Goal: Information Seeking & Learning: Find specific page/section

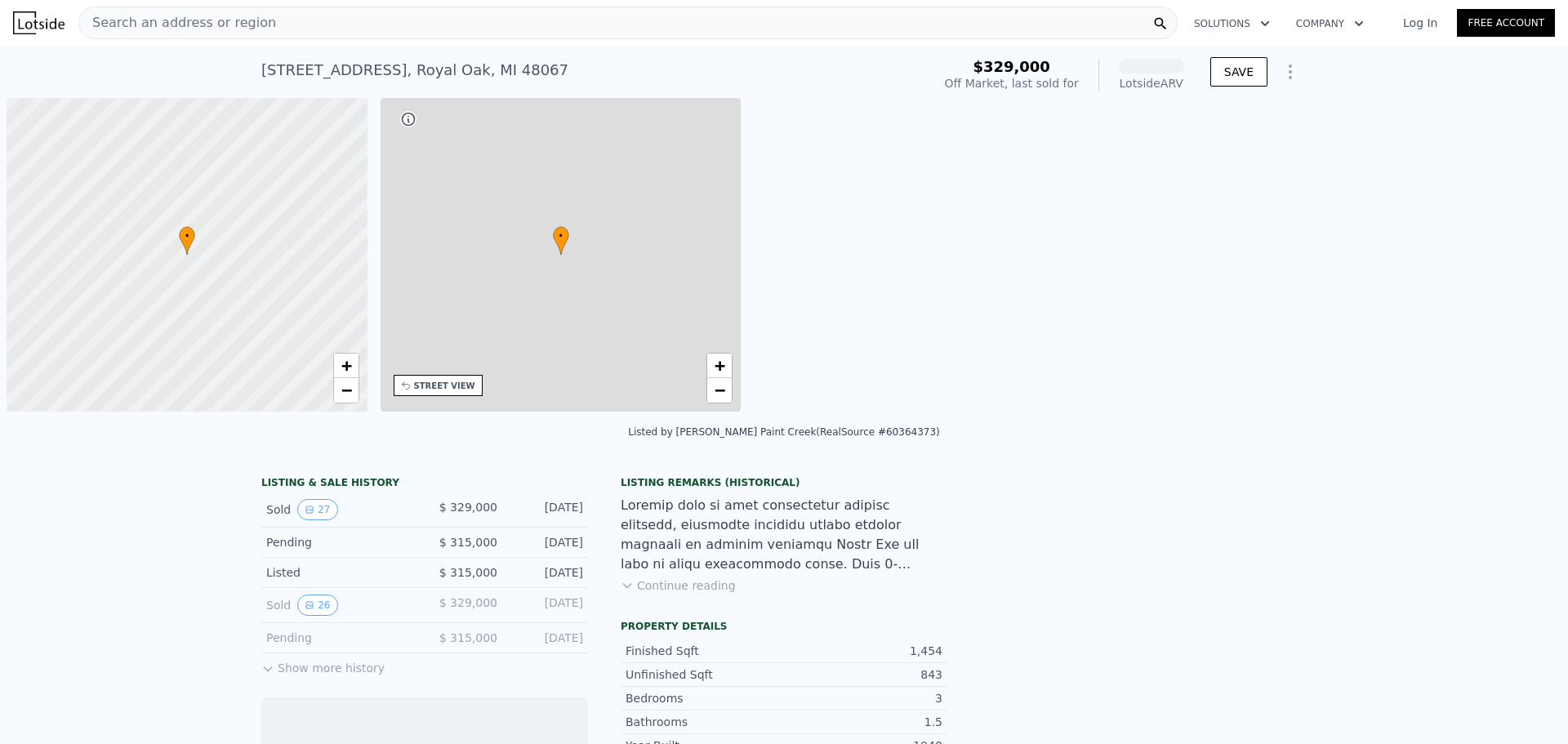
scroll to position [0, 7]
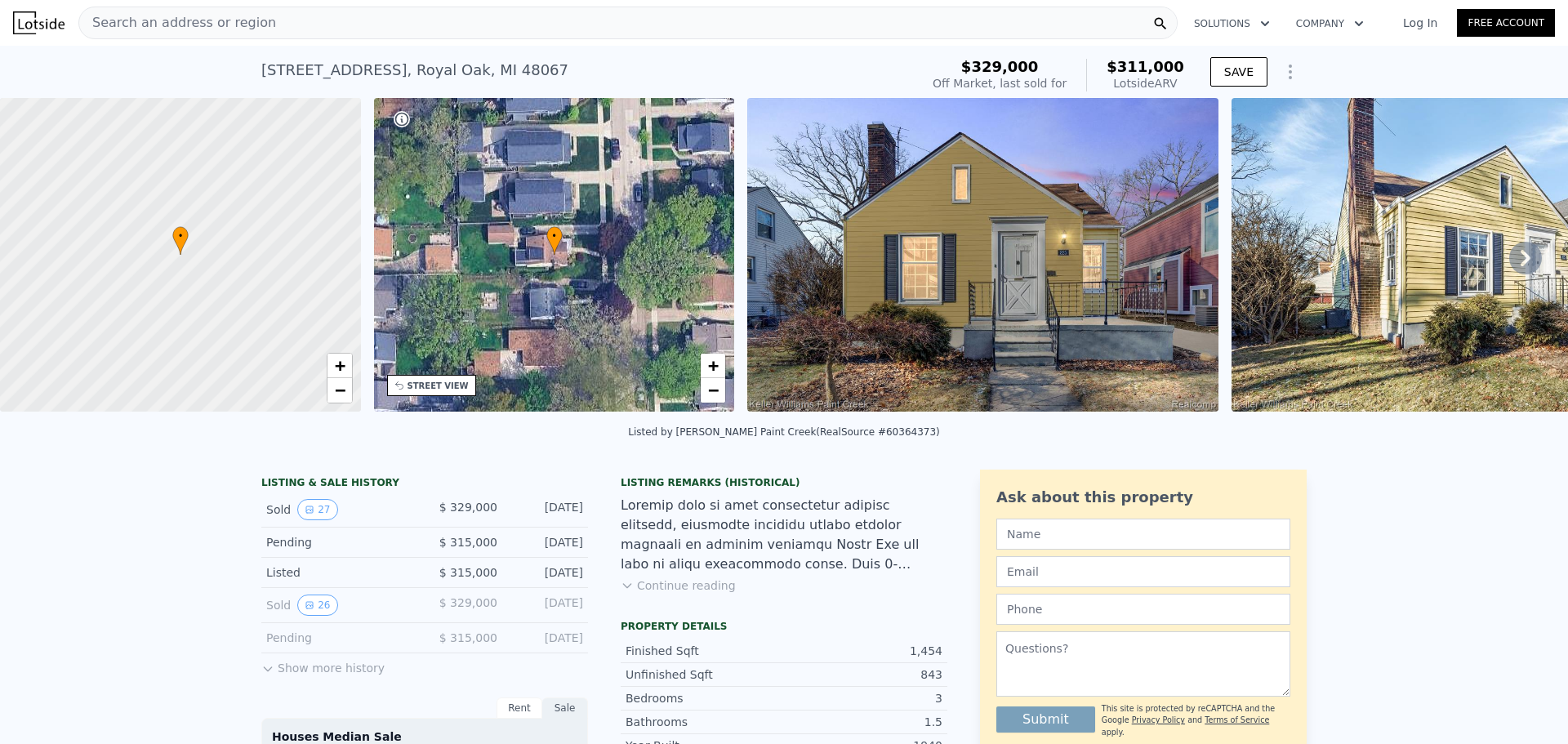
click at [233, 30] on span "Search an address or region" at bounding box center [178, 22] width 196 height 20
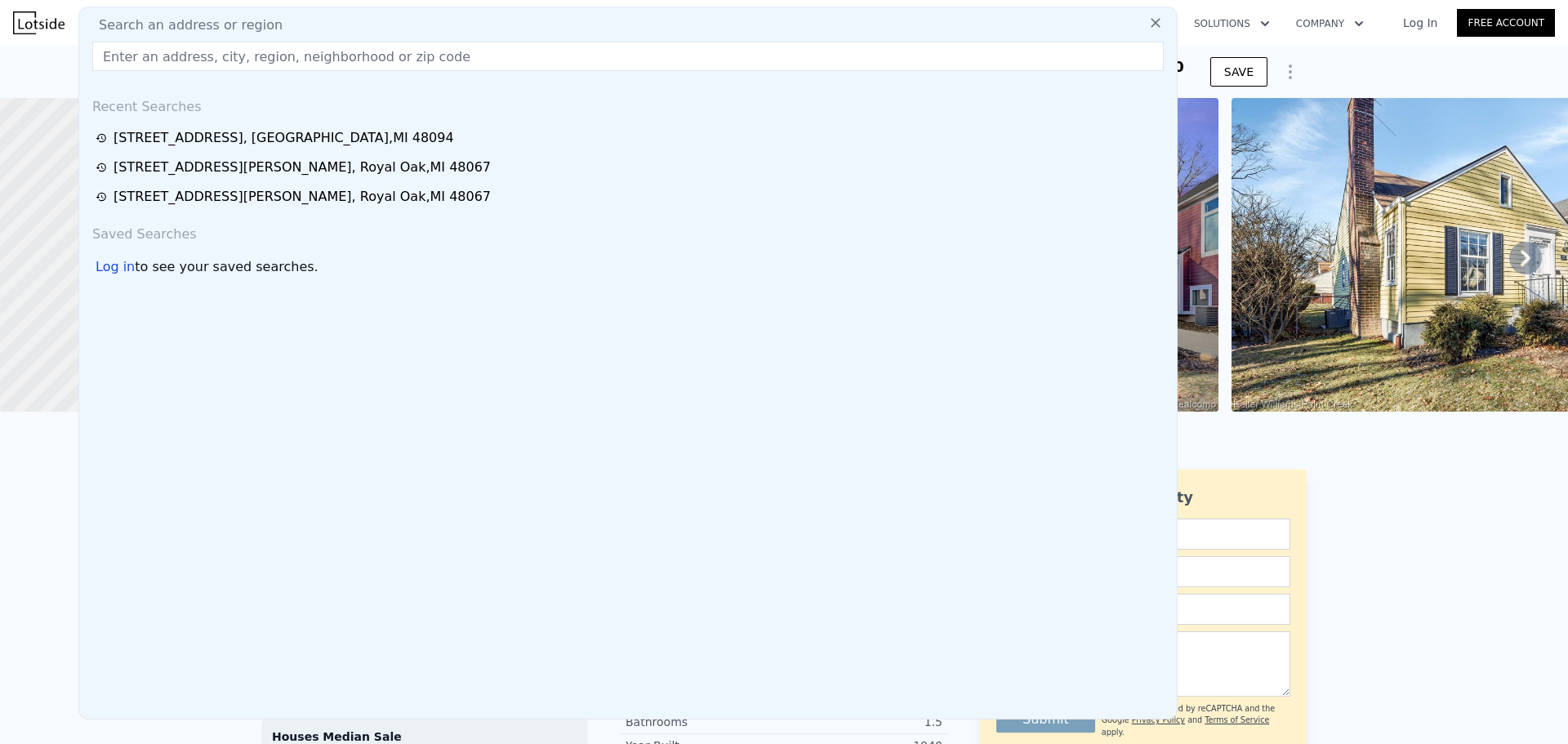
click at [237, 25] on span "Search an address or region" at bounding box center [184, 25] width 196 height 20
click at [219, 50] on input "text" at bounding box center [628, 56] width 1071 height 29
paste input "1007 Irving Ave, Royal Oak, MI 48067"
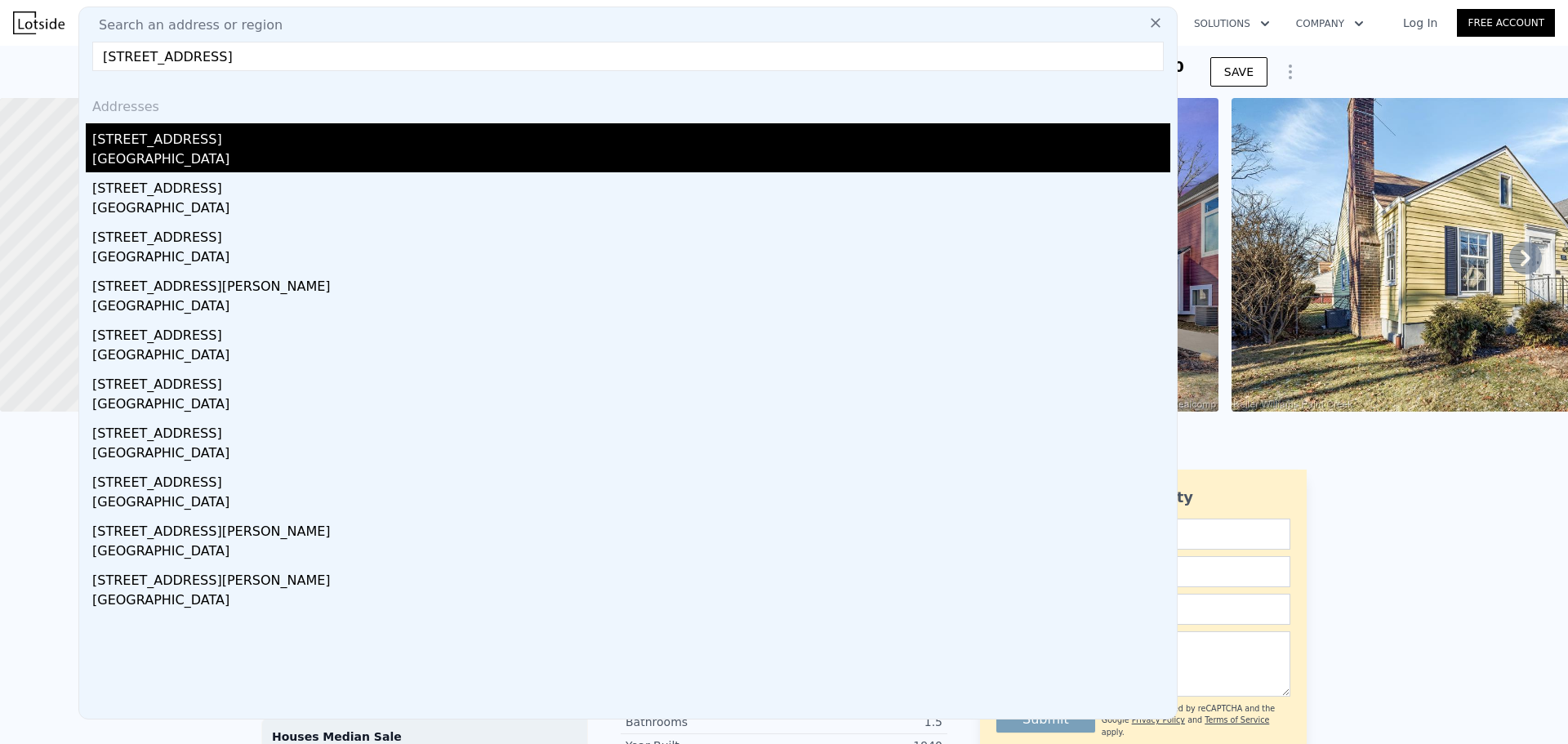
type input "1007 Irving Ave, Royal Oak, MI 48067"
click at [199, 139] on div "[STREET_ADDRESS]" at bounding box center [631, 136] width 1078 height 26
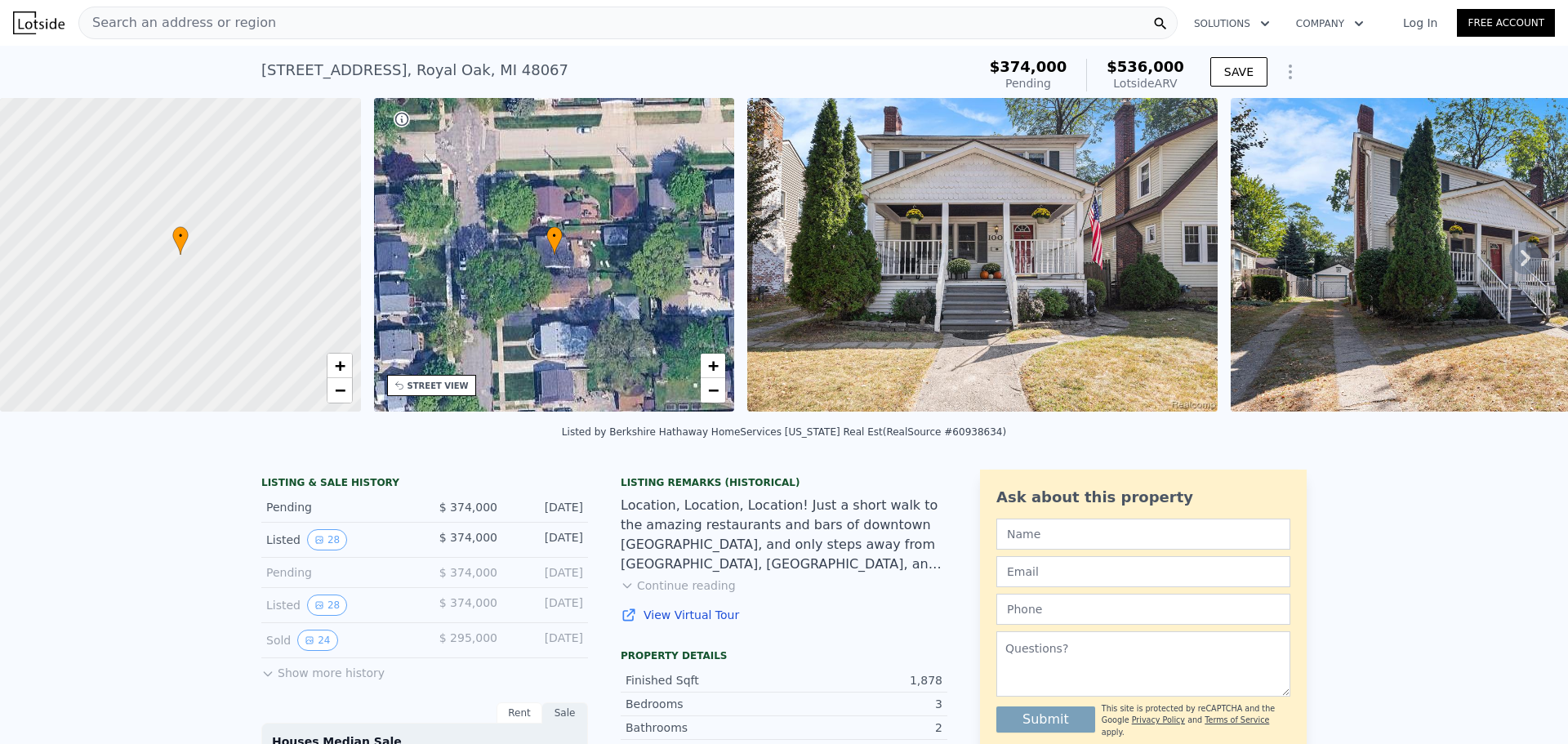
click at [1085, 331] on img at bounding box center [982, 255] width 471 height 313
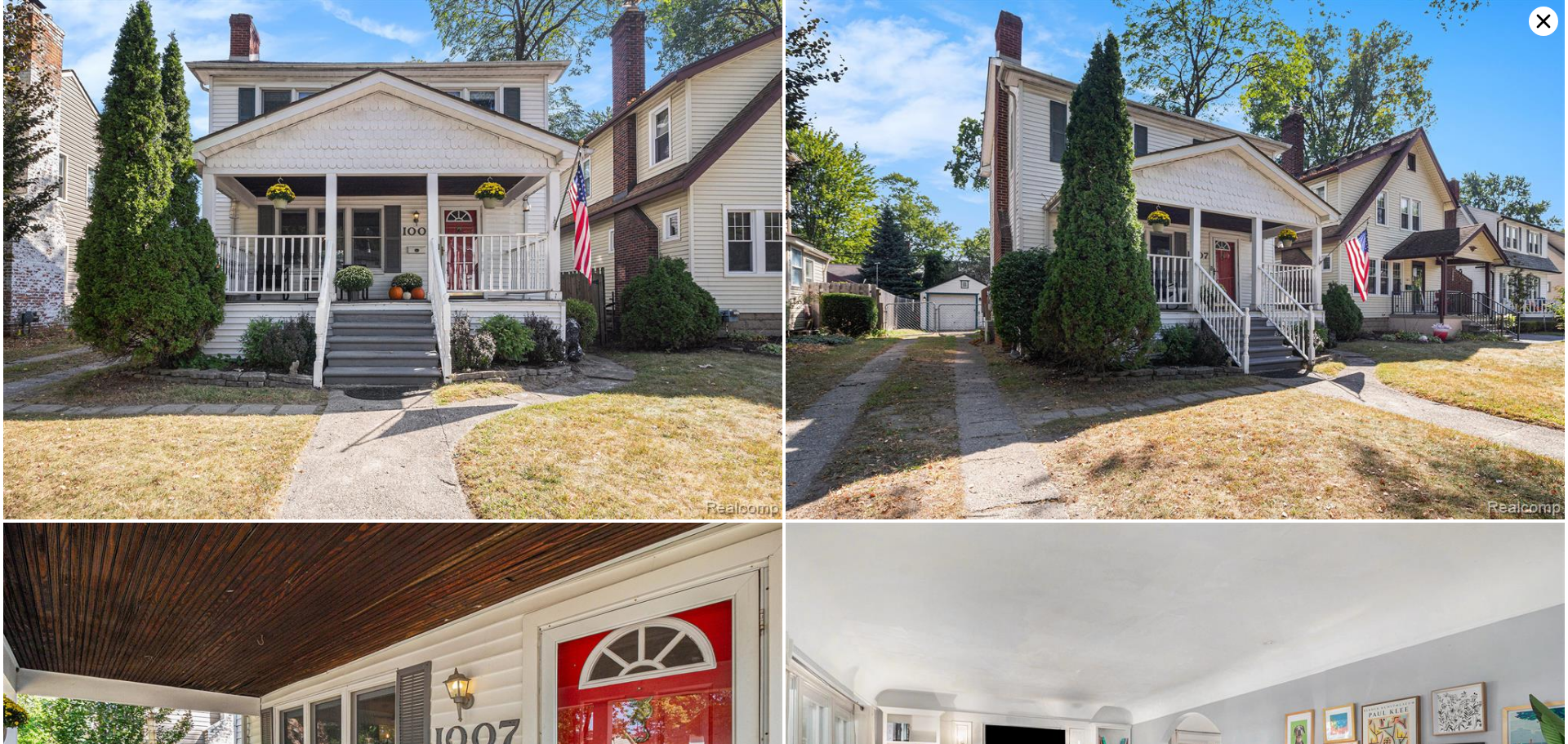
click at [550, 214] on img at bounding box center [393, 260] width 779 height 519
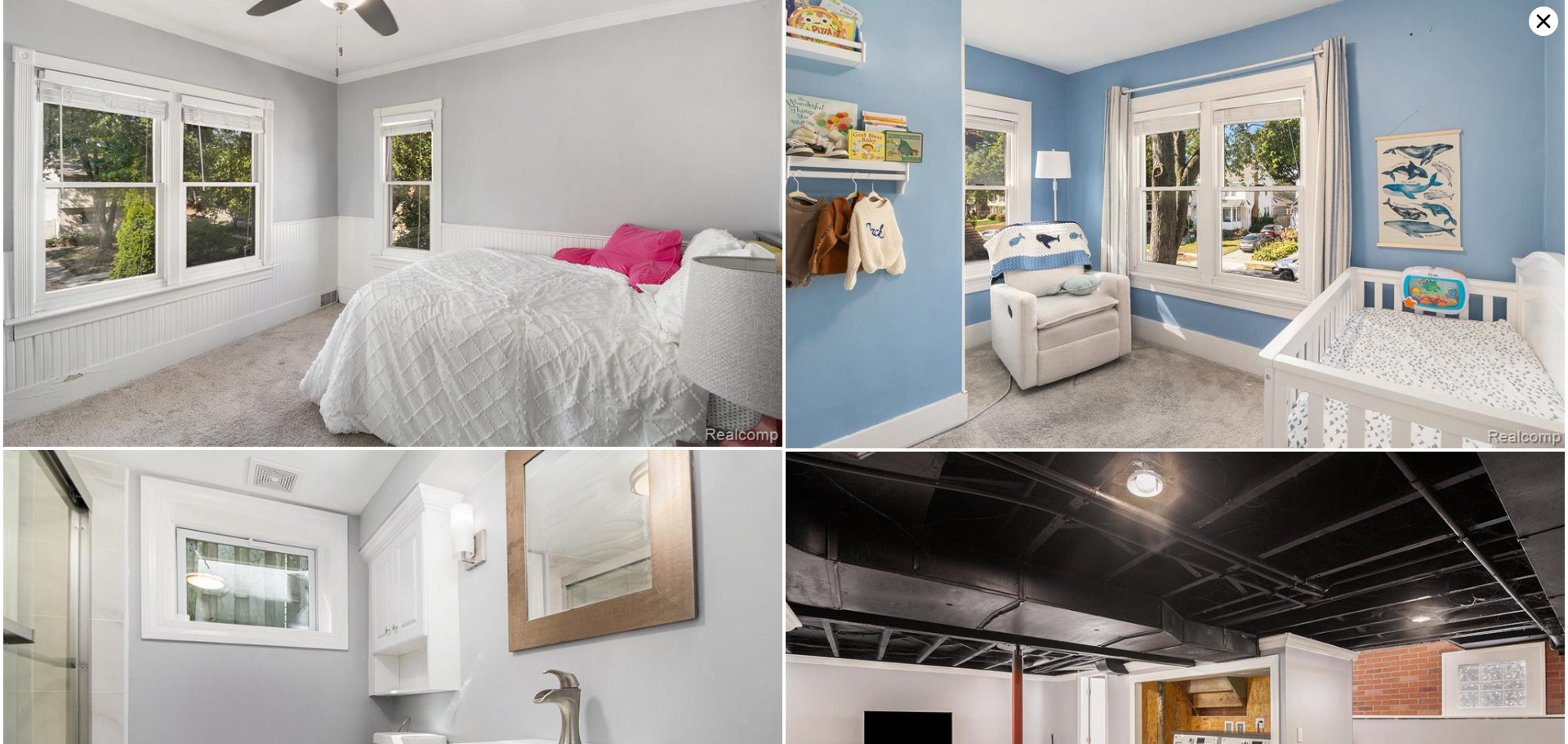
scroll to position [3639, 0]
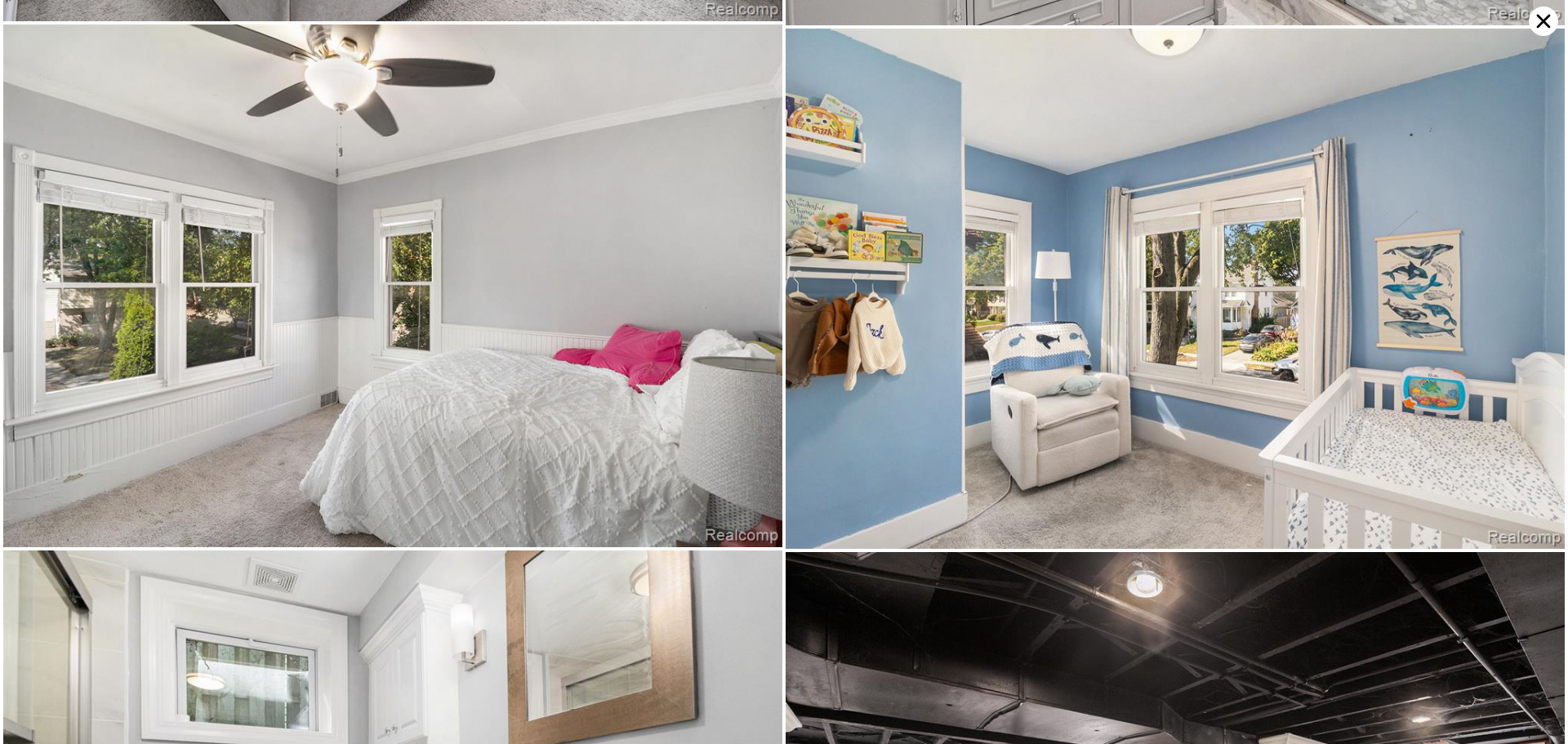
click at [1542, 15] on icon at bounding box center [1543, 21] width 29 height 29
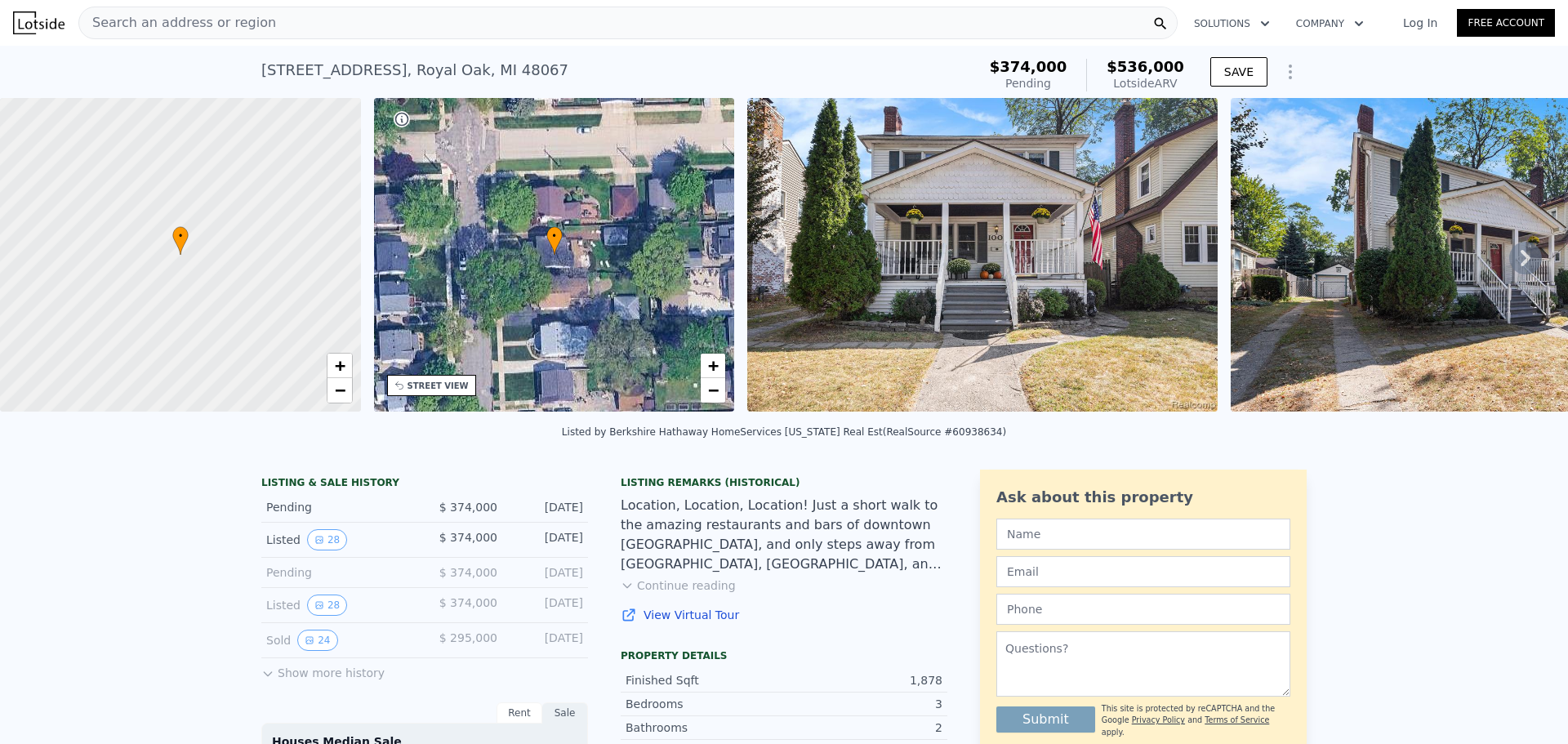
type input "1110"
type input "1954"
type input "3920.3999999999996"
type input "7405.200000000001"
type input "$ 311,000"
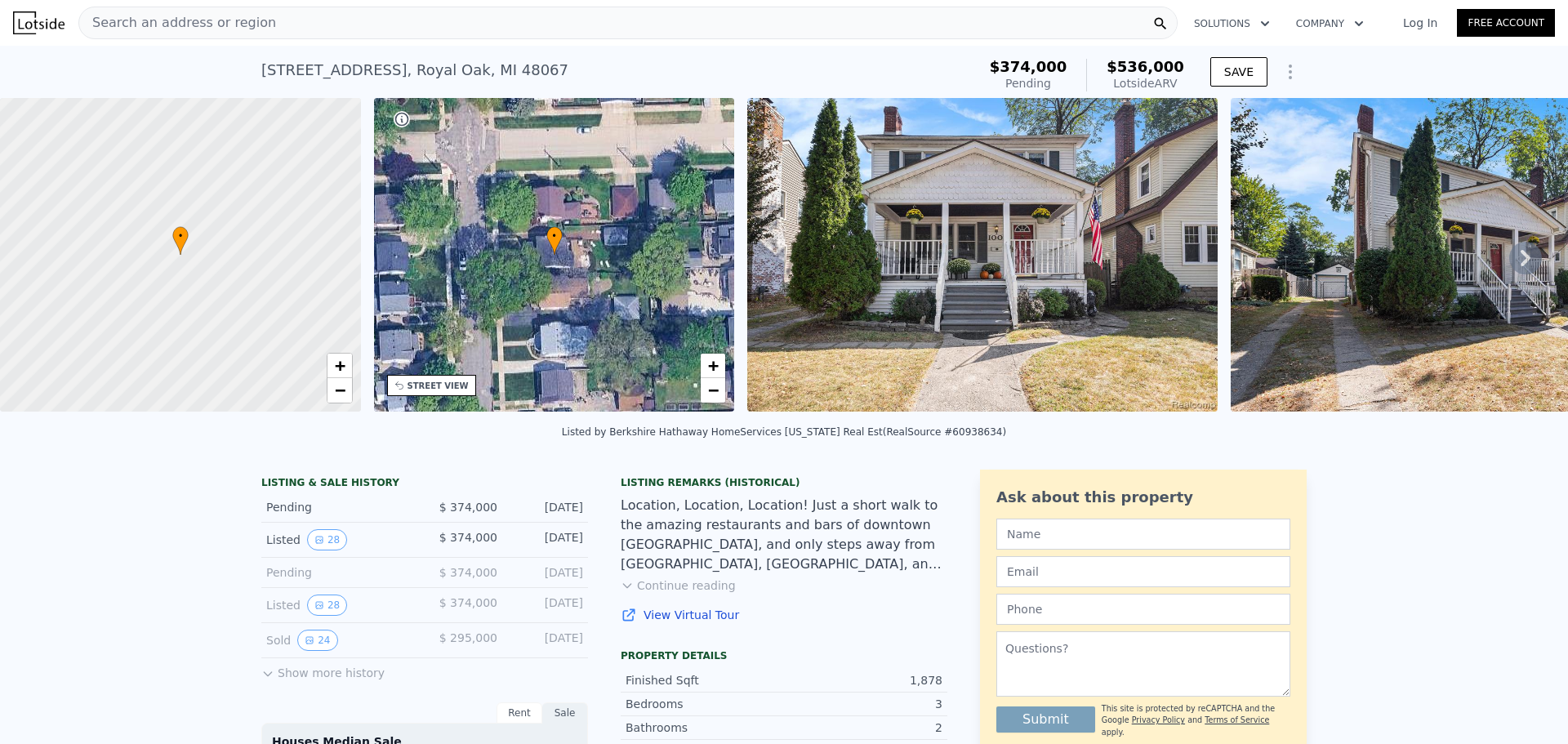
type input "5"
type input "-$ 59,993"
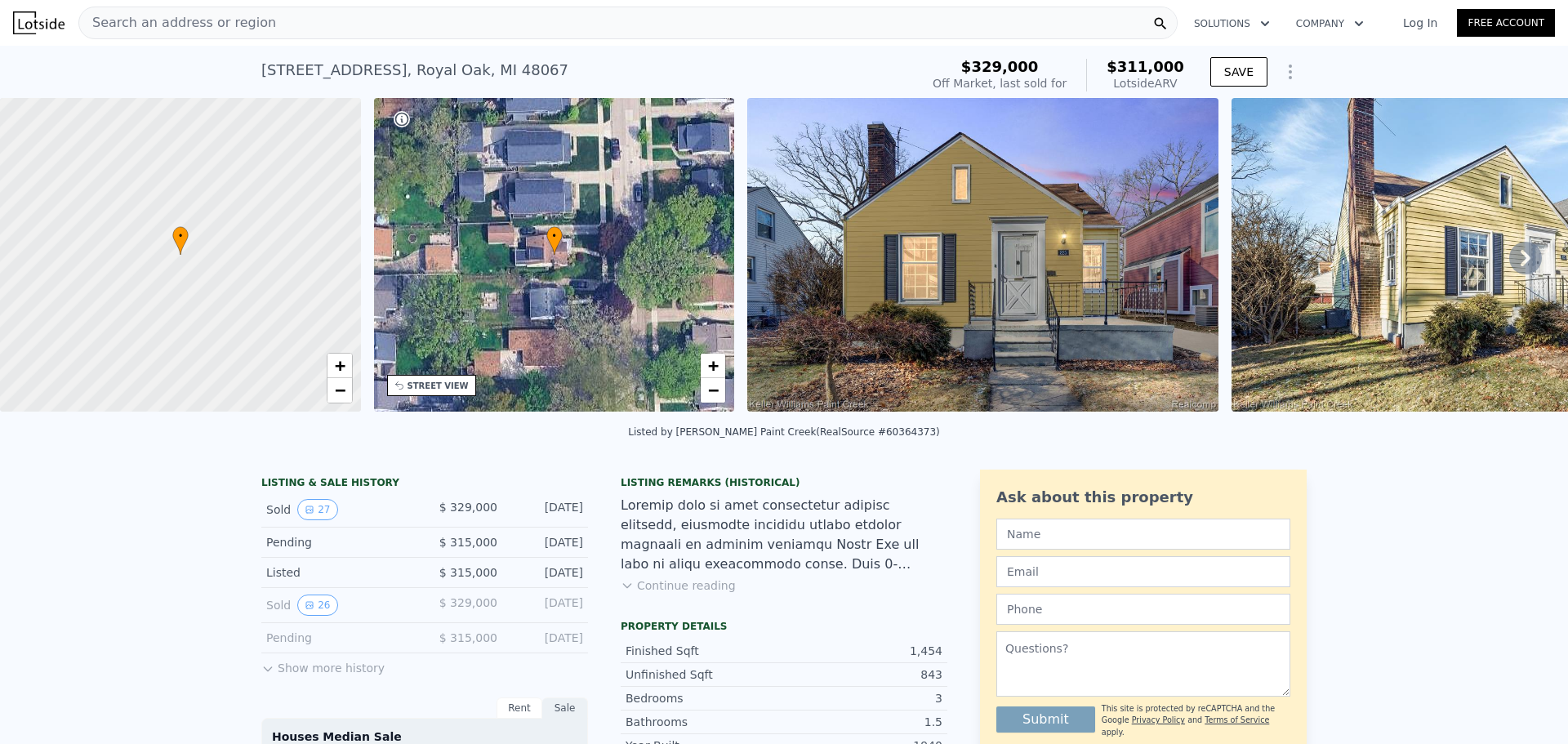
click at [641, 594] on button "Continue reading" at bounding box center [678, 585] width 115 height 16
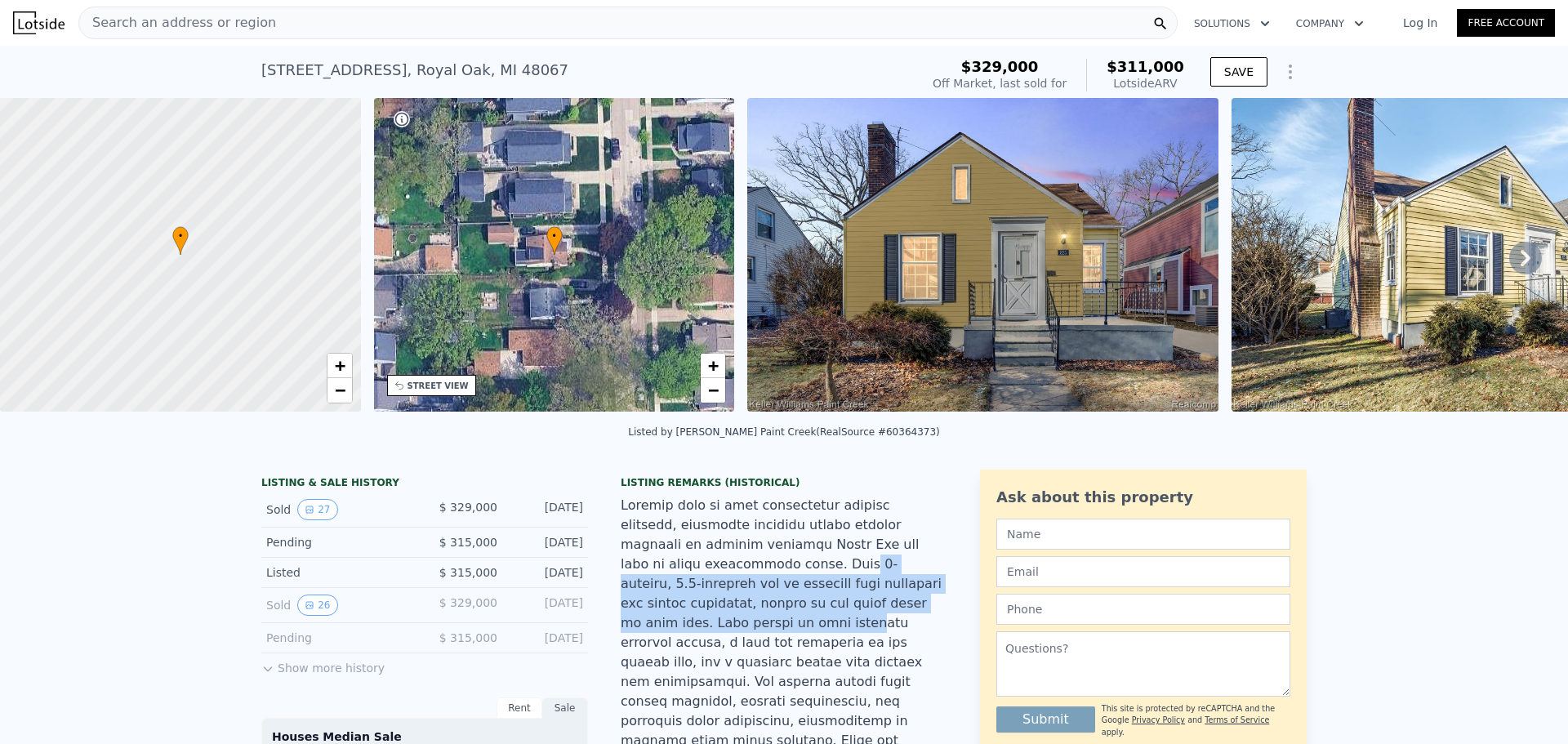
drag, startPoint x: 677, startPoint y: 580, endPoint x: 857, endPoint y: 606, distance: 181.9
click at [857, 606] on div at bounding box center [784, 750] width 326 height 510
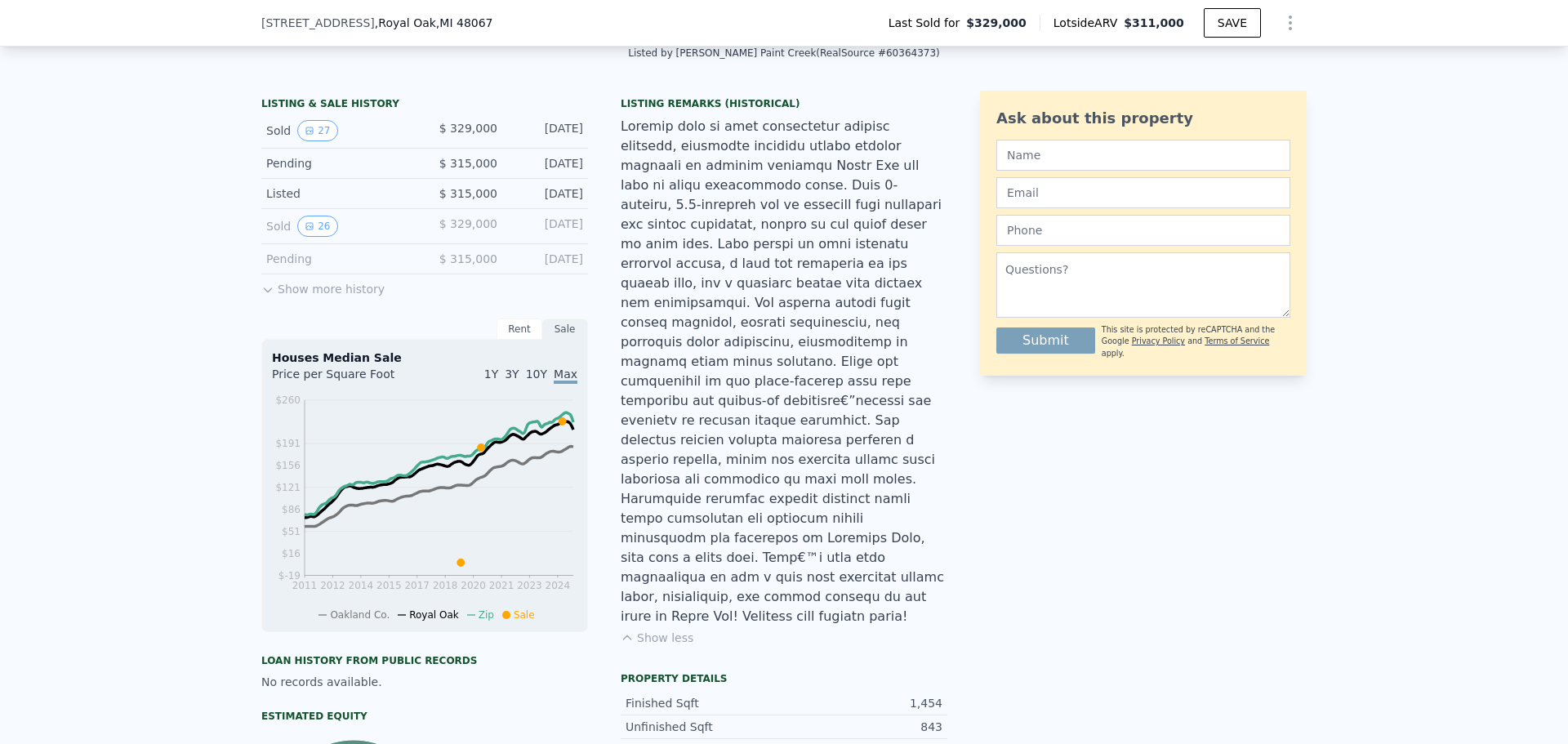
scroll to position [402, 0]
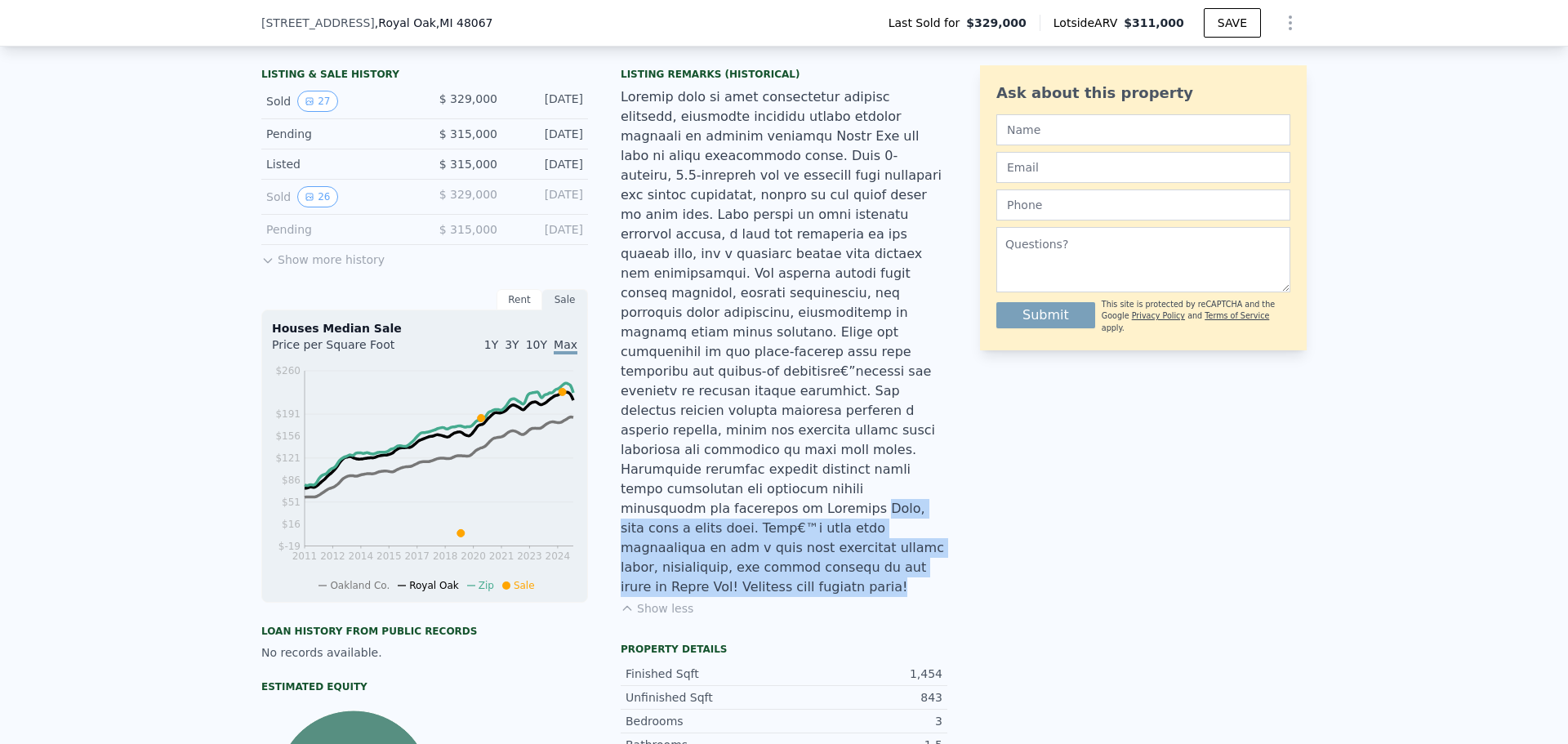
drag, startPoint x: 831, startPoint y: 511, endPoint x: 664, endPoint y: 442, distance: 180.7
click at [664, 442] on div "Listing Remarks (Historical) Show less" at bounding box center [784, 351] width 326 height 568
click at [669, 454] on div at bounding box center [784, 342] width 326 height 510
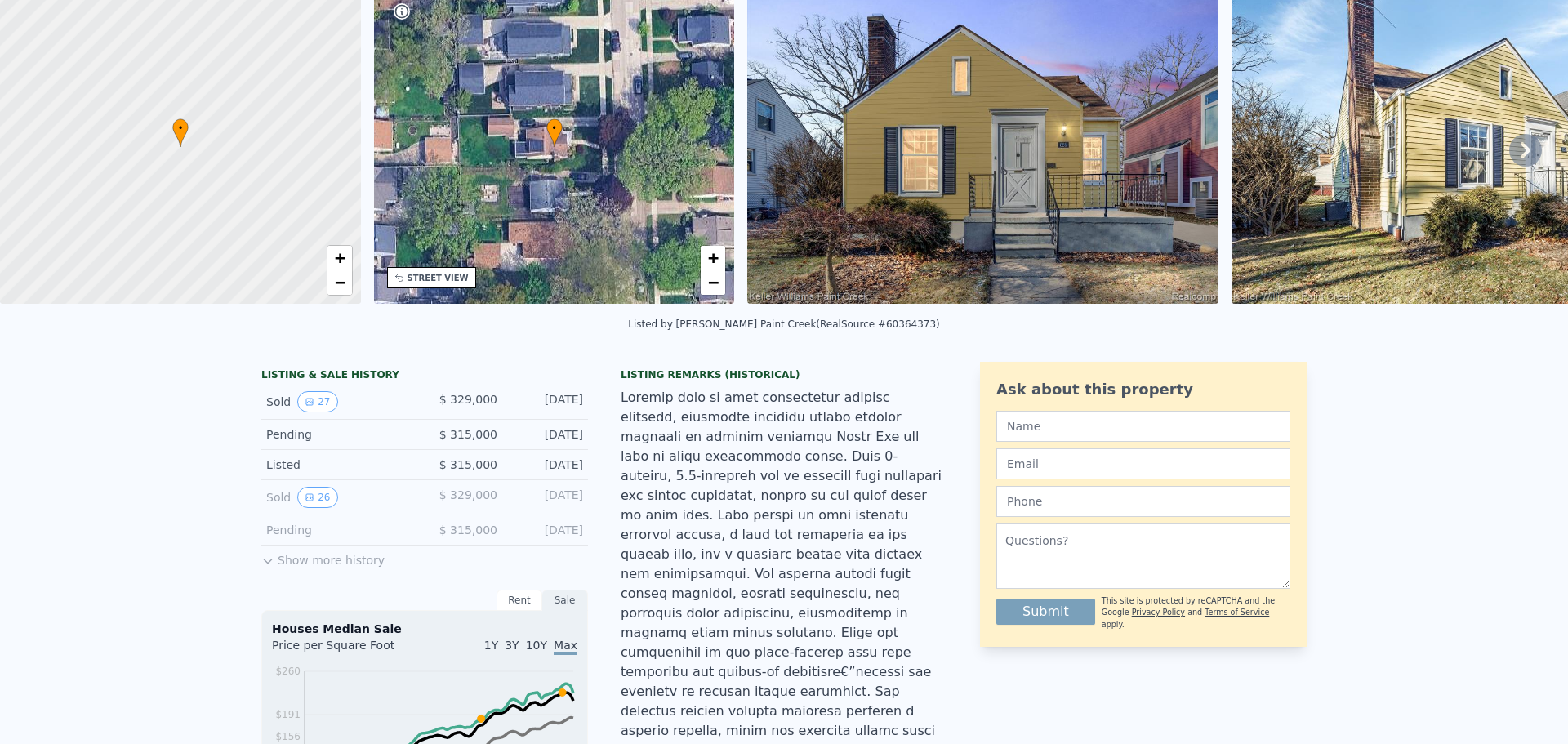
scroll to position [6, 0]
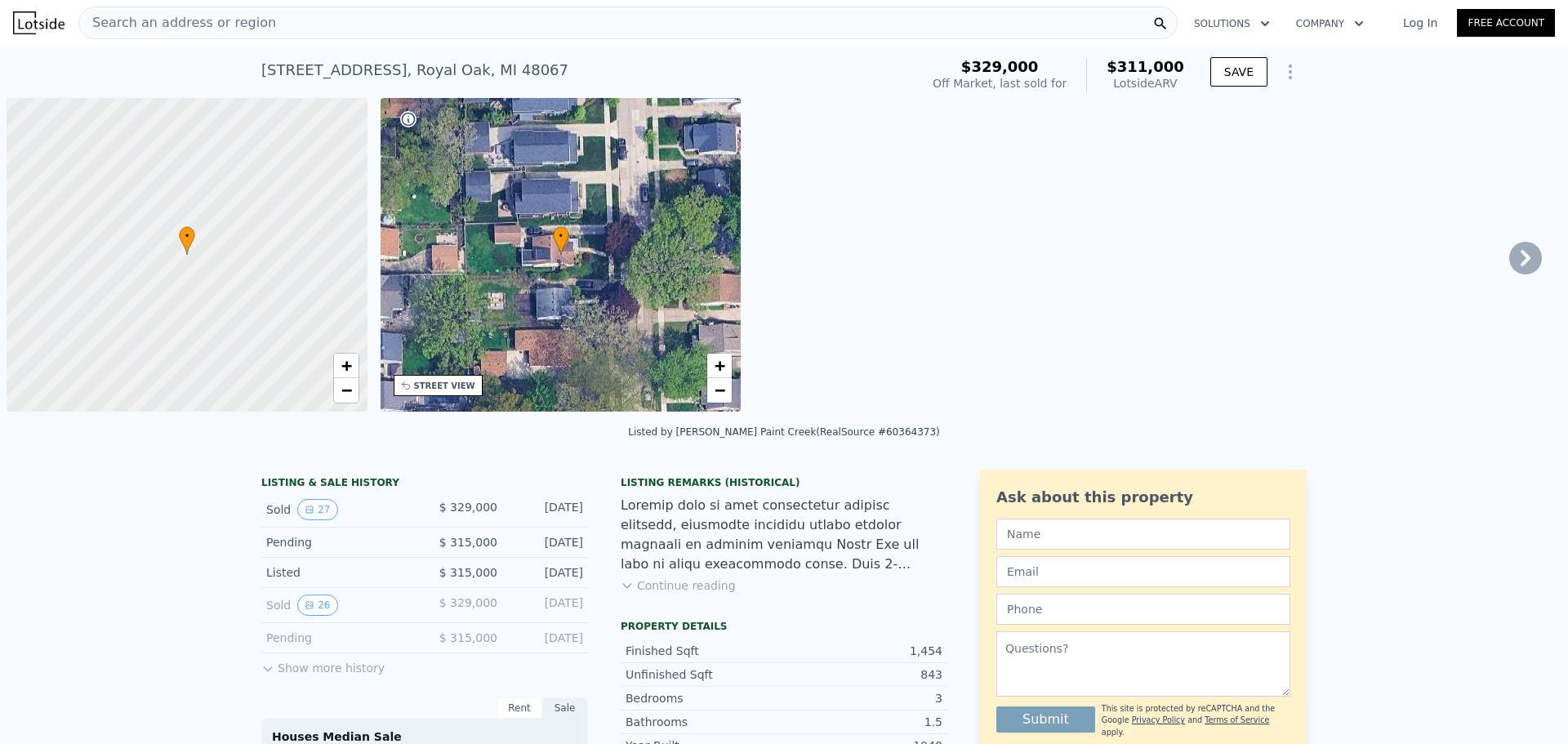
scroll to position [0, 7]
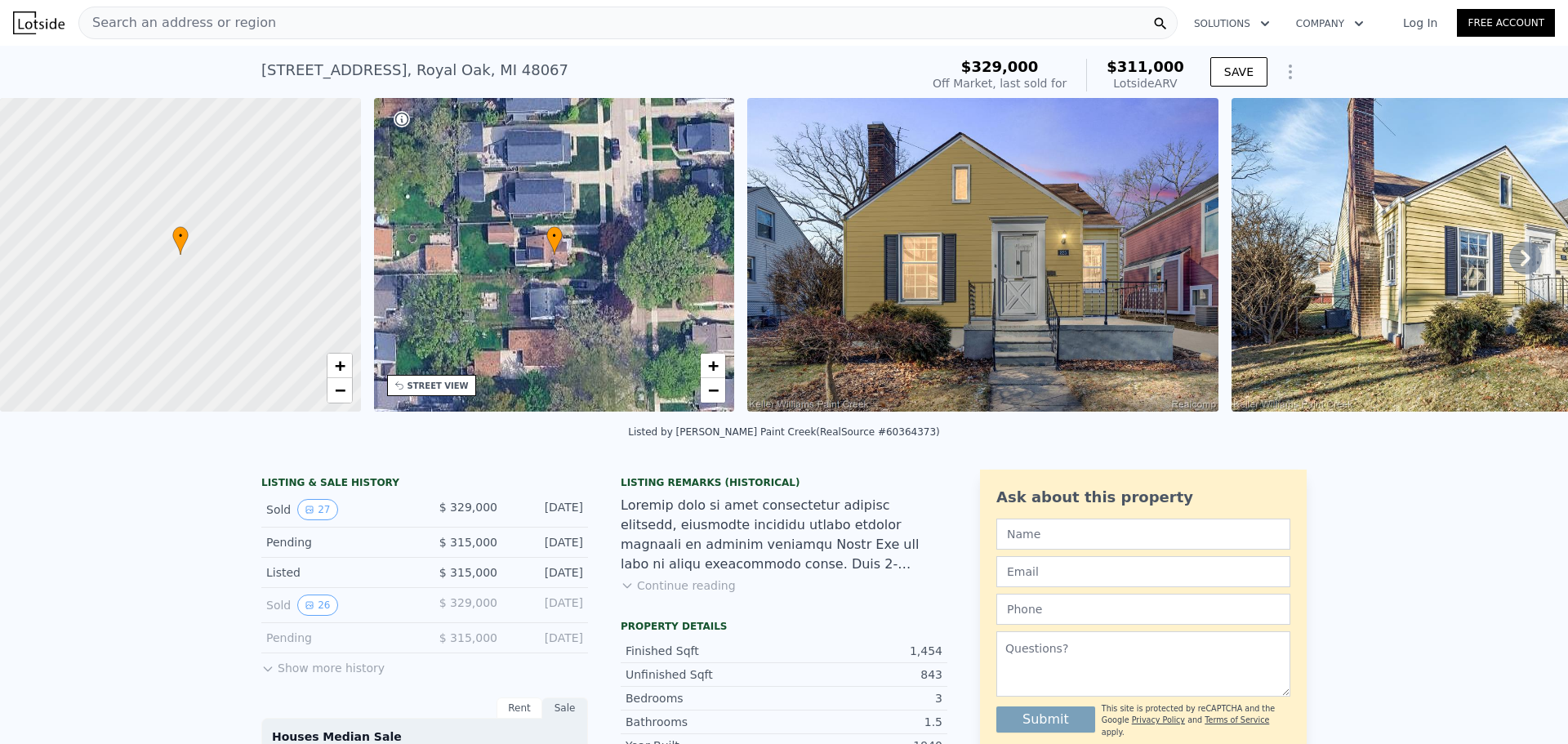
click at [391, 17] on div "Search an address or region" at bounding box center [628, 23] width 1099 height 32
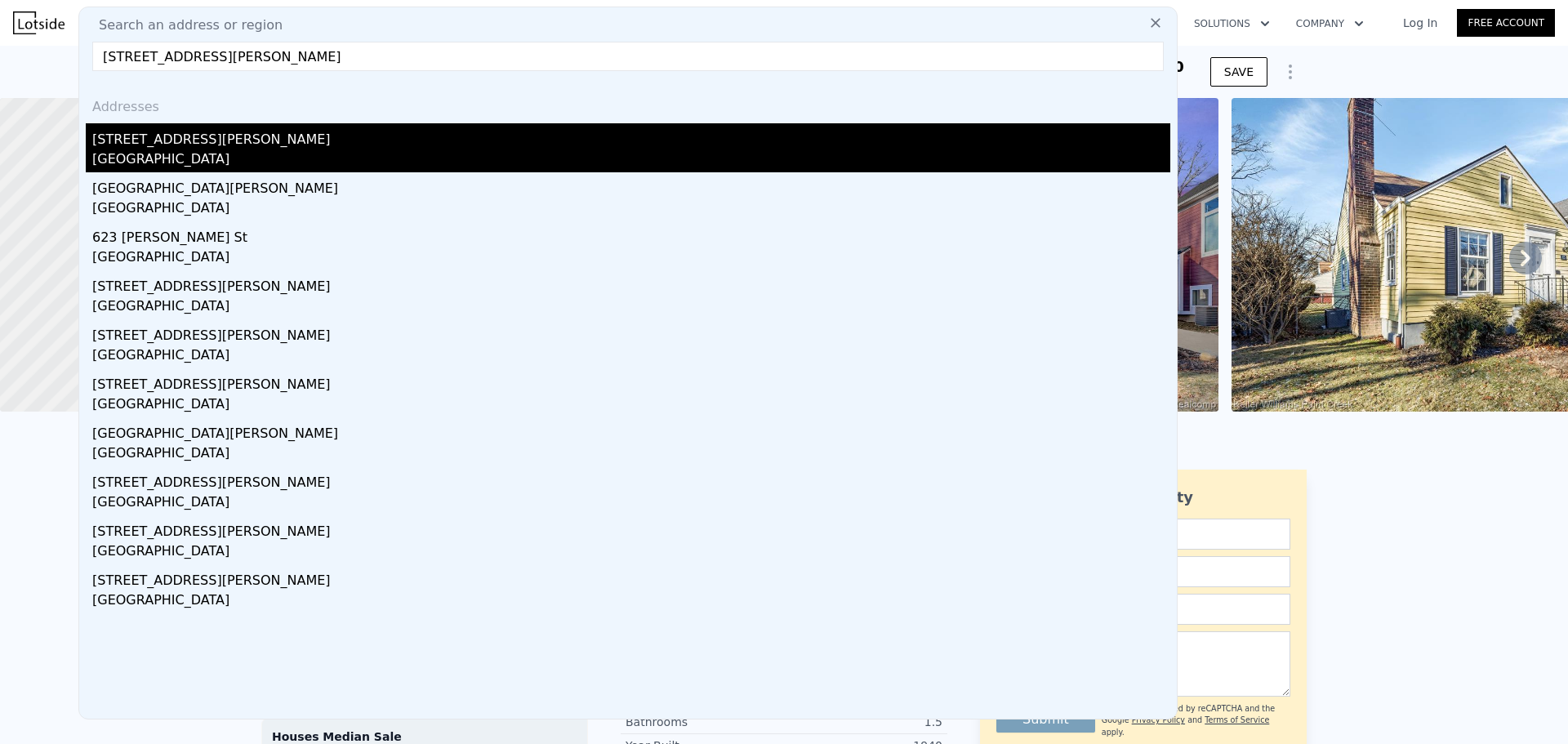
type input "505 Chambers St, Royal Oak, MI 48067"
click at [260, 130] on div "505 Chambers St" at bounding box center [631, 136] width 1078 height 26
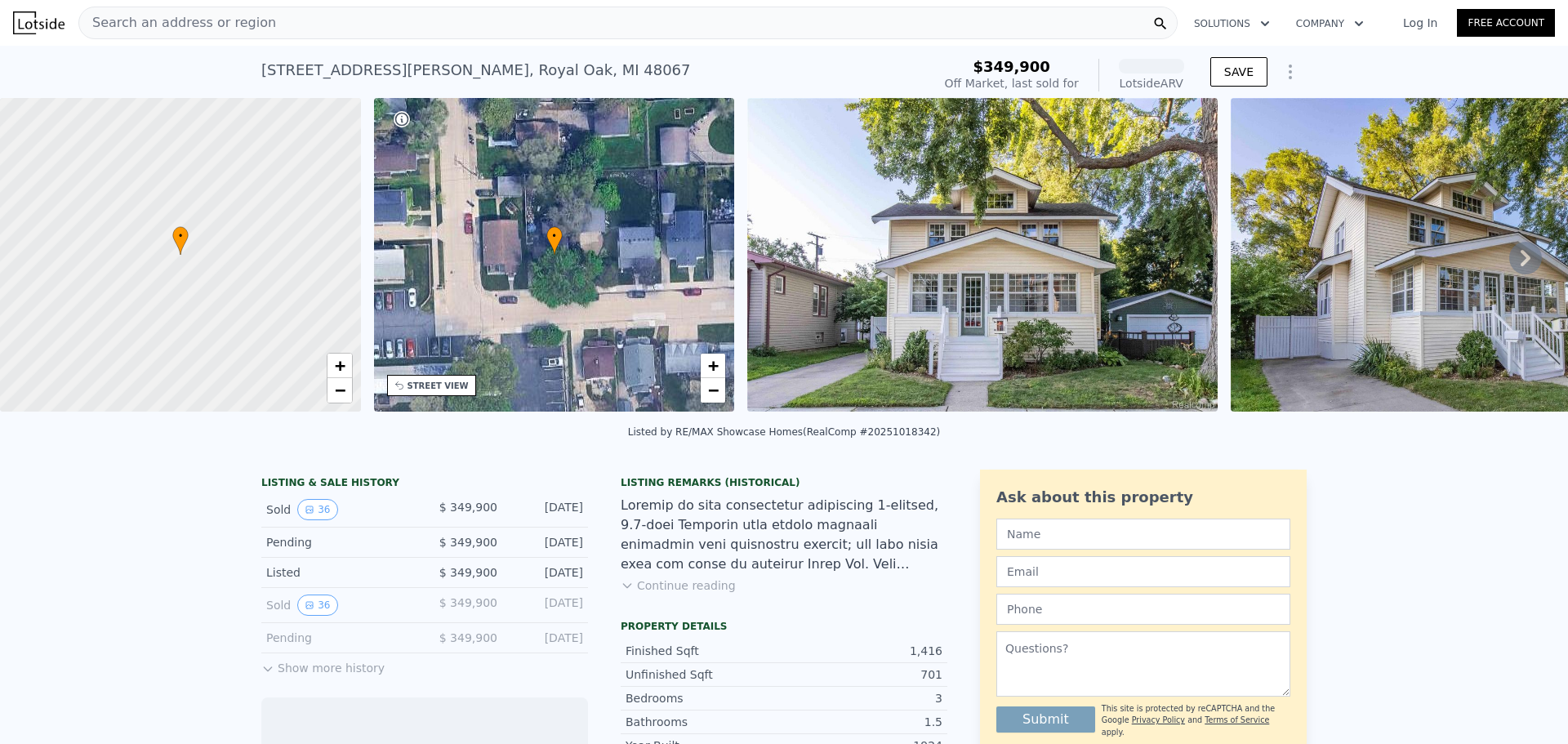
click at [1016, 257] on img at bounding box center [982, 255] width 471 height 313
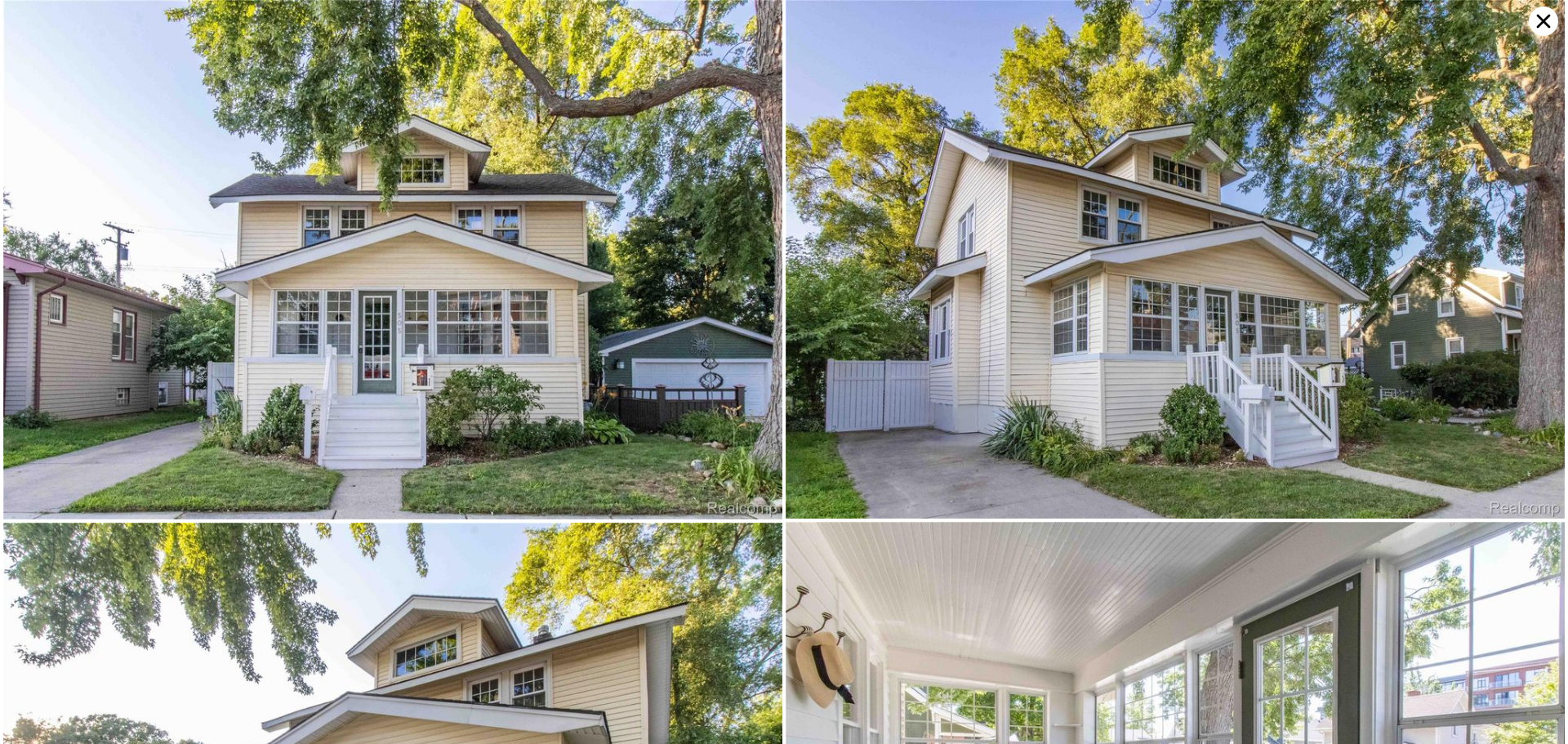
click at [599, 286] on img at bounding box center [393, 260] width 779 height 519
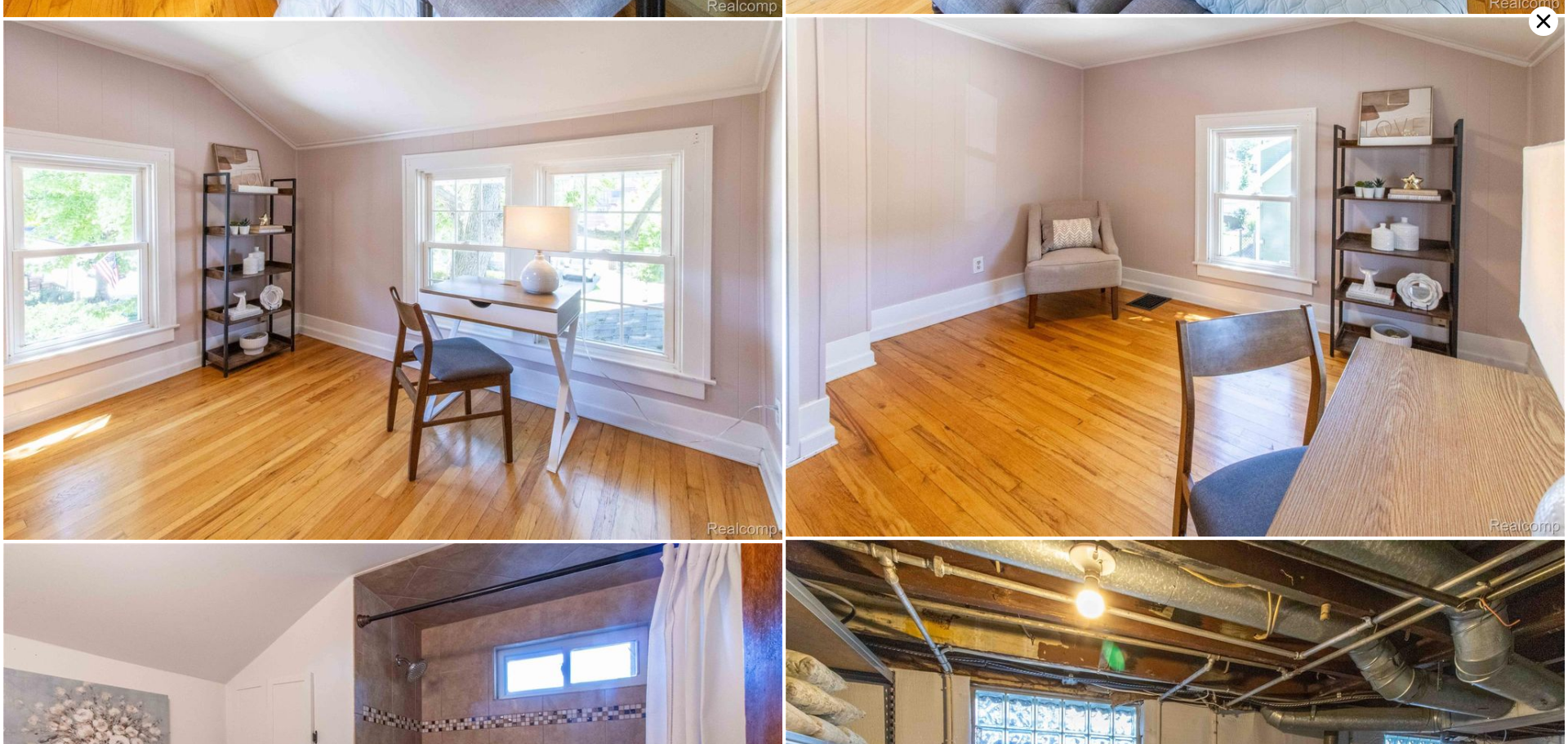
scroll to position [5706, 0]
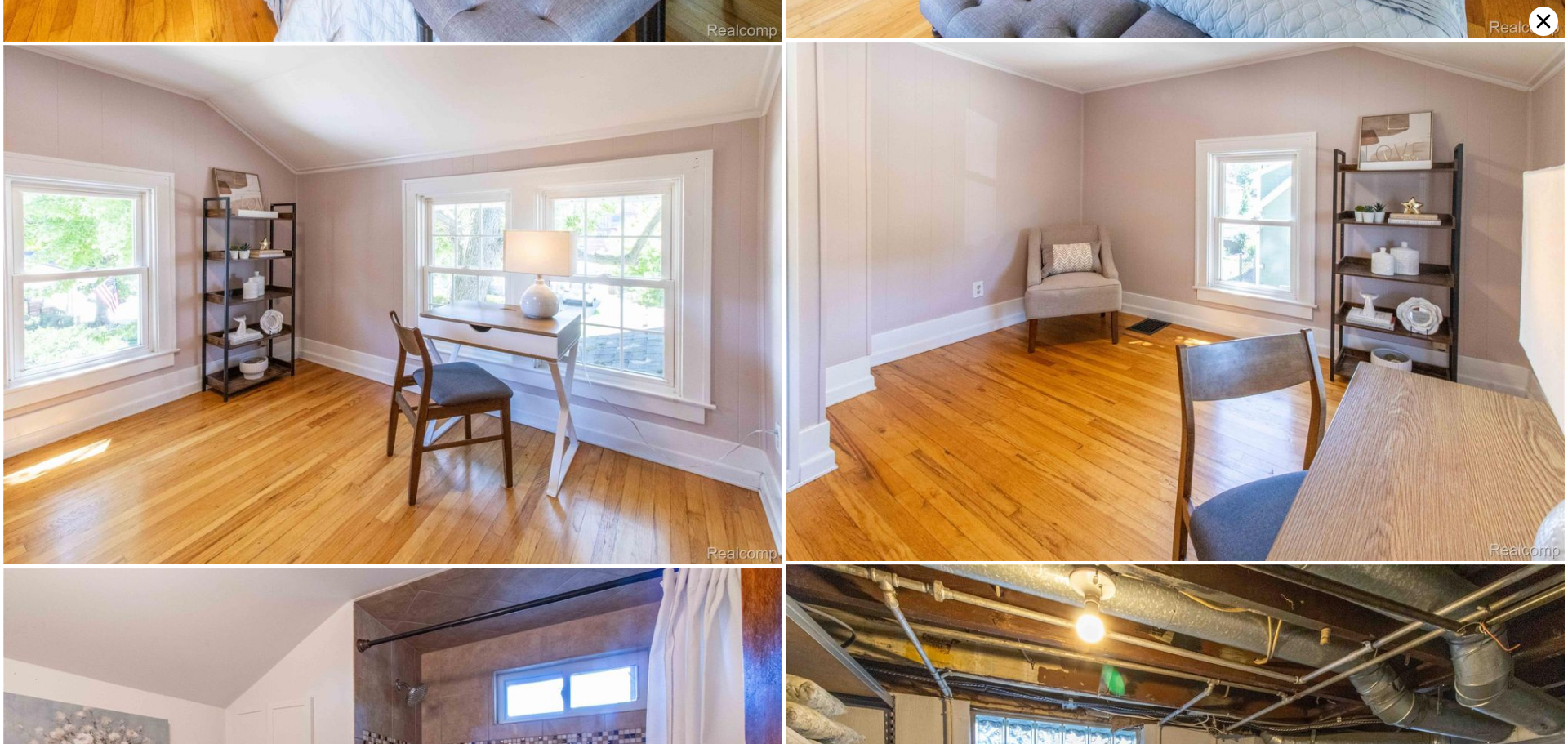
click at [1543, 33] on icon at bounding box center [1543, 21] width 29 height 29
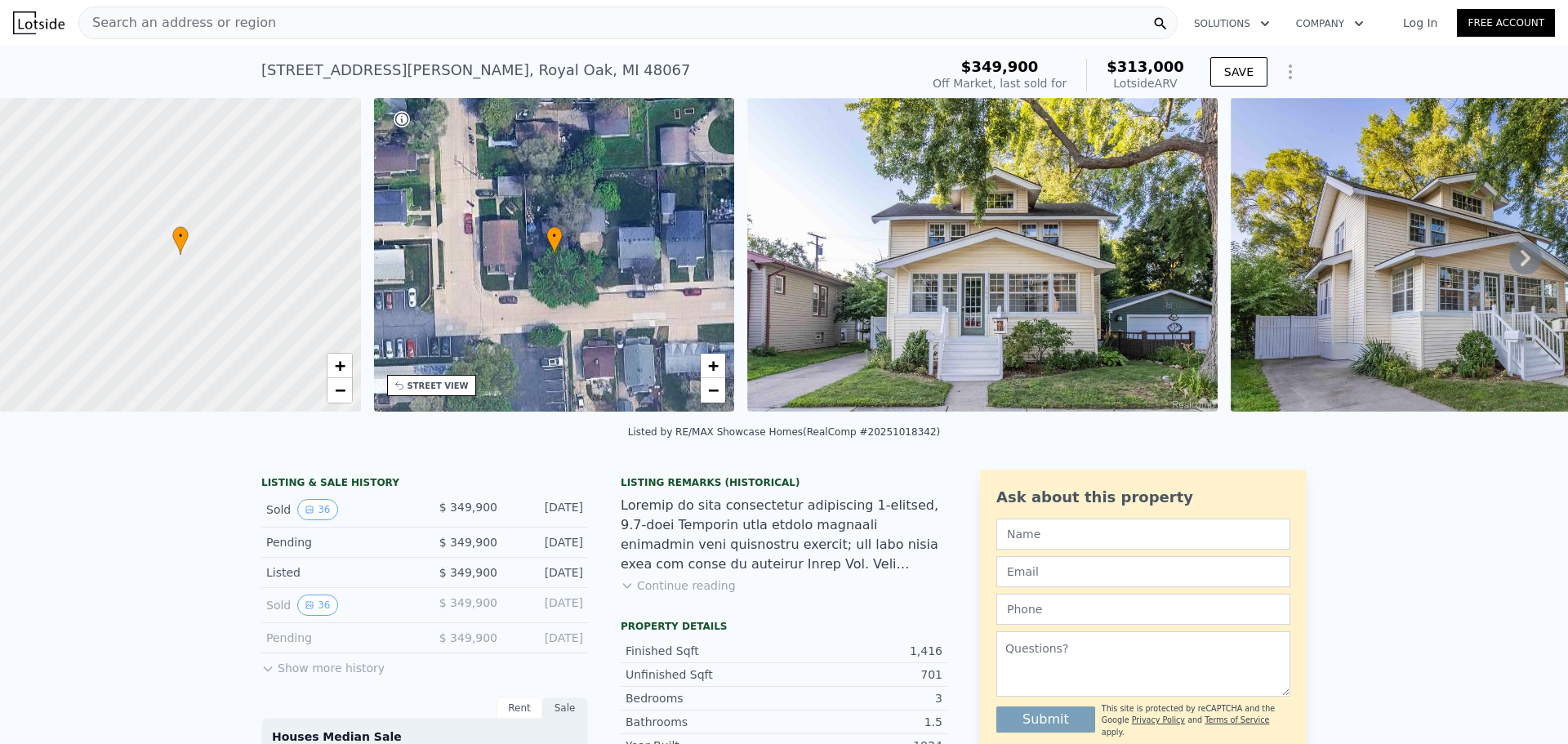
click at [368, 41] on nav "Search an address or region Solutions Company Open main menu Log In Free Account" at bounding box center [784, 23] width 1568 height 46
click at [372, 31] on div "Search an address or region" at bounding box center [628, 23] width 1099 height 32
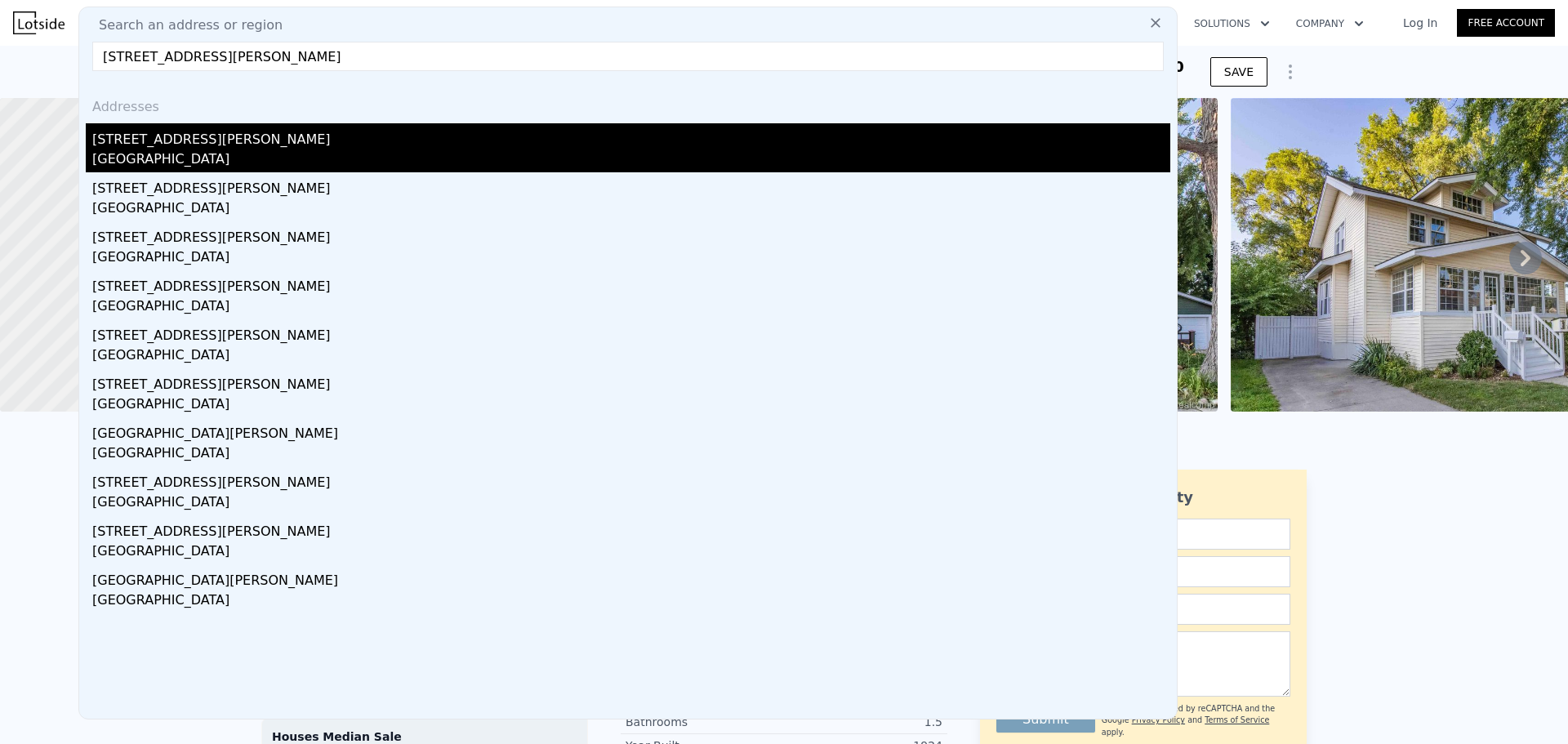
type input "1036 Ferris Ave, Royal Oak, MI 48067"
click at [259, 138] on div "[STREET_ADDRESS][PERSON_NAME]" at bounding box center [631, 136] width 1078 height 26
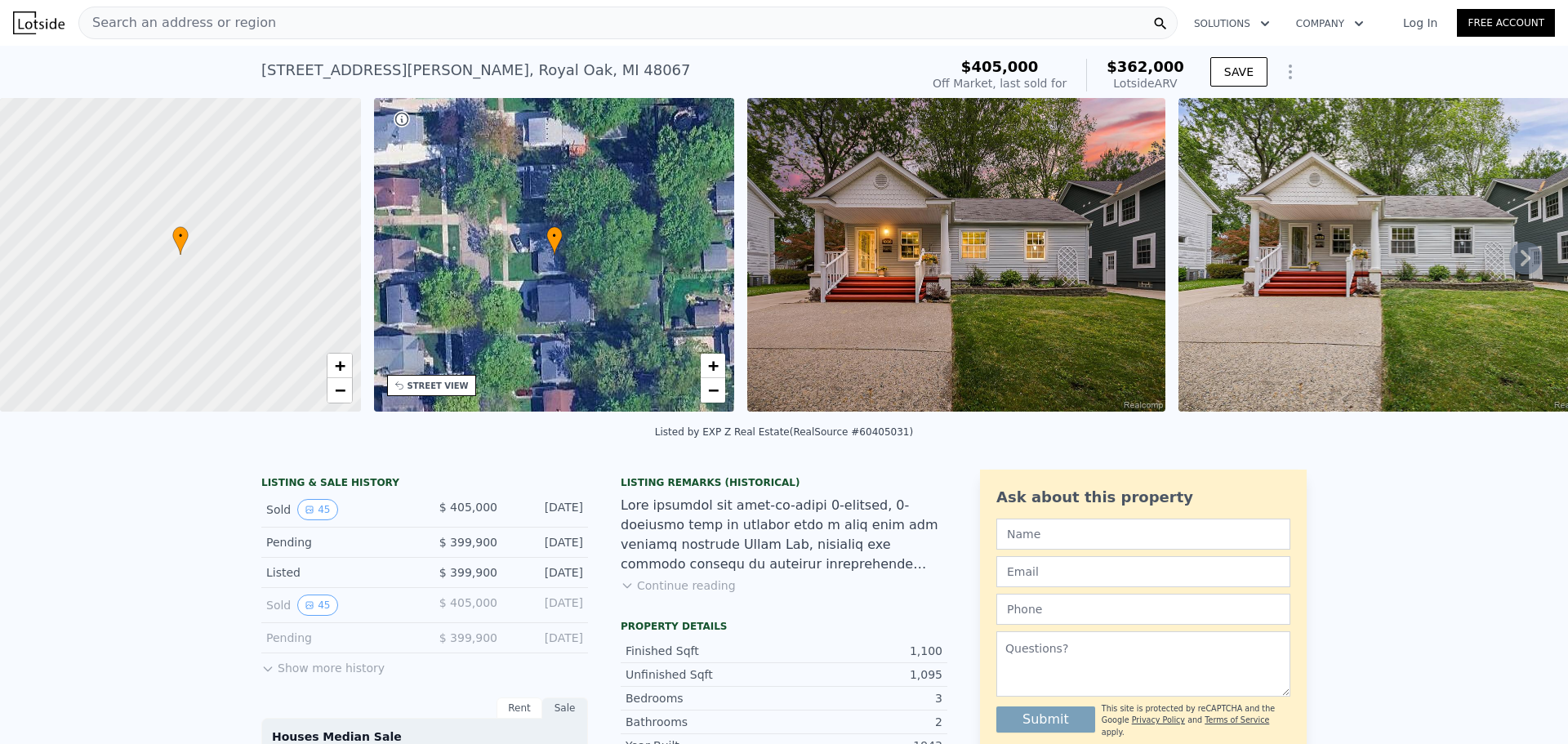
click at [944, 258] on img at bounding box center [956, 255] width 418 height 313
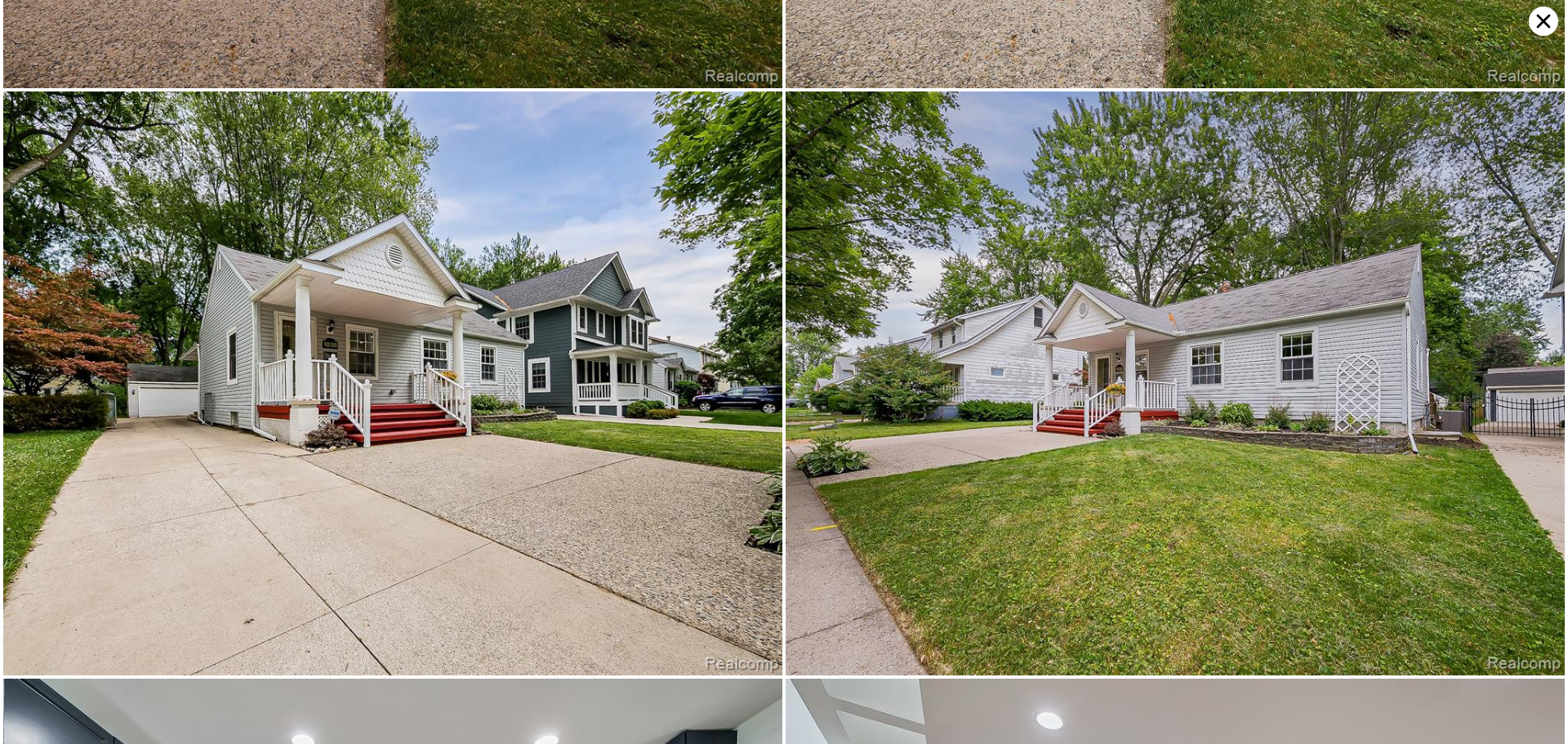
scroll to position [584, 0]
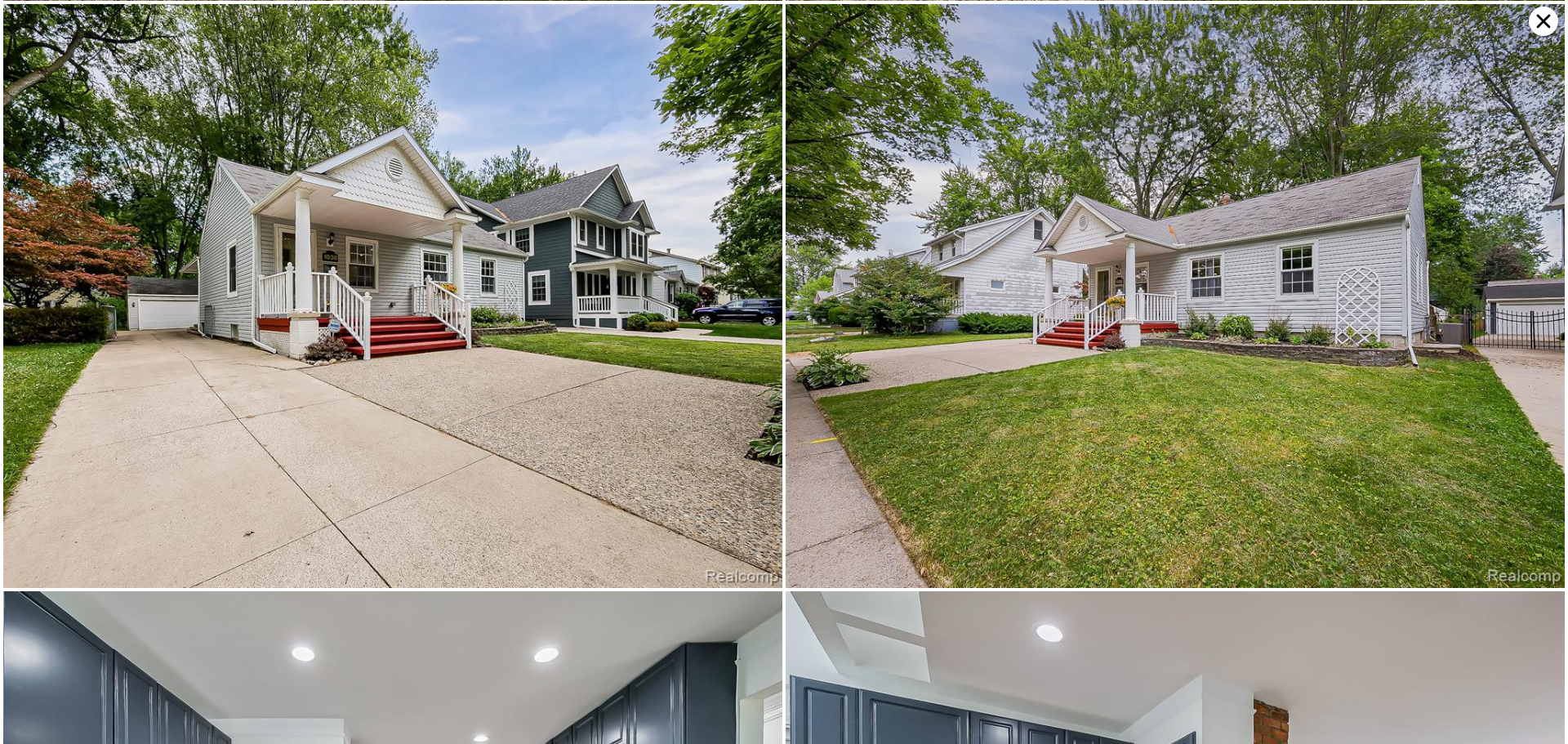
click at [562, 342] on img at bounding box center [393, 296] width 779 height 584
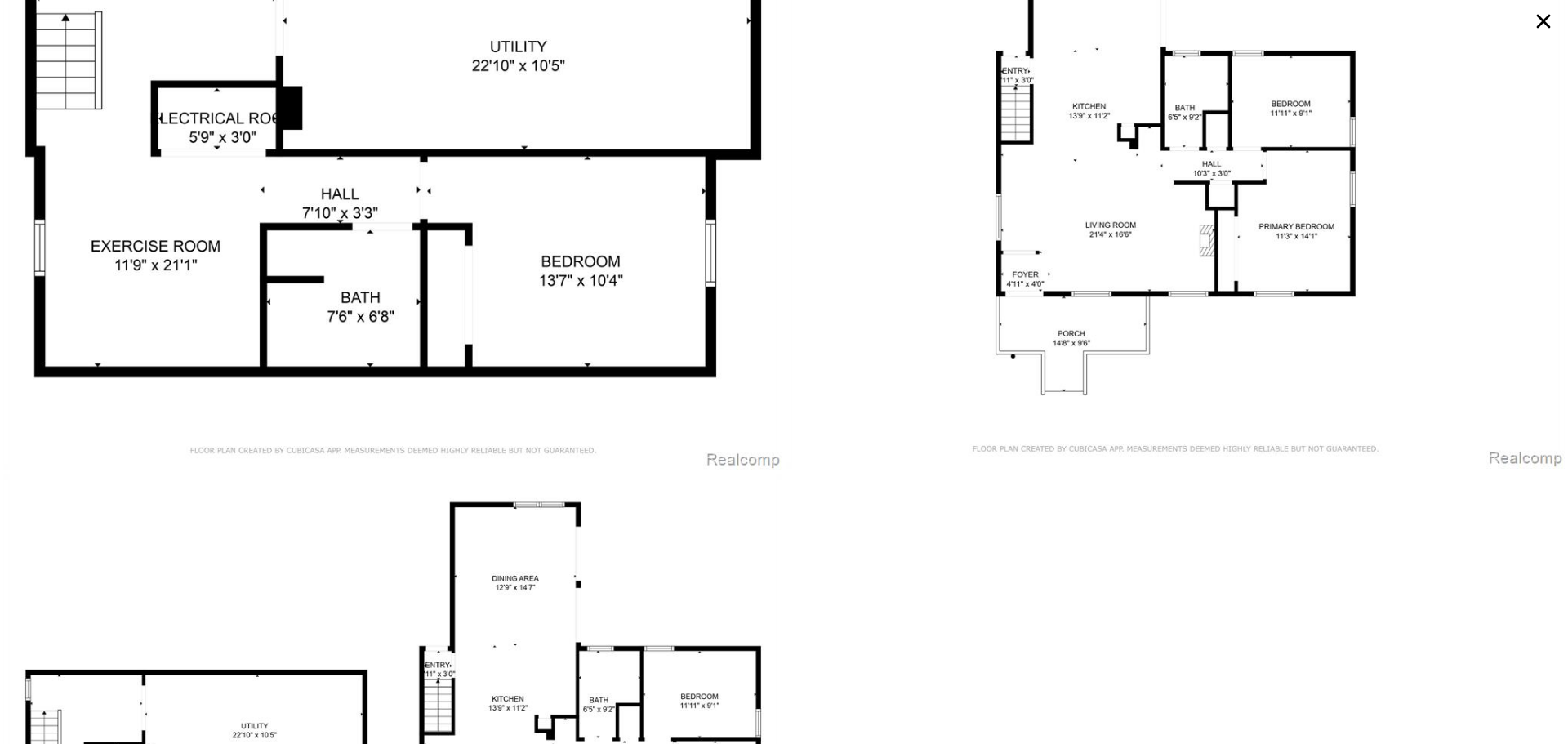
scroll to position [12657, 0]
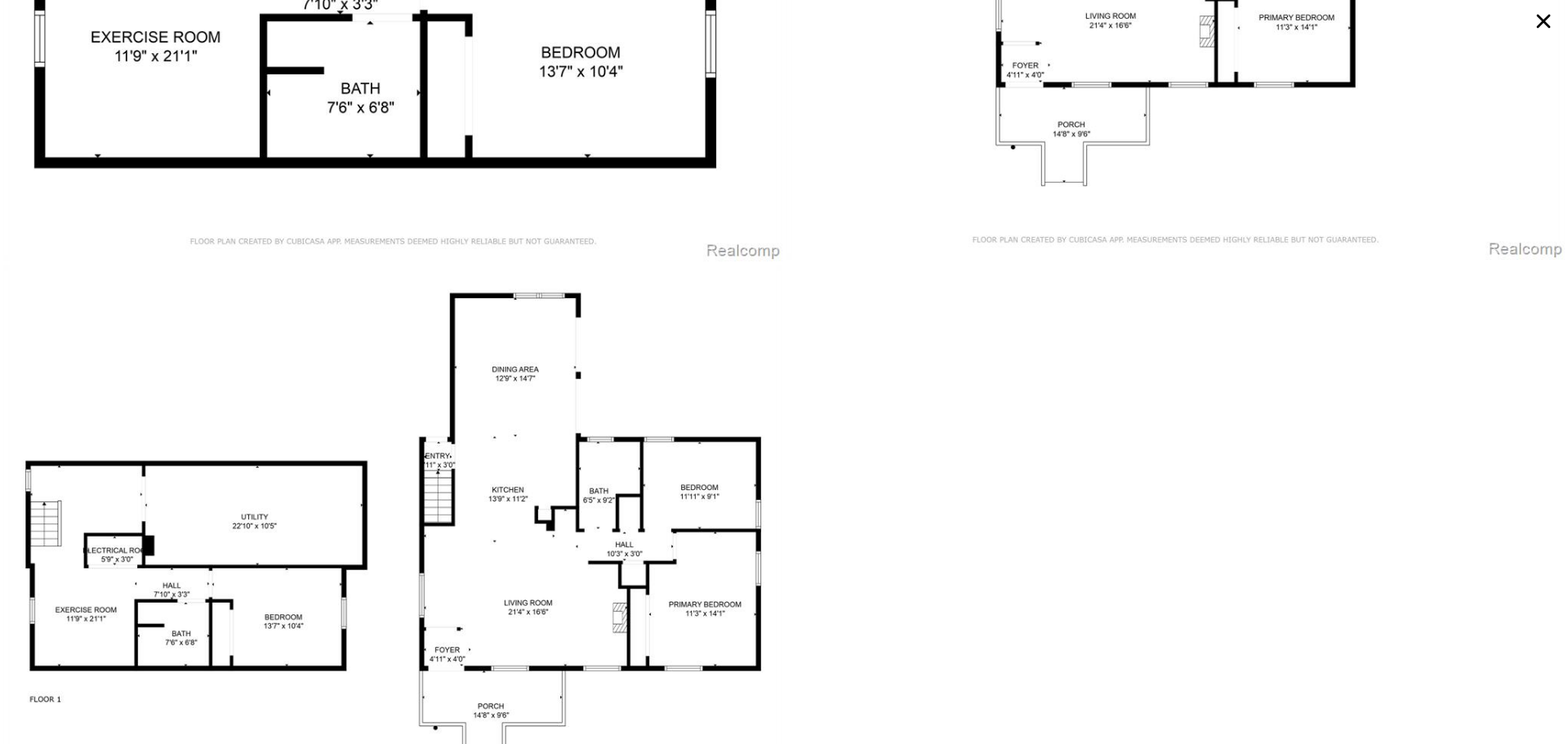
click at [1548, 13] on icon at bounding box center [1543, 21] width 29 height 29
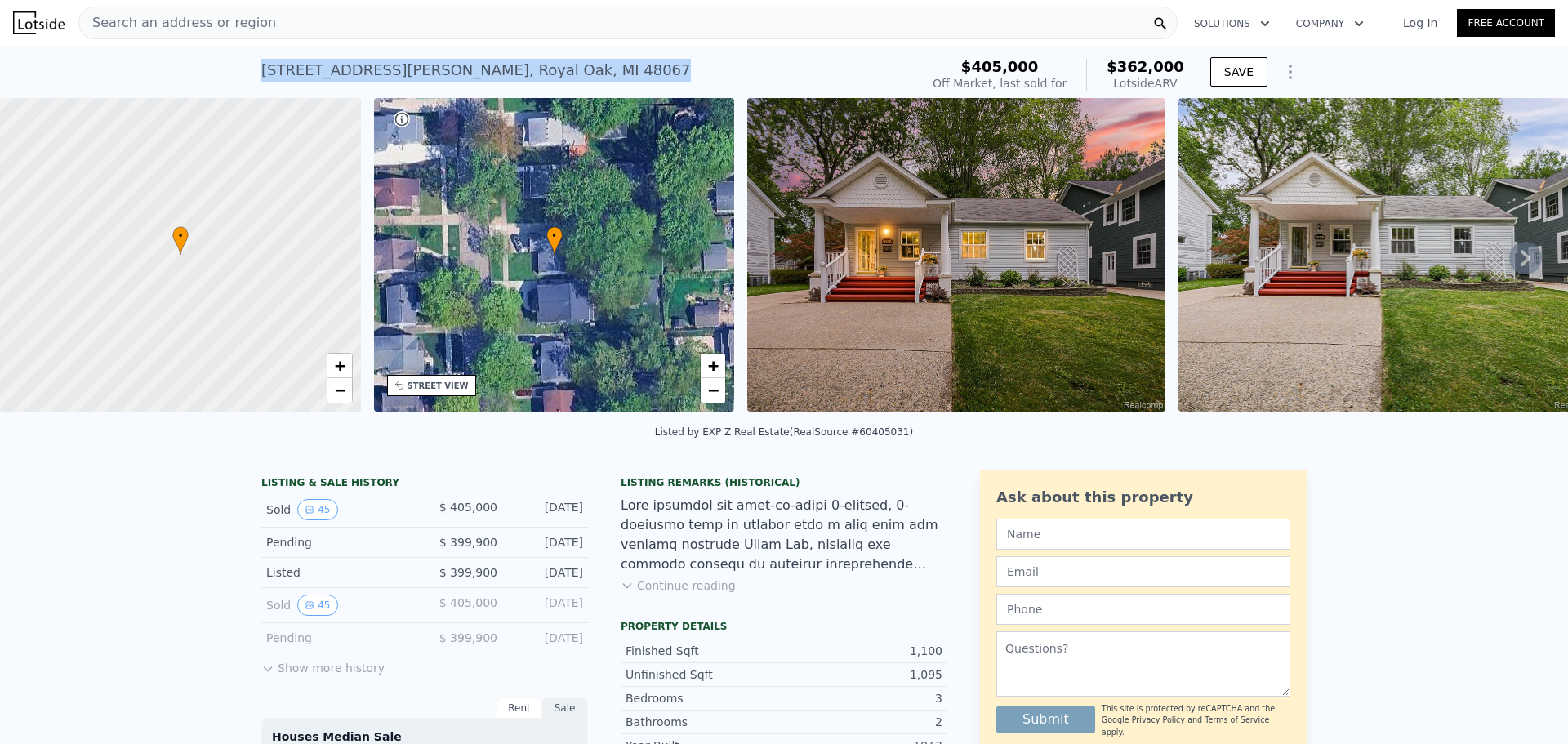
drag, startPoint x: 252, startPoint y: 67, endPoint x: 809, endPoint y: 73, distance: 557.0
click at [505, 81] on div "1036 Ferris Ave , Royal Oak , MI 48067 Sold Sep 2025 for $405k (~ARV $362k ) $4…" at bounding box center [784, 72] width 1568 height 52
copy div "1036 Ferris Ave , Royal Oak , MI 48067"
click at [1081, 262] on img at bounding box center [956, 255] width 418 height 313
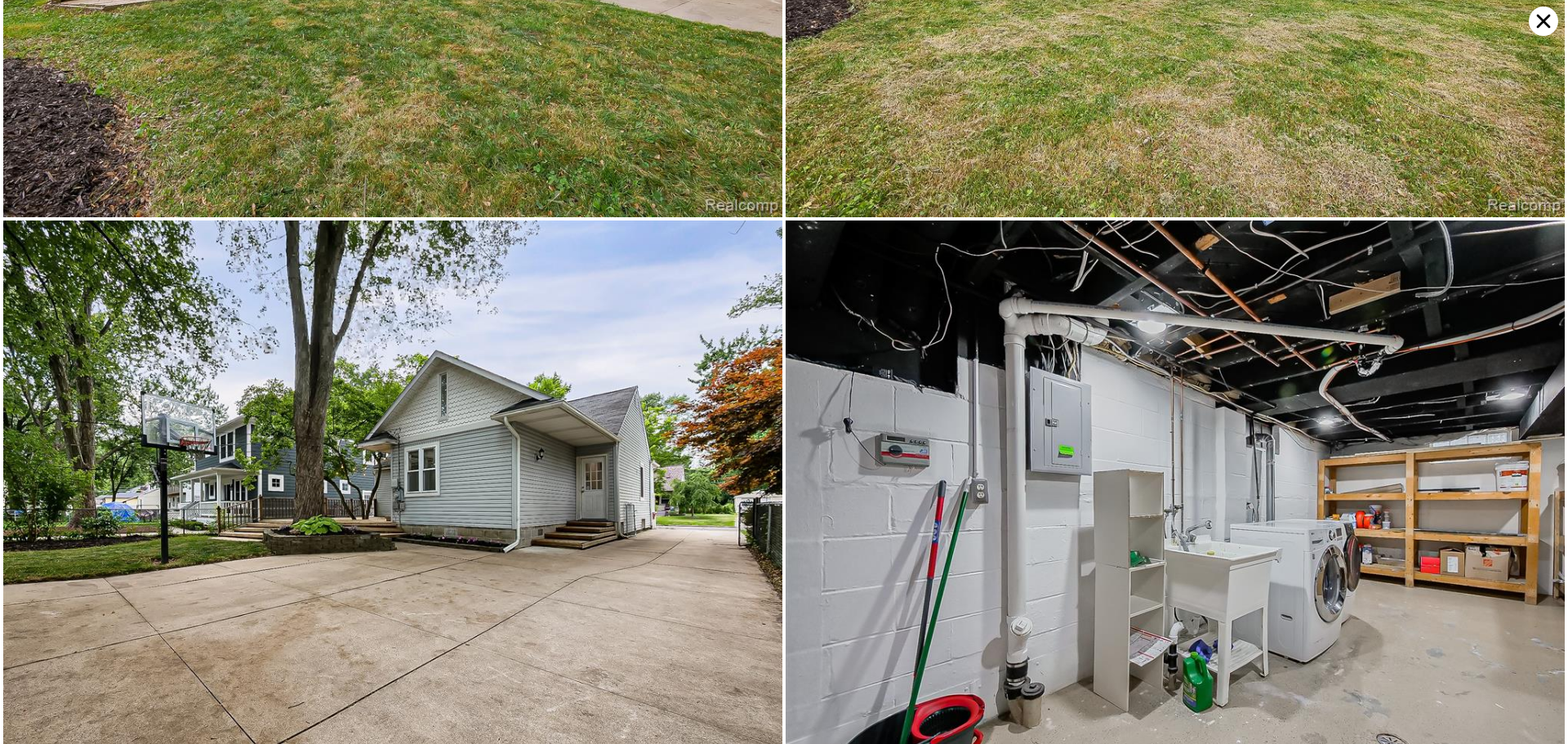
scroll to position [10489, 0]
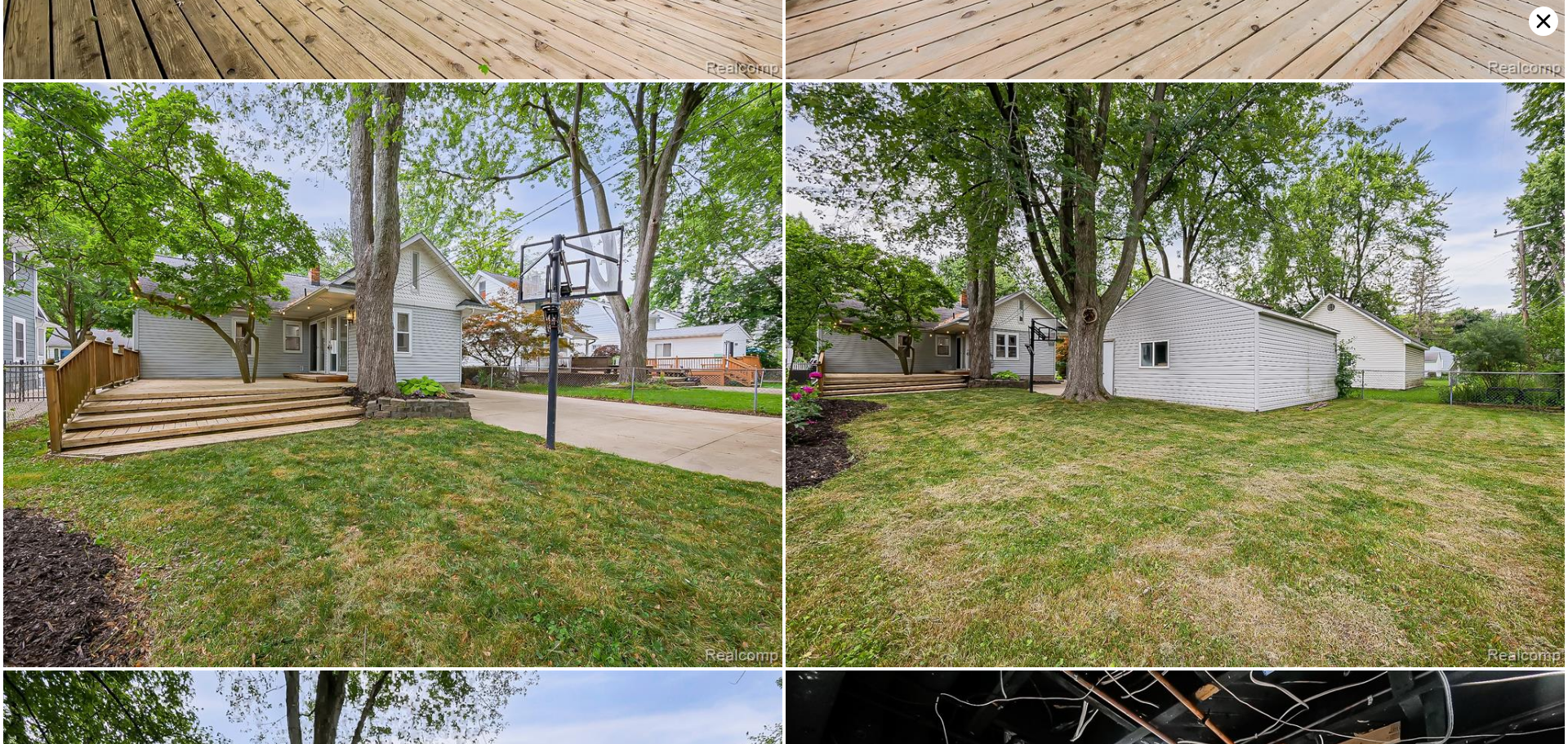
click at [1545, 15] on icon at bounding box center [1543, 21] width 29 height 29
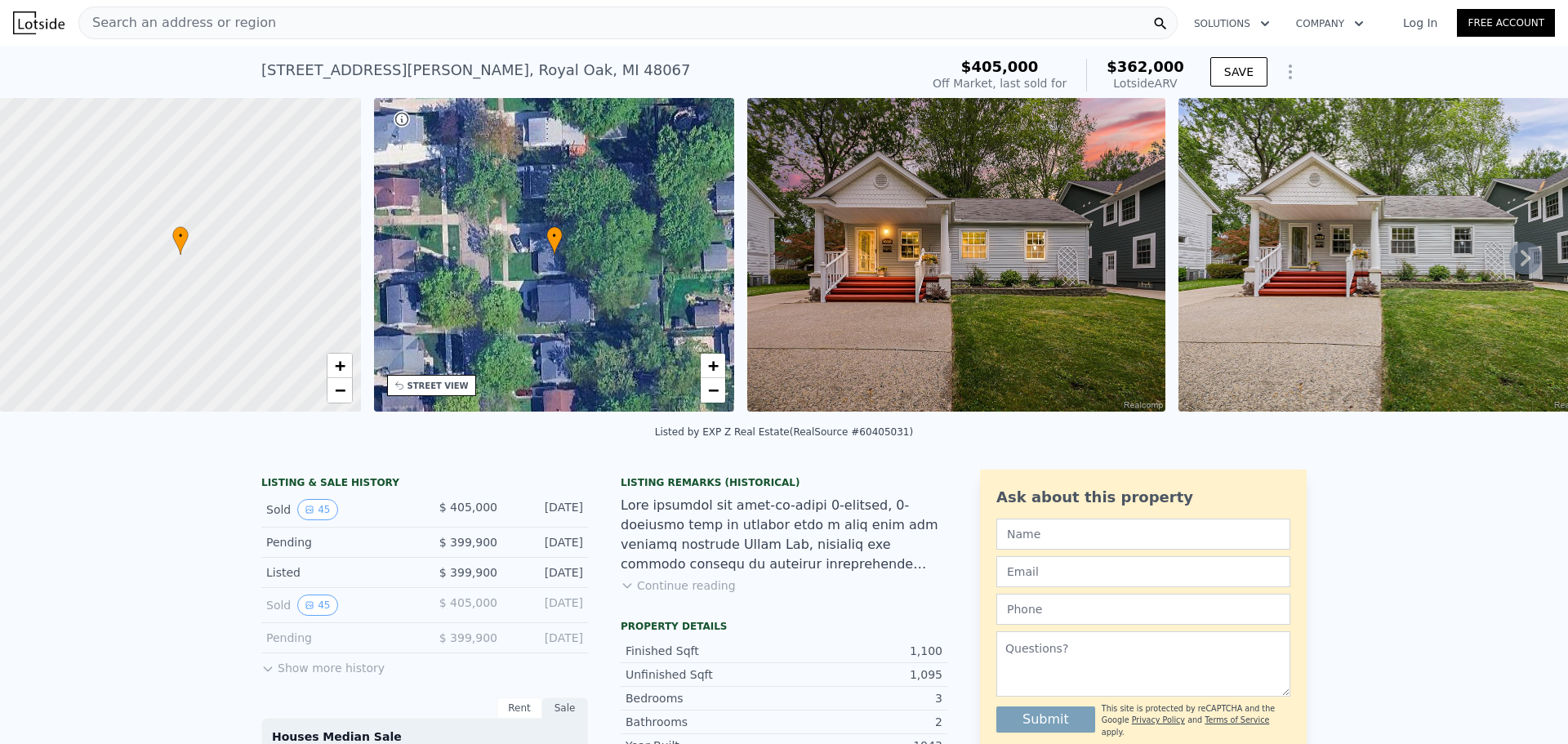
drag, startPoint x: 561, startPoint y: 553, endPoint x: 528, endPoint y: 554, distance: 33.0
click at [521, 550] on div "Jul 15, 2025" at bounding box center [546, 542] width 73 height 16
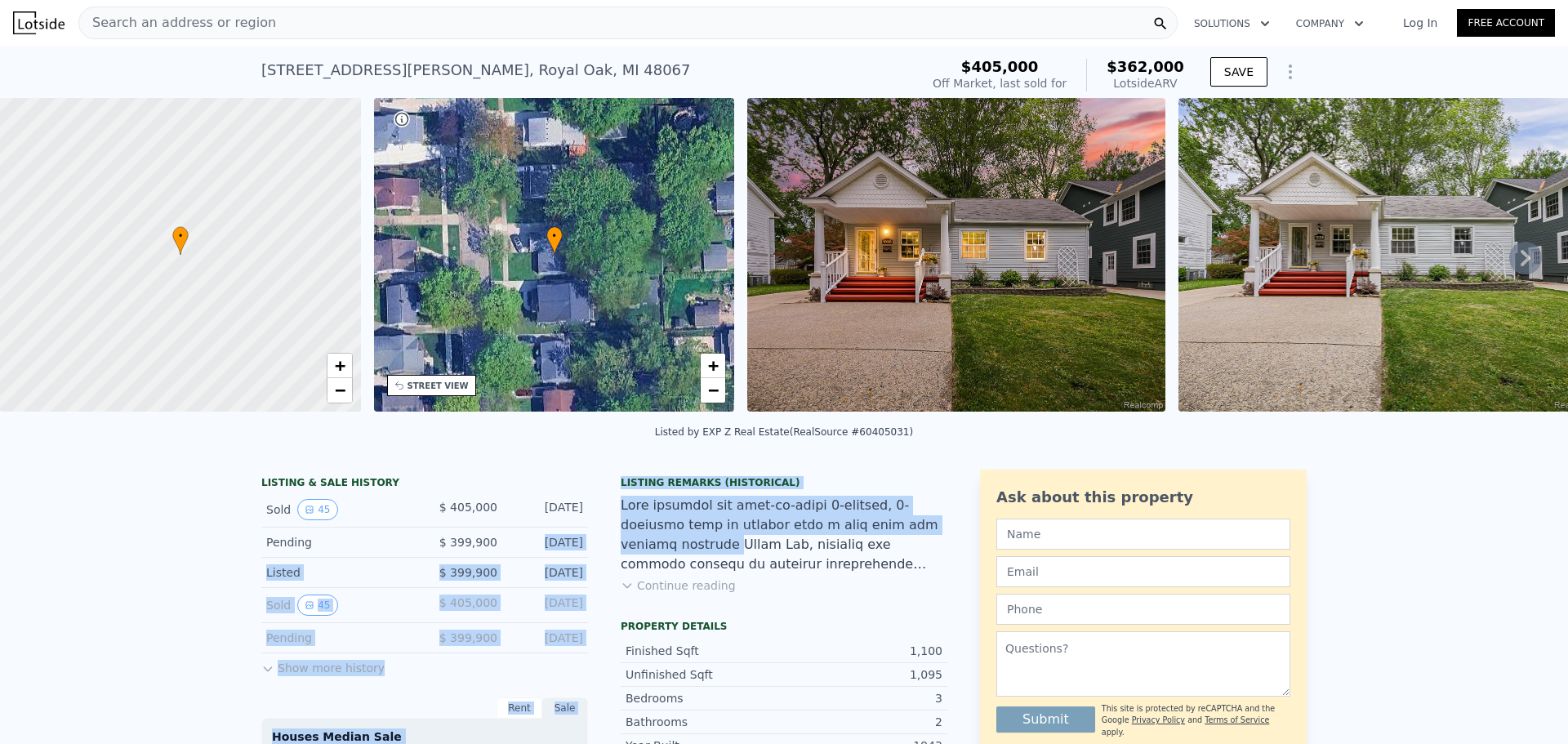
drag, startPoint x: 518, startPoint y: 555, endPoint x: 599, endPoint y: 558, distance: 81.1
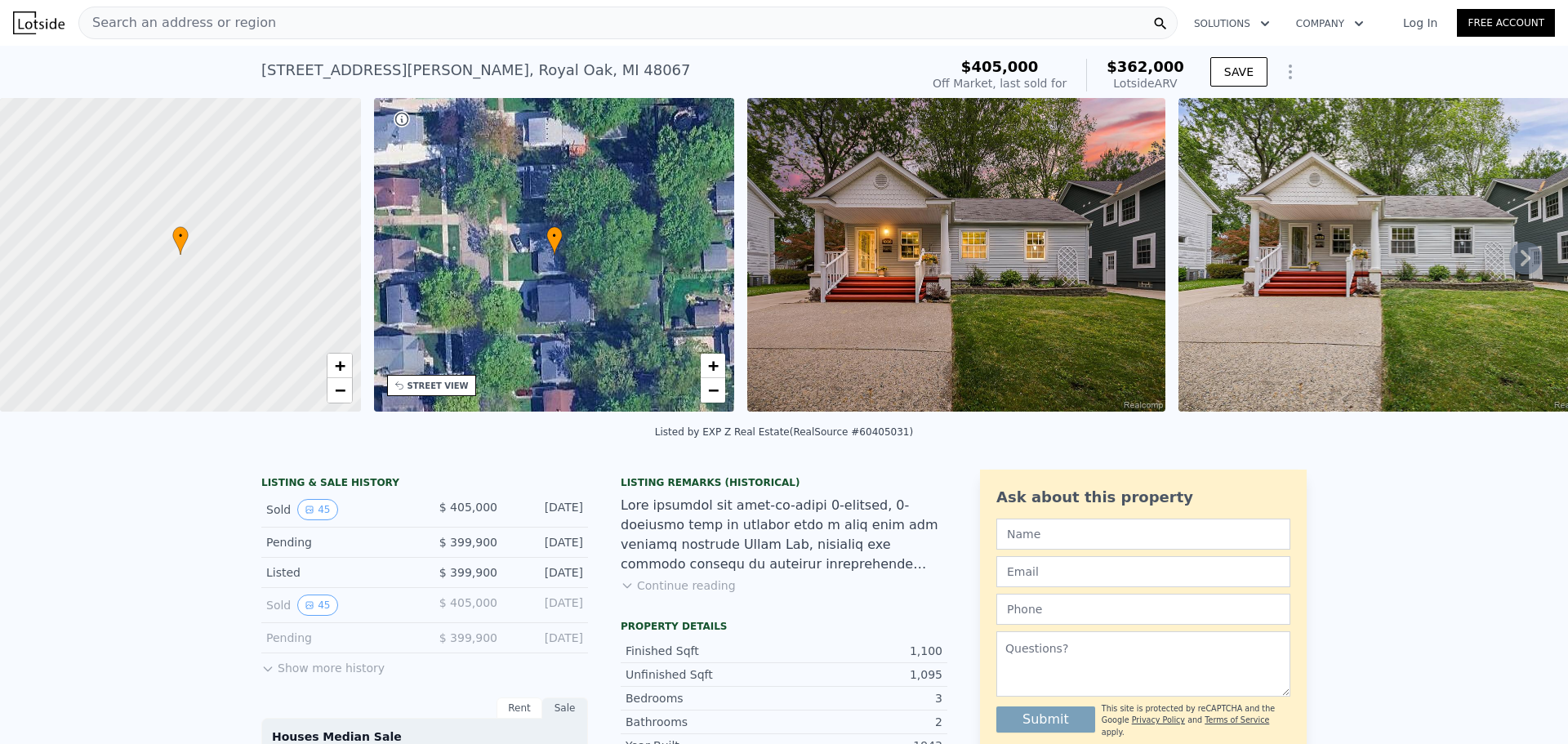
drag, startPoint x: 594, startPoint y: 558, endPoint x: 518, endPoint y: 555, distance: 76.1
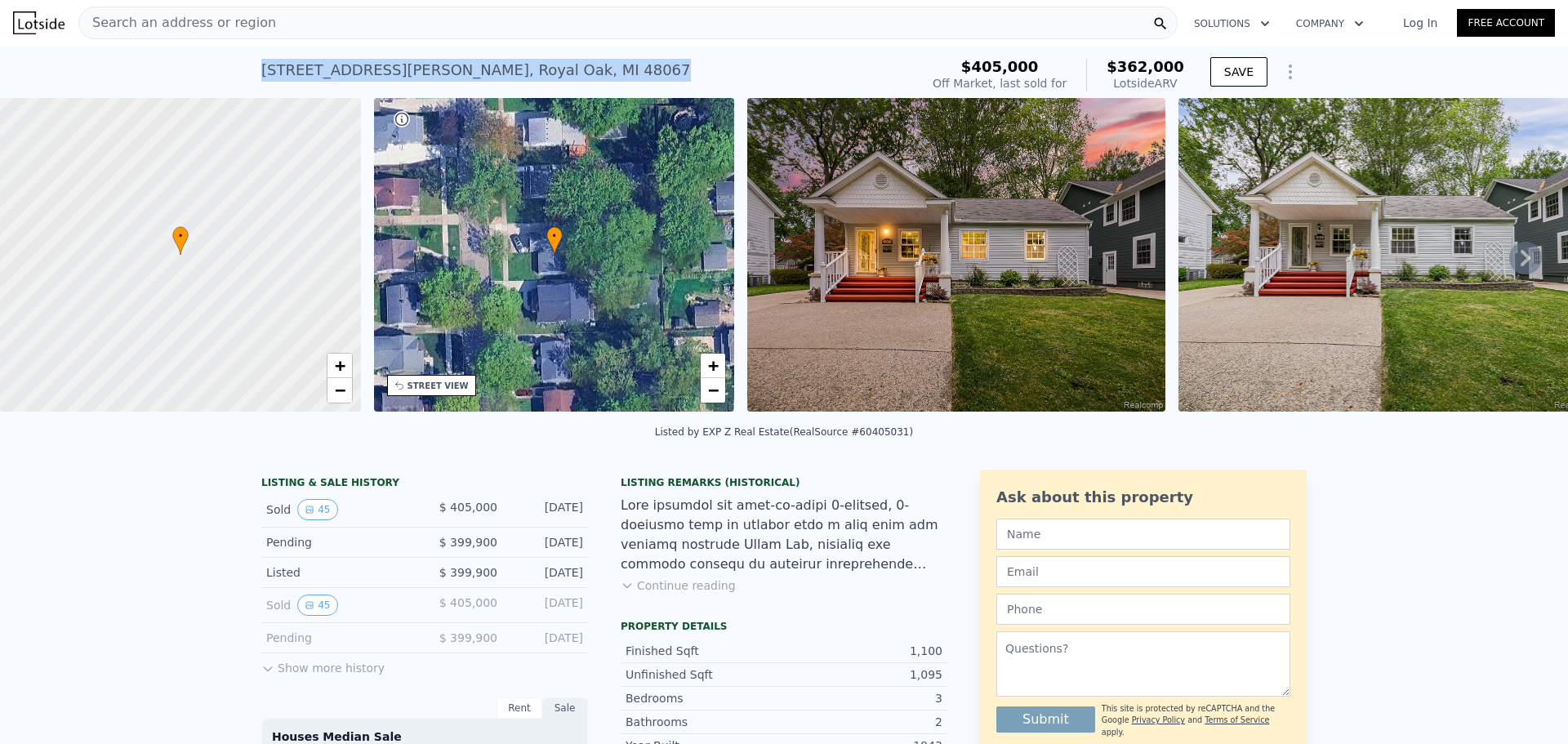
drag, startPoint x: 513, startPoint y: 74, endPoint x: 247, endPoint y: 71, distance: 266.0
click at [247, 71] on div "1036 Ferris Ave , Royal Oak , MI 48067 Sold Sep 2025 for $405k (~ARV $362k ) $4…" at bounding box center [784, 72] width 1568 height 52
copy div "1036 Ferris Ave , Royal Oak , MI 48067"
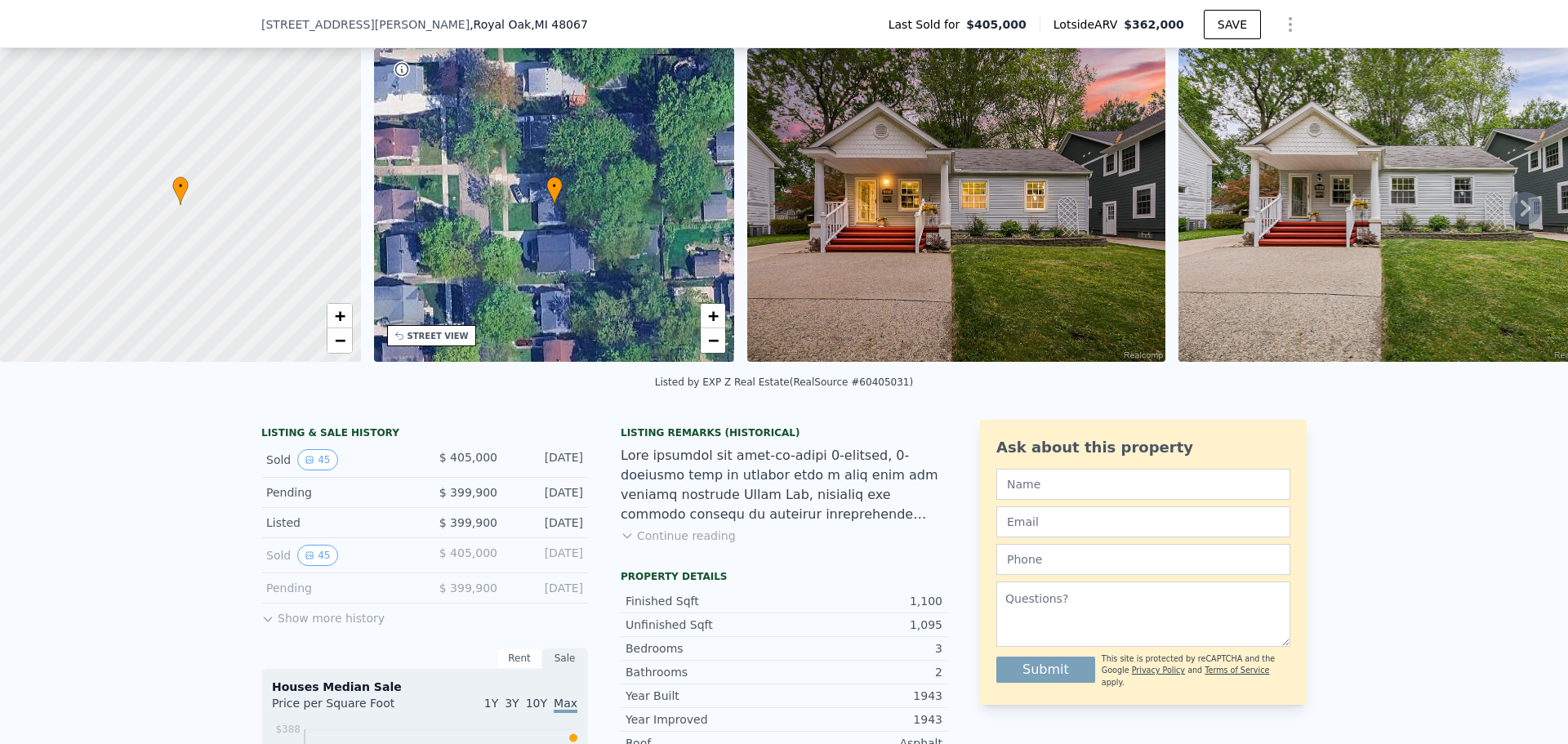
scroll to position [0, 0]
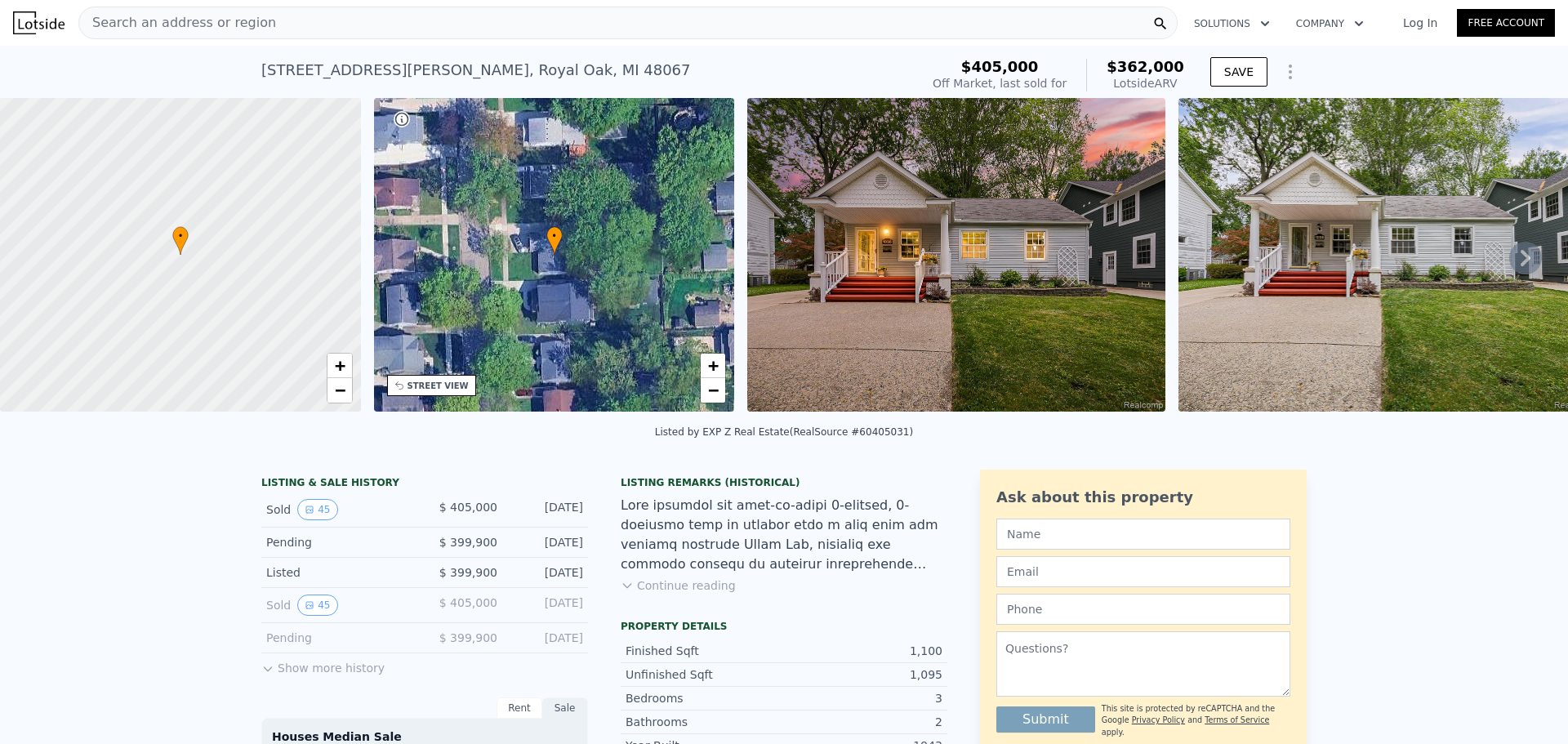
click at [1521, 265] on icon at bounding box center [1525, 258] width 32 height 32
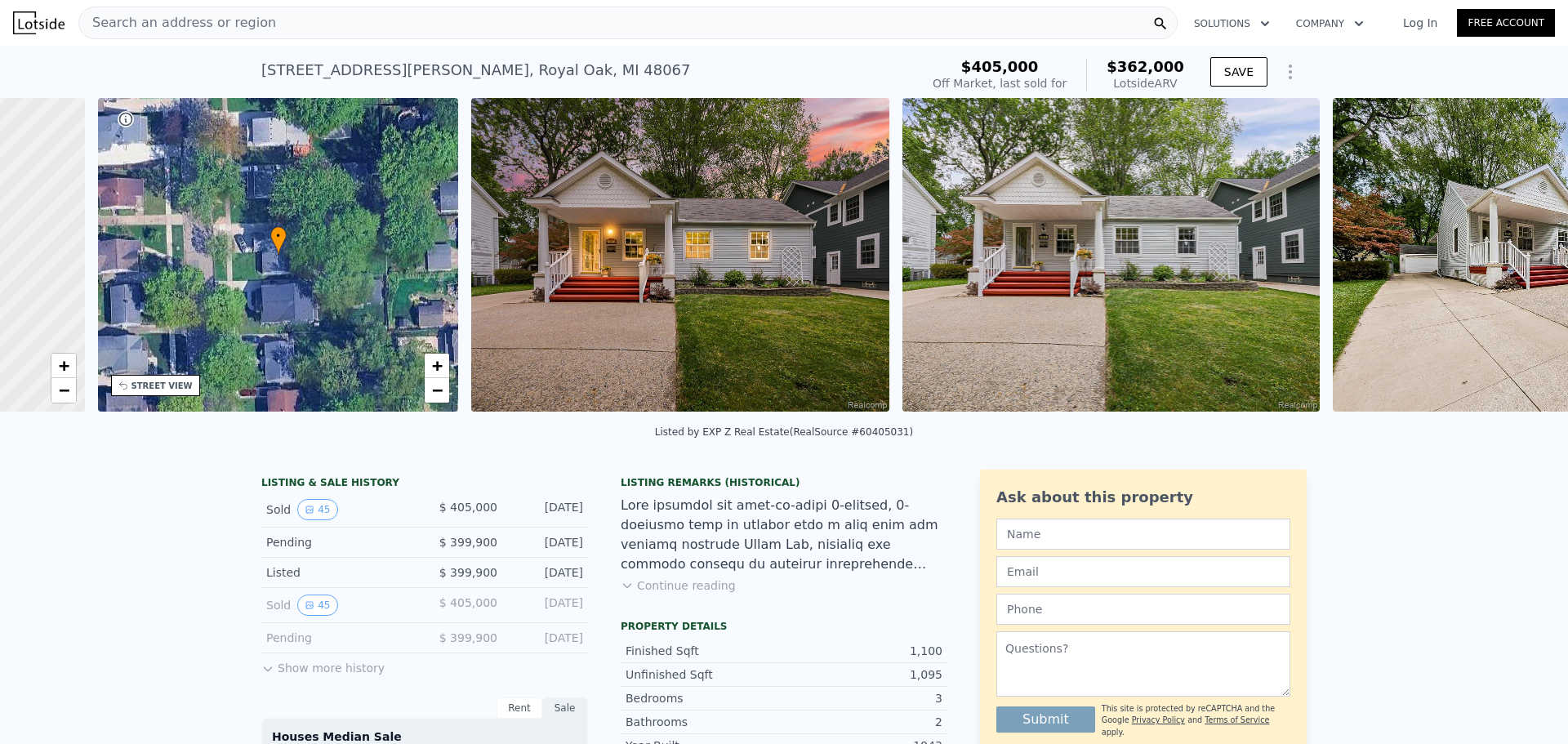
click at [1521, 264] on img at bounding box center [1541, 255] width 418 height 313
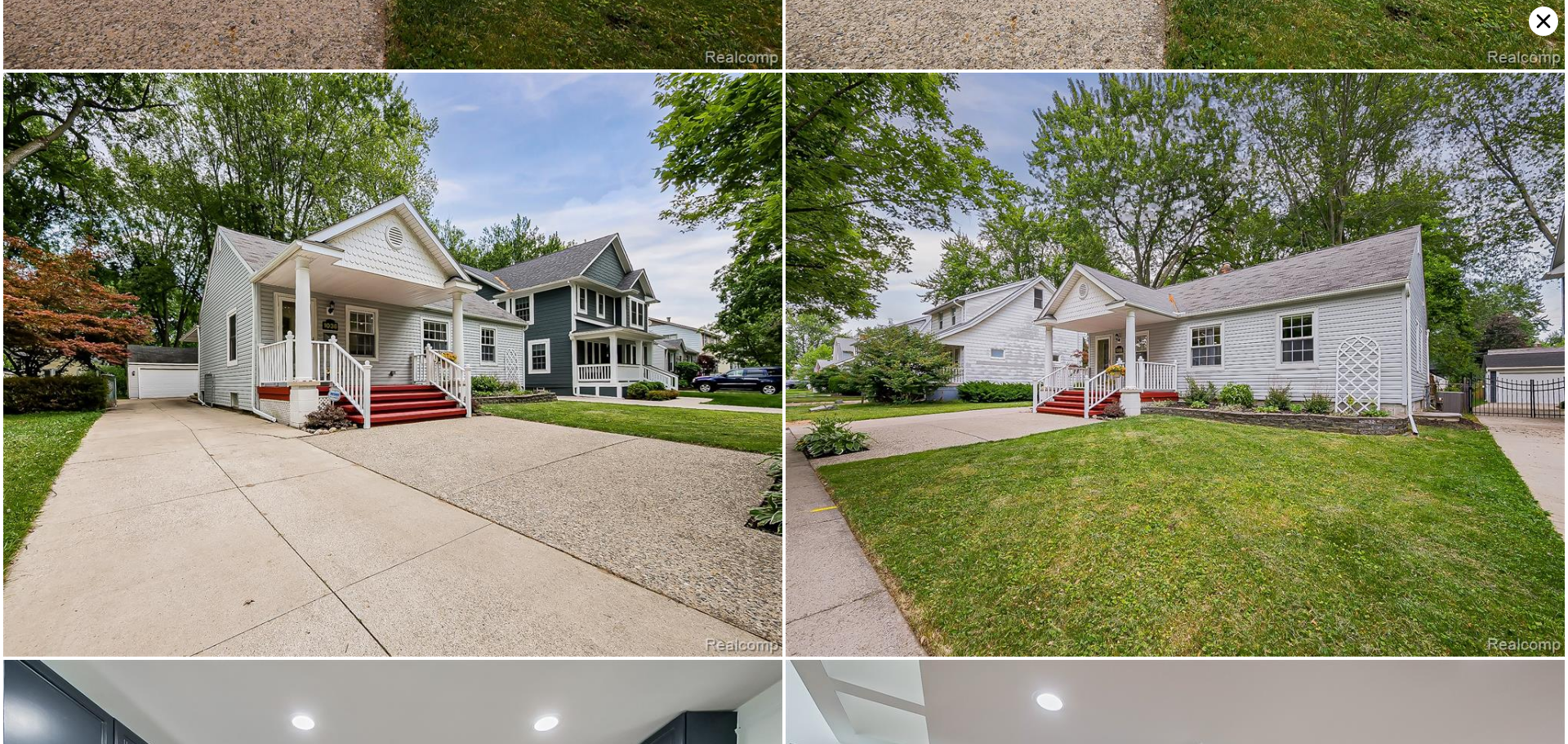
click at [1521, 264] on img at bounding box center [1175, 365] width 779 height 584
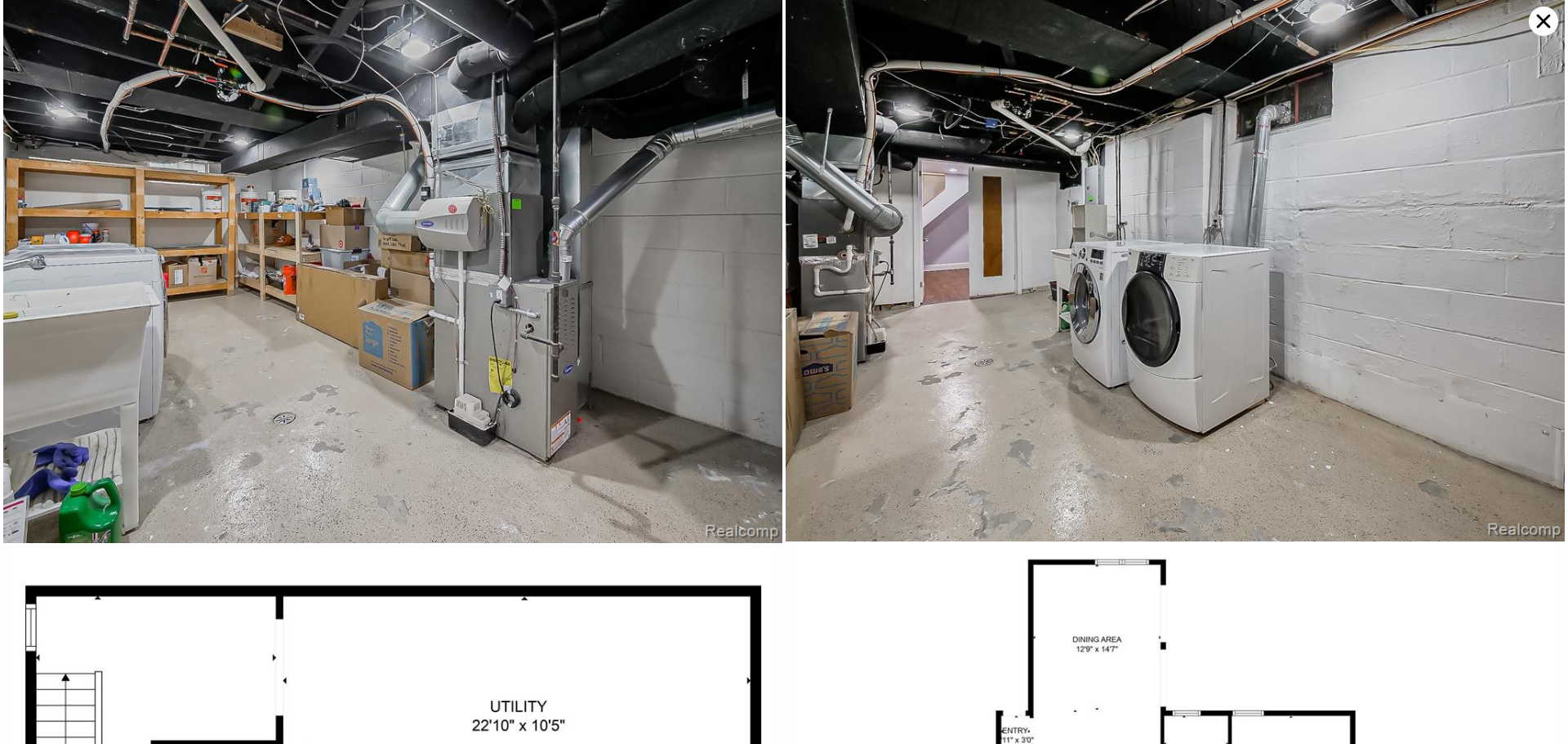
scroll to position [12237, 0]
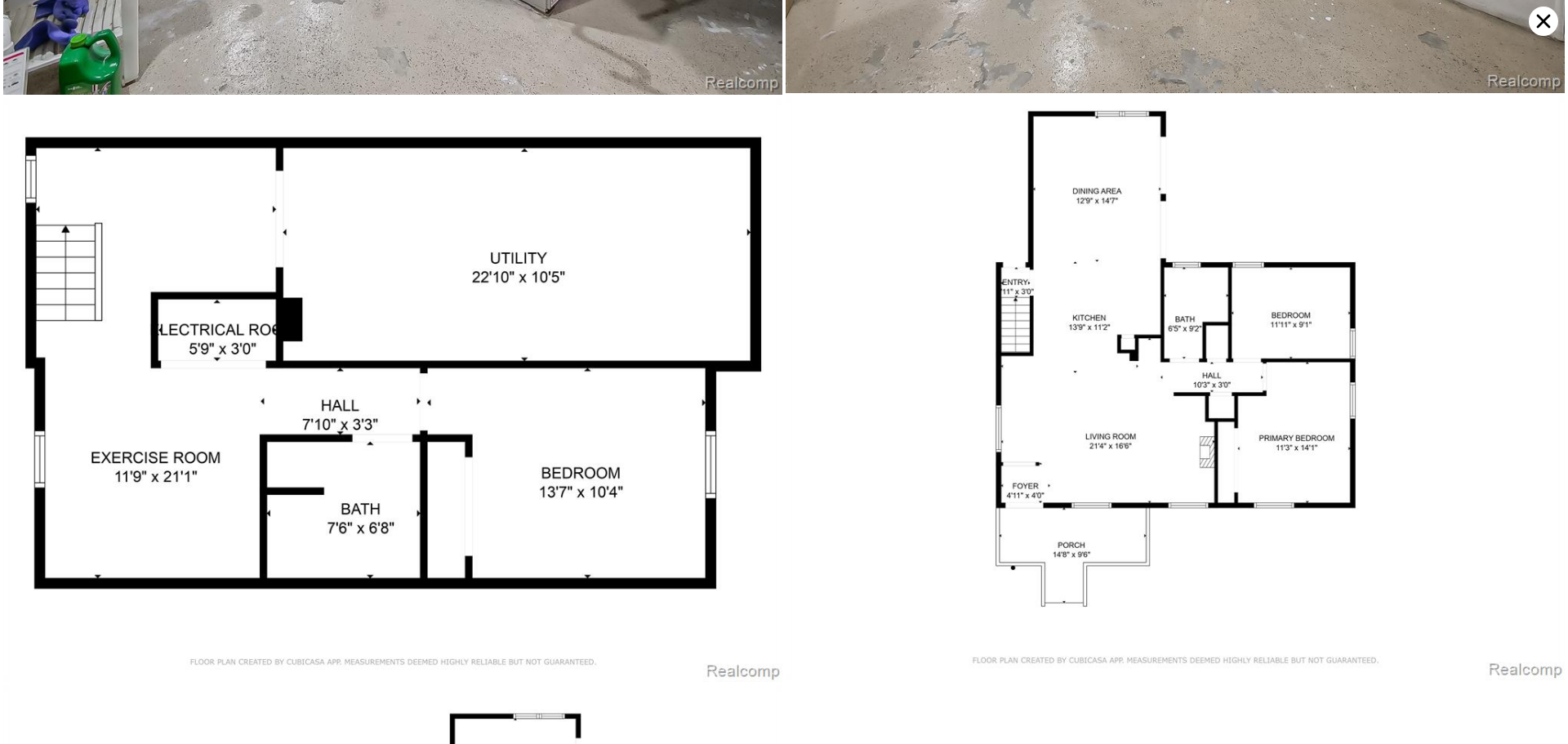
click at [1034, 223] on img at bounding box center [1175, 389] width 779 height 584
click at [1544, 28] on icon at bounding box center [1543, 21] width 29 height 29
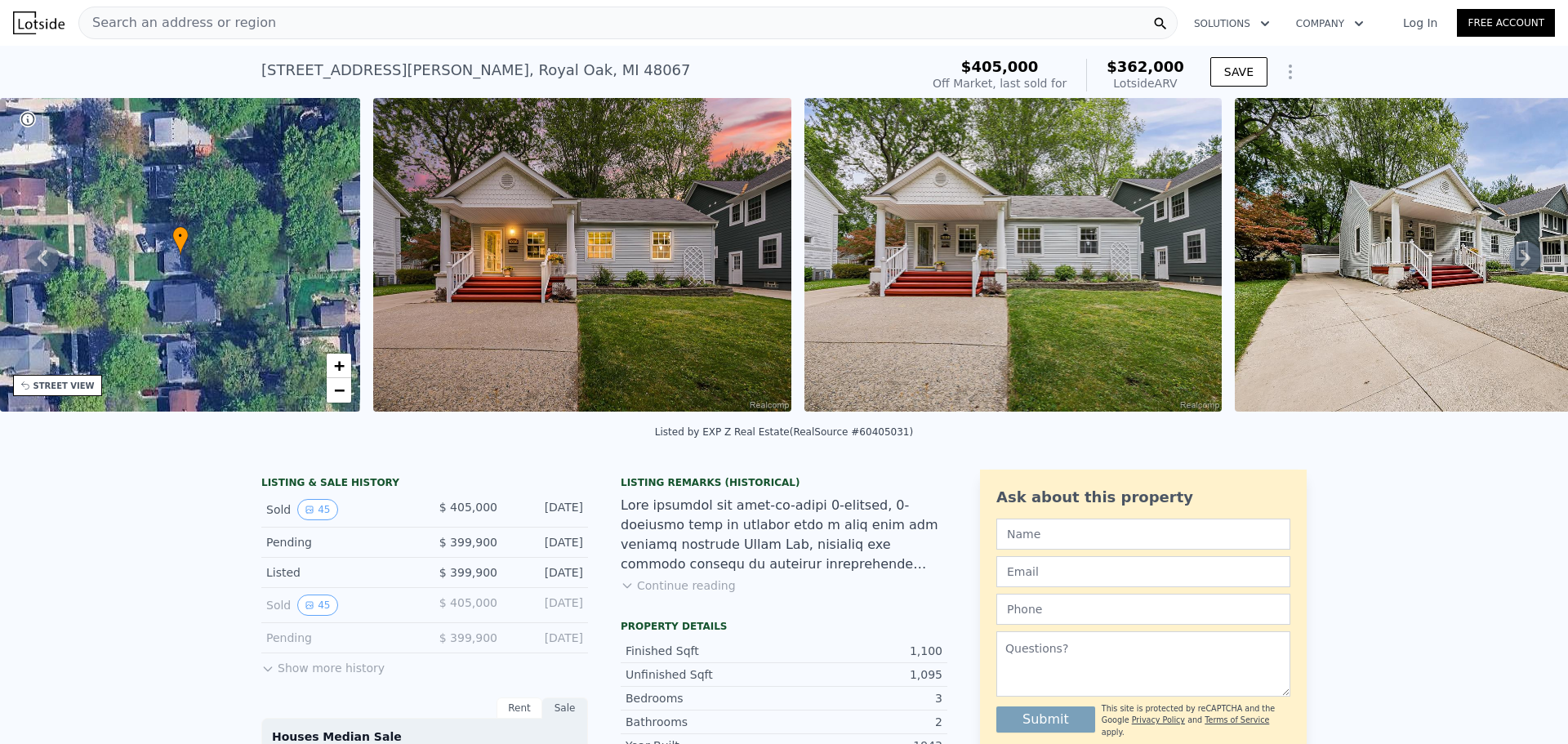
type input "1"
type input "4"
type input "2.5"
type input "1092"
type input "1982"
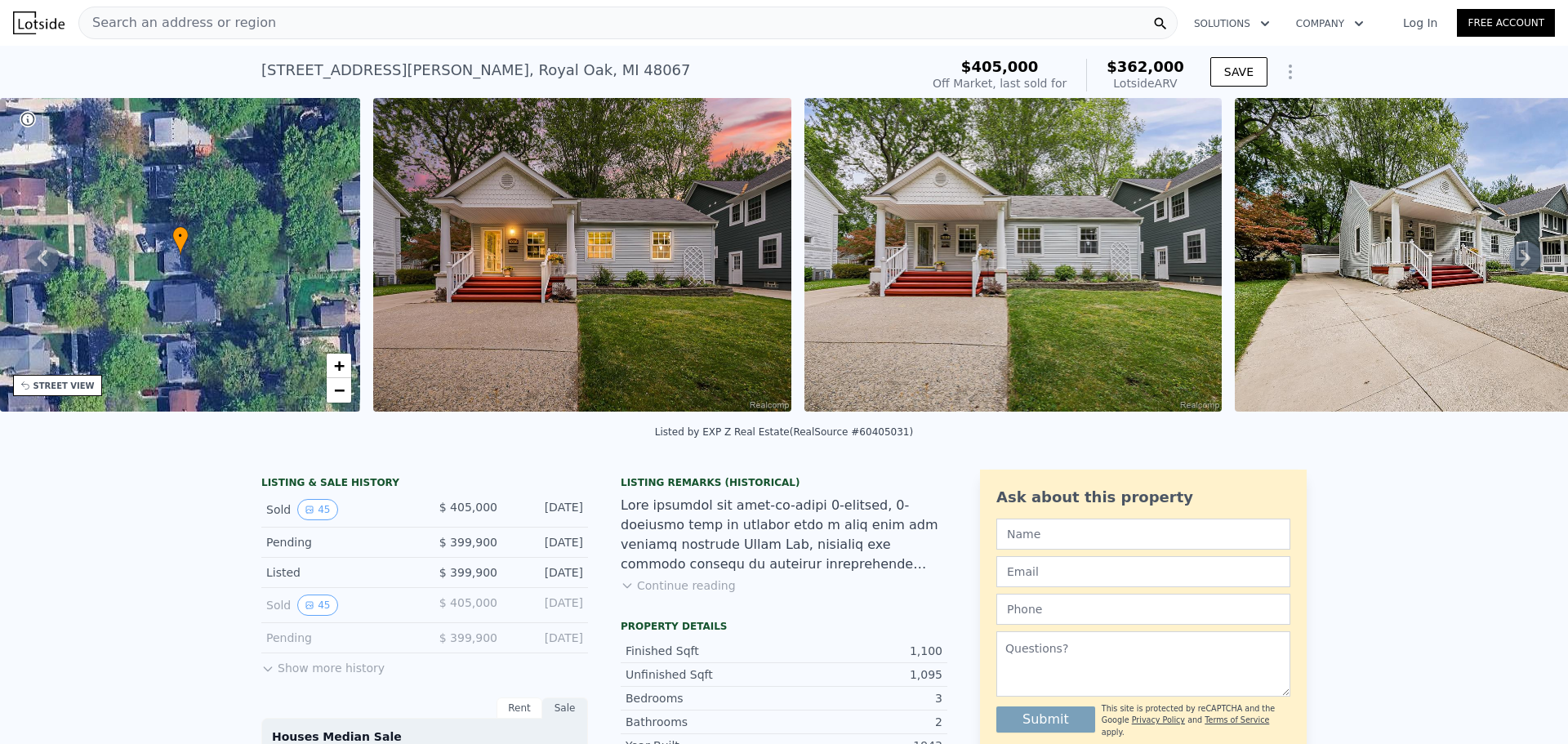
type input "3049.2000000000003"
type input "6534"
type input "$ 313,000"
type input "-$ 79,159"
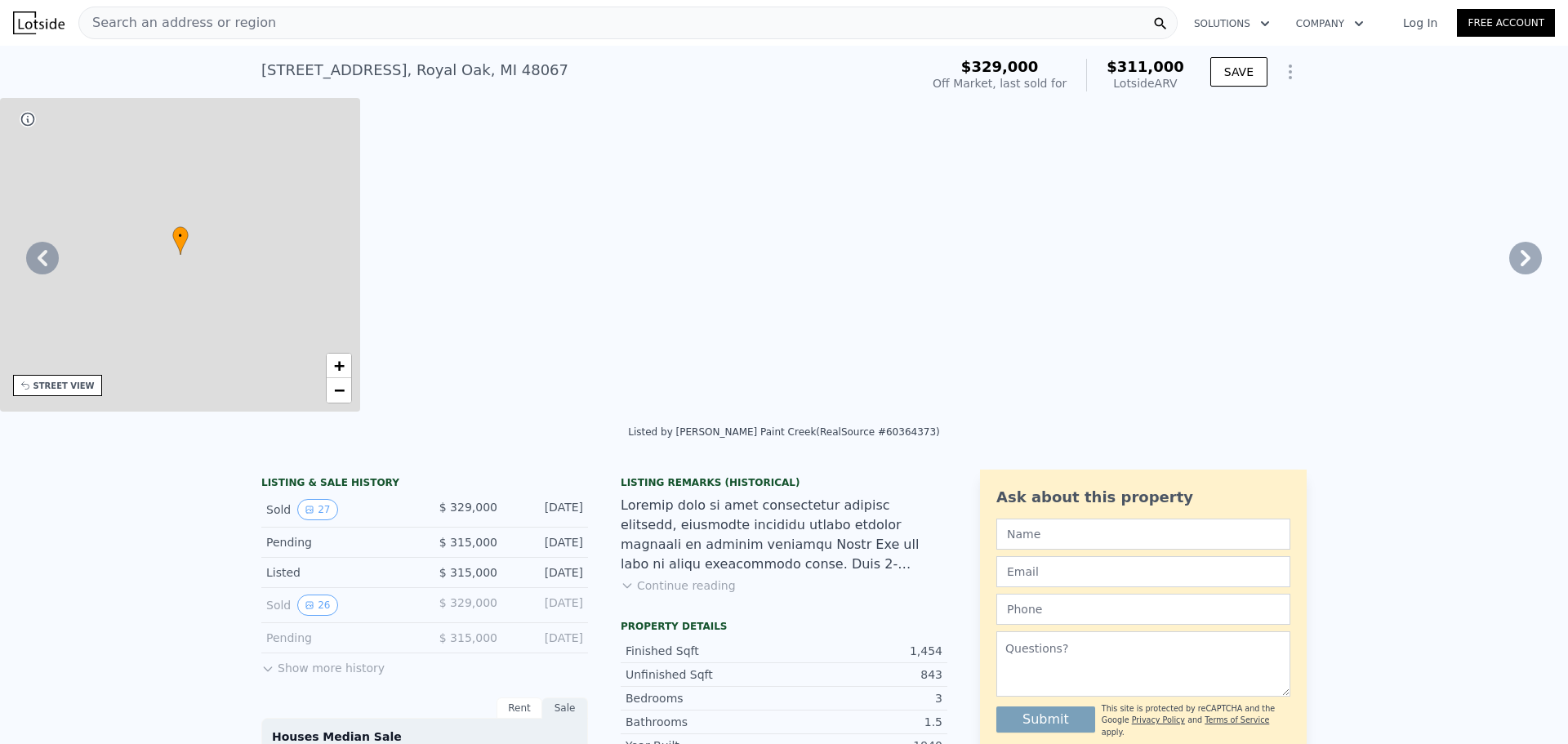
type input "3"
type input "1110"
type input "1954"
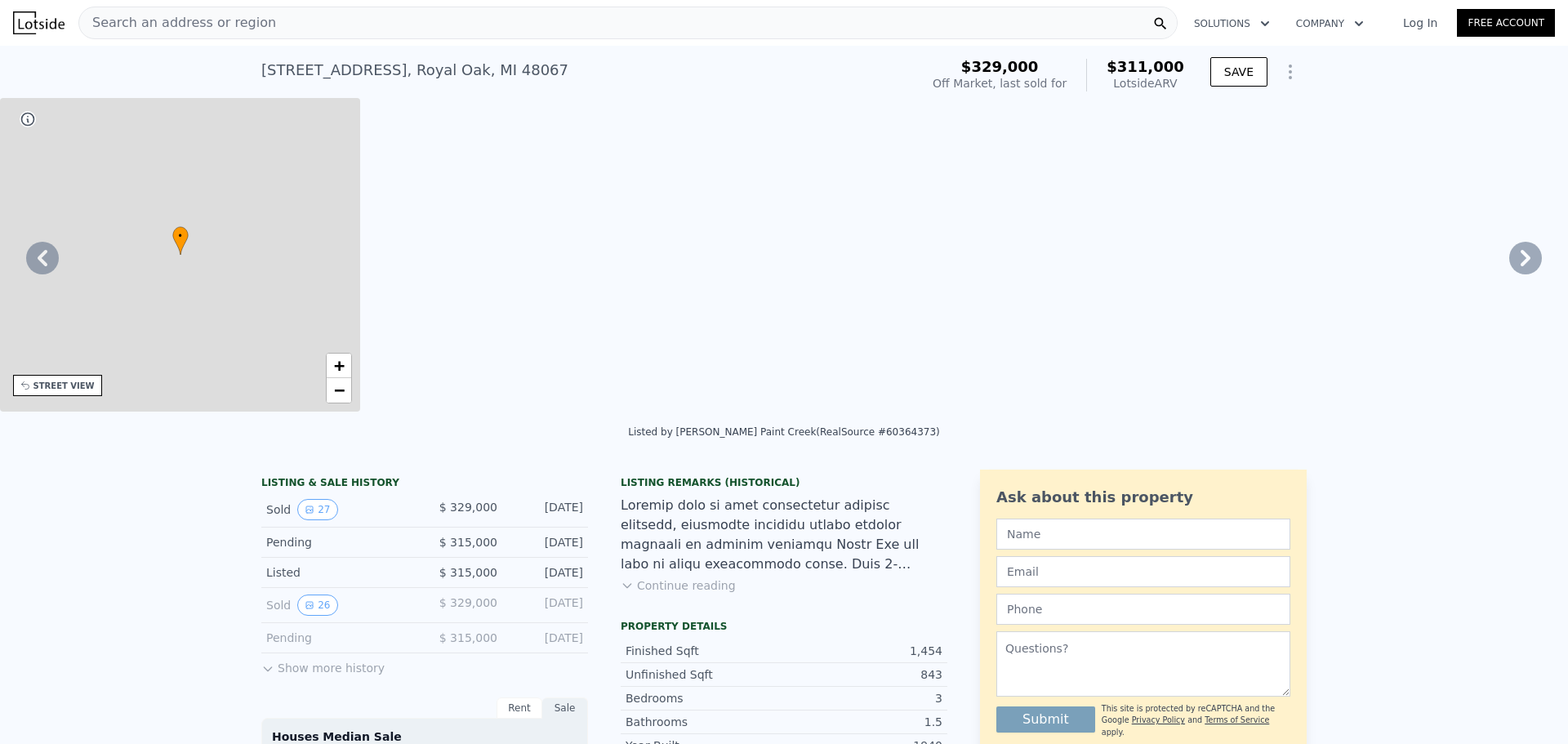
type input "3920.3999999999996"
type input "7405.200000000001"
type input "$ 311,000"
type input "-$ 59,993"
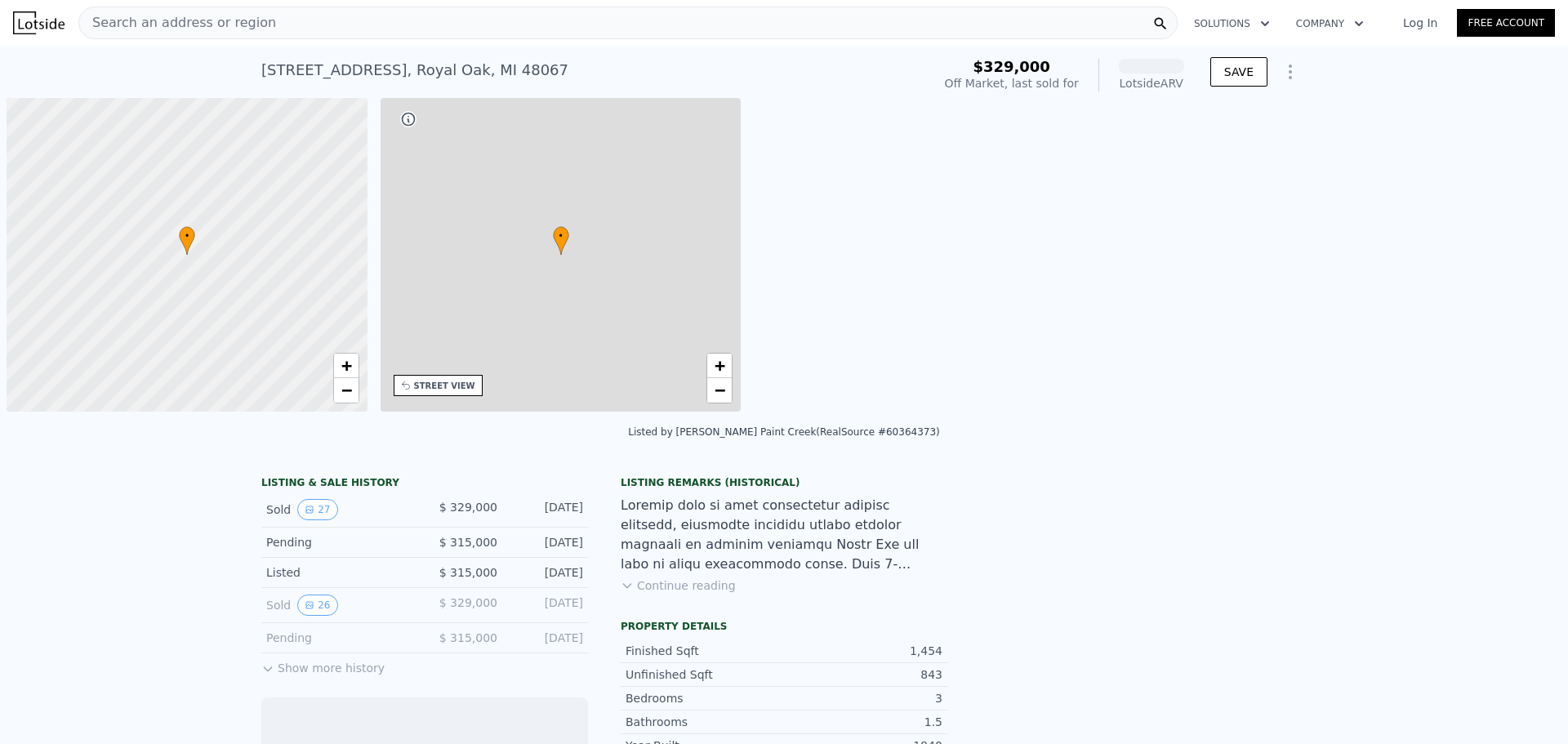
scroll to position [0, 7]
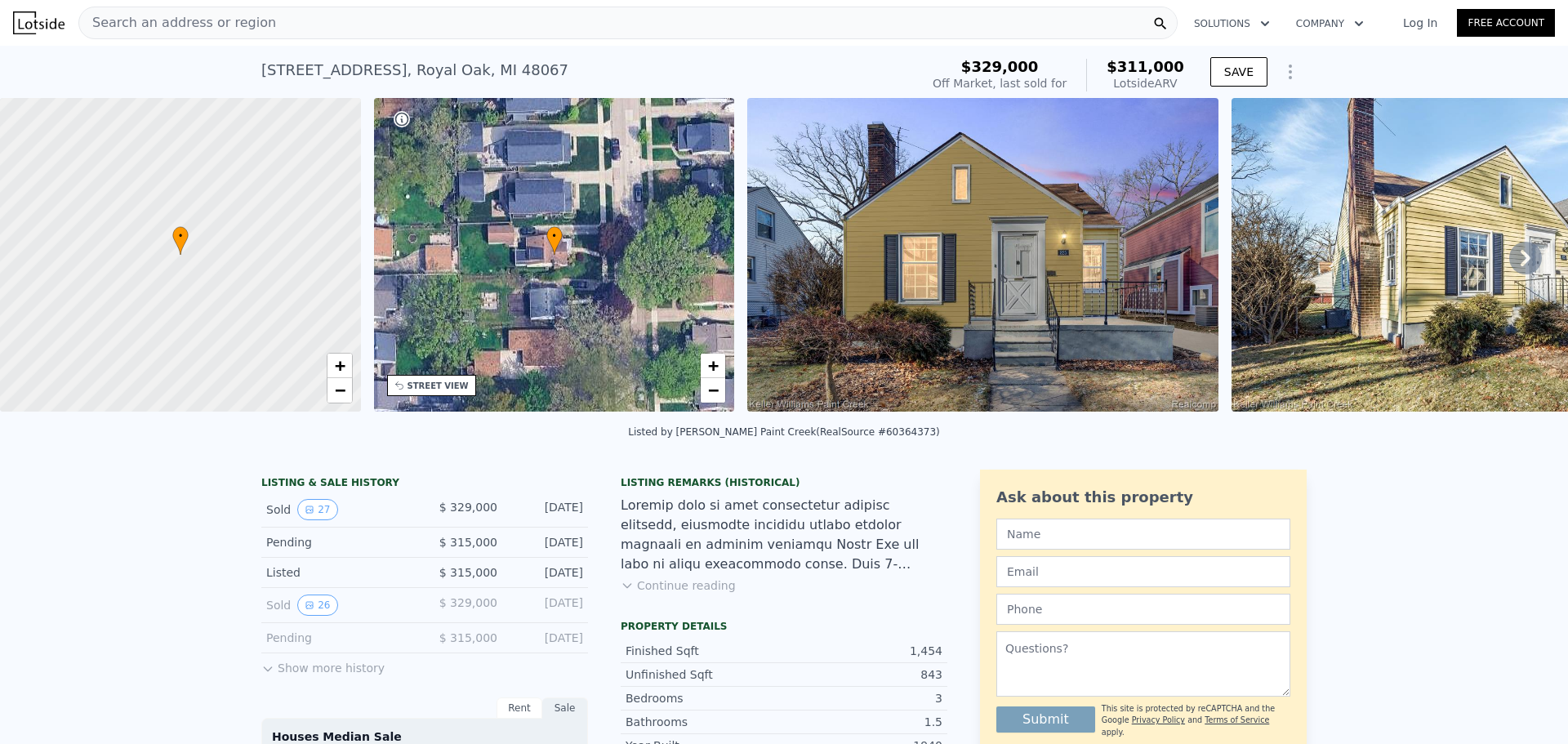
click at [216, 19] on span "Search an address or region" at bounding box center [178, 22] width 196 height 20
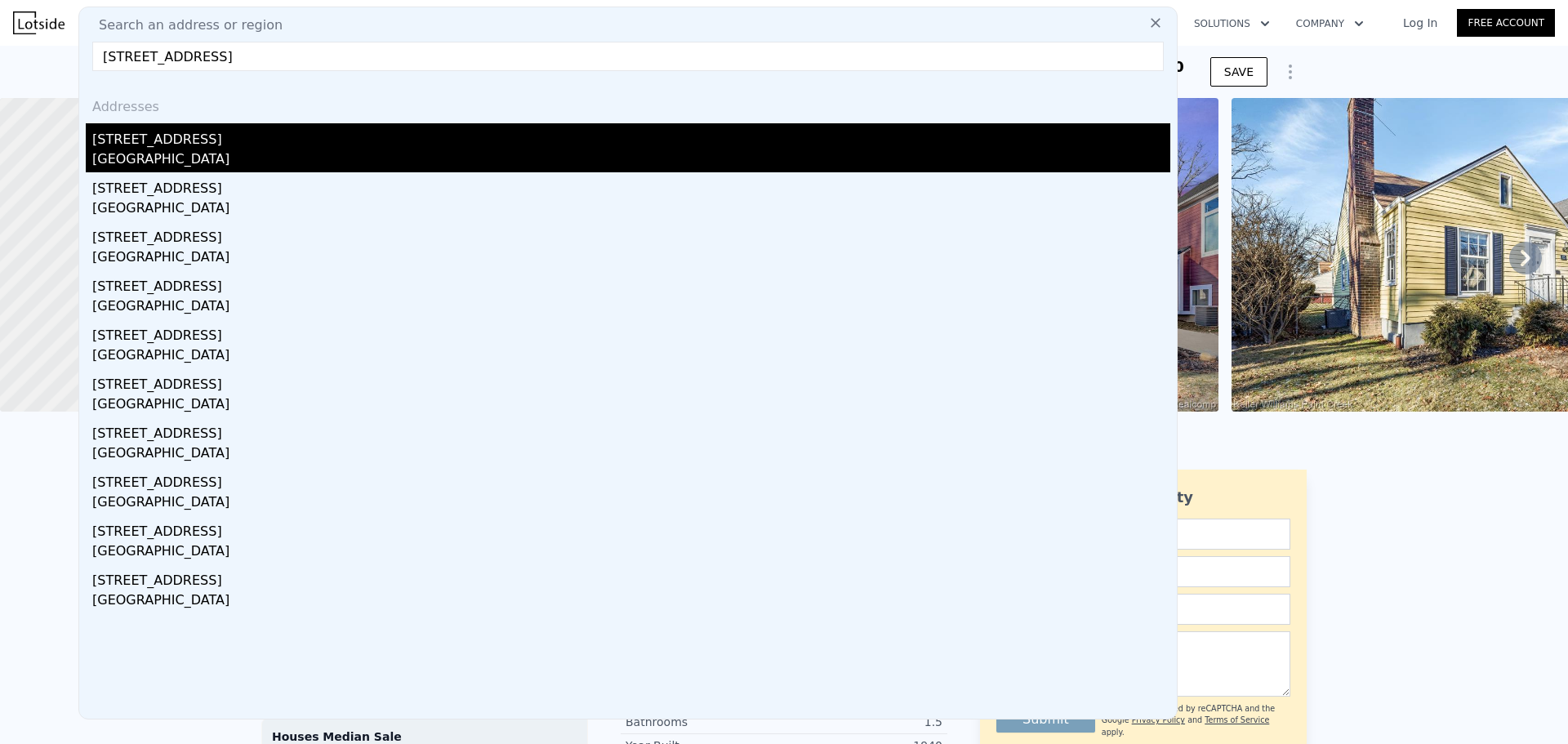
type input "828 N Gainsborough Ave, Royal Oak, MI 48067"
click at [180, 142] on div "[STREET_ADDRESS]" at bounding box center [631, 136] width 1078 height 26
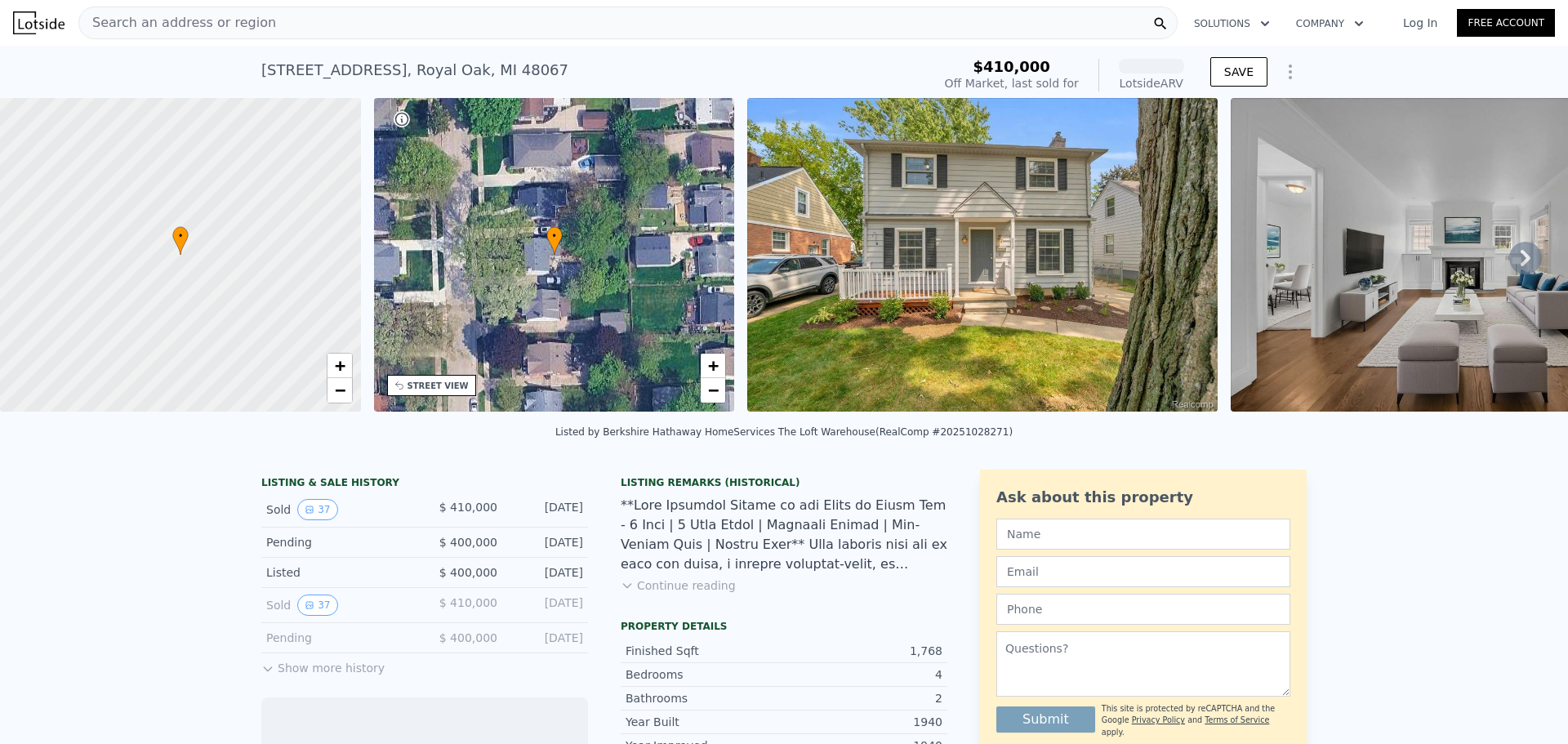
click at [963, 254] on img at bounding box center [982, 255] width 471 height 313
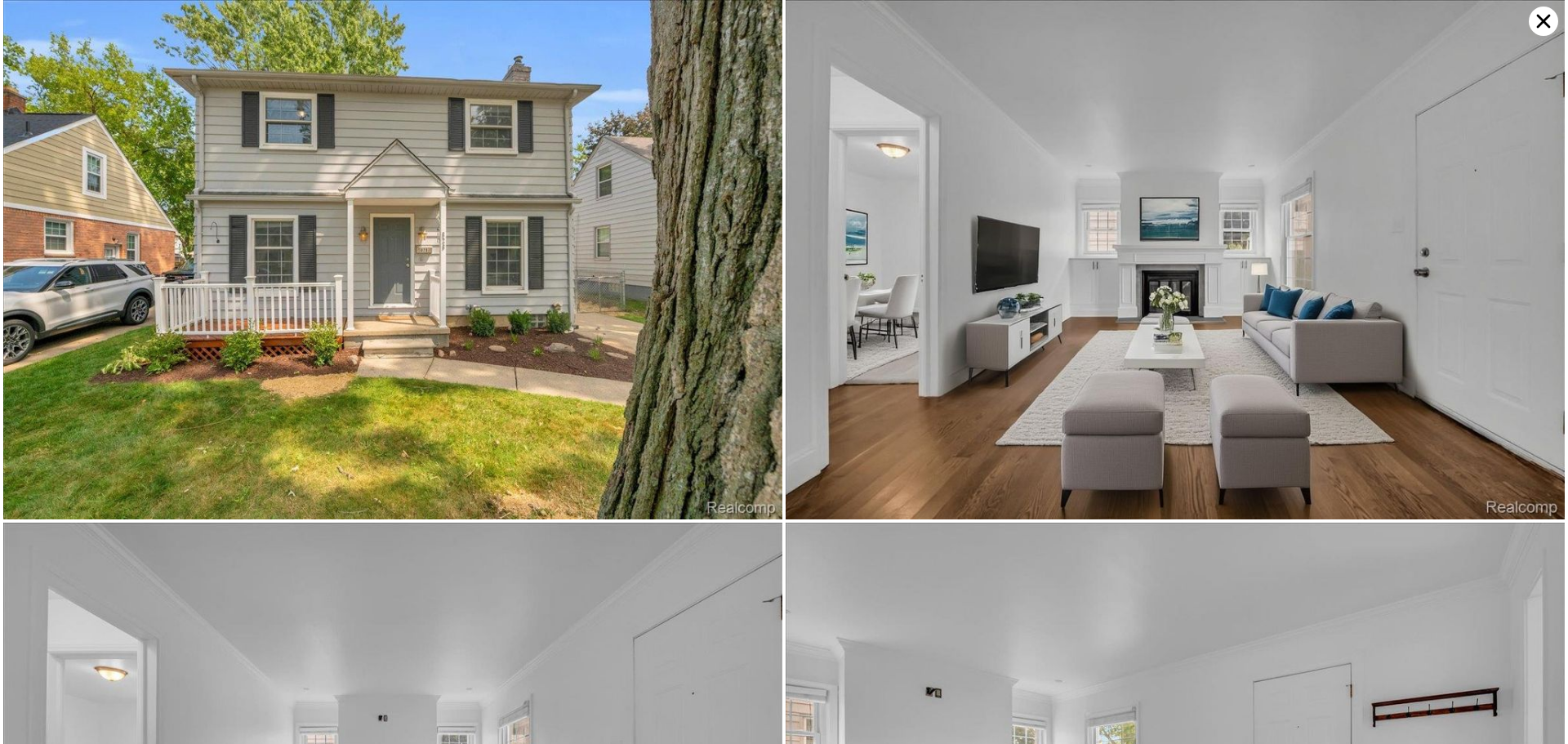
click at [675, 247] on img at bounding box center [393, 260] width 779 height 519
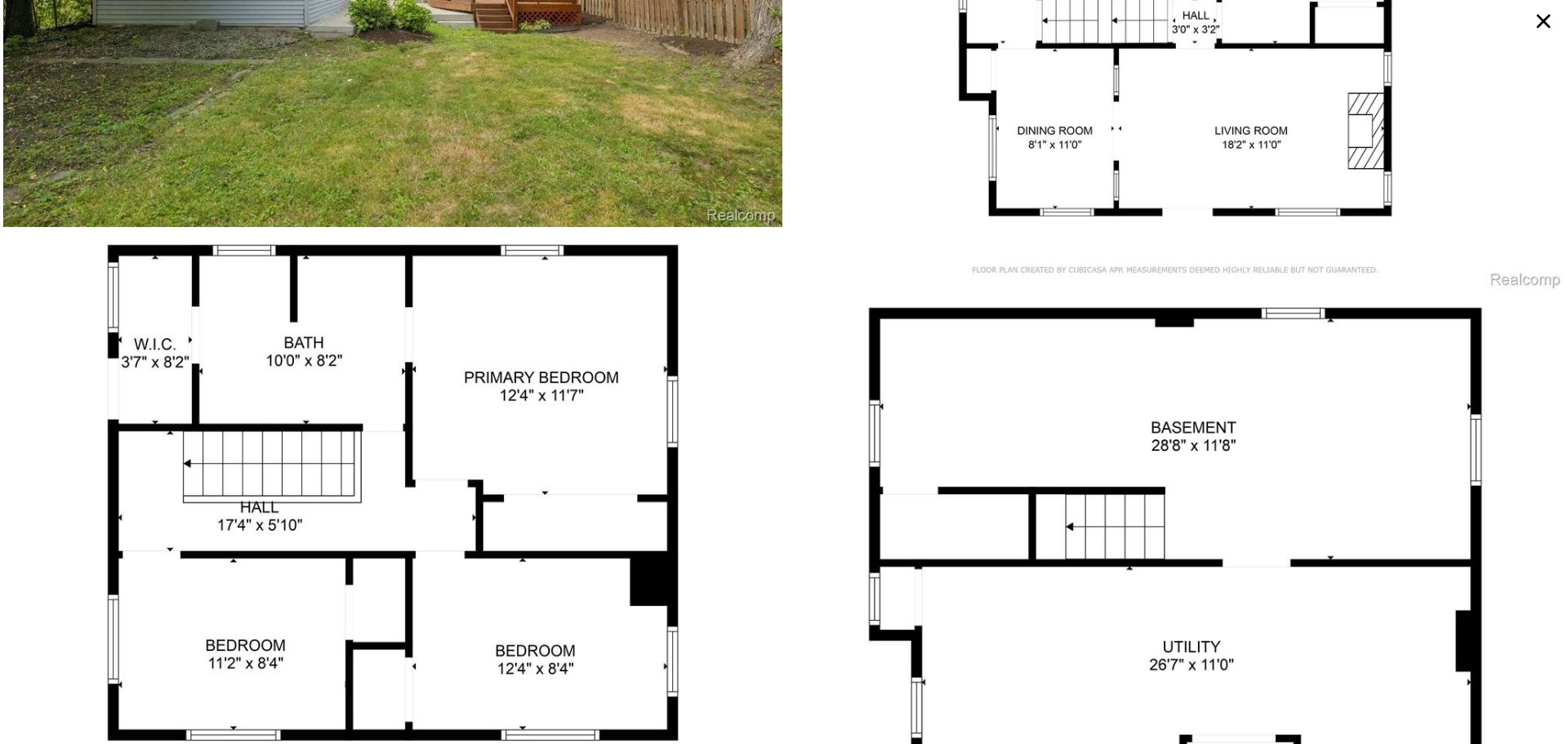
scroll to position [8931, 0]
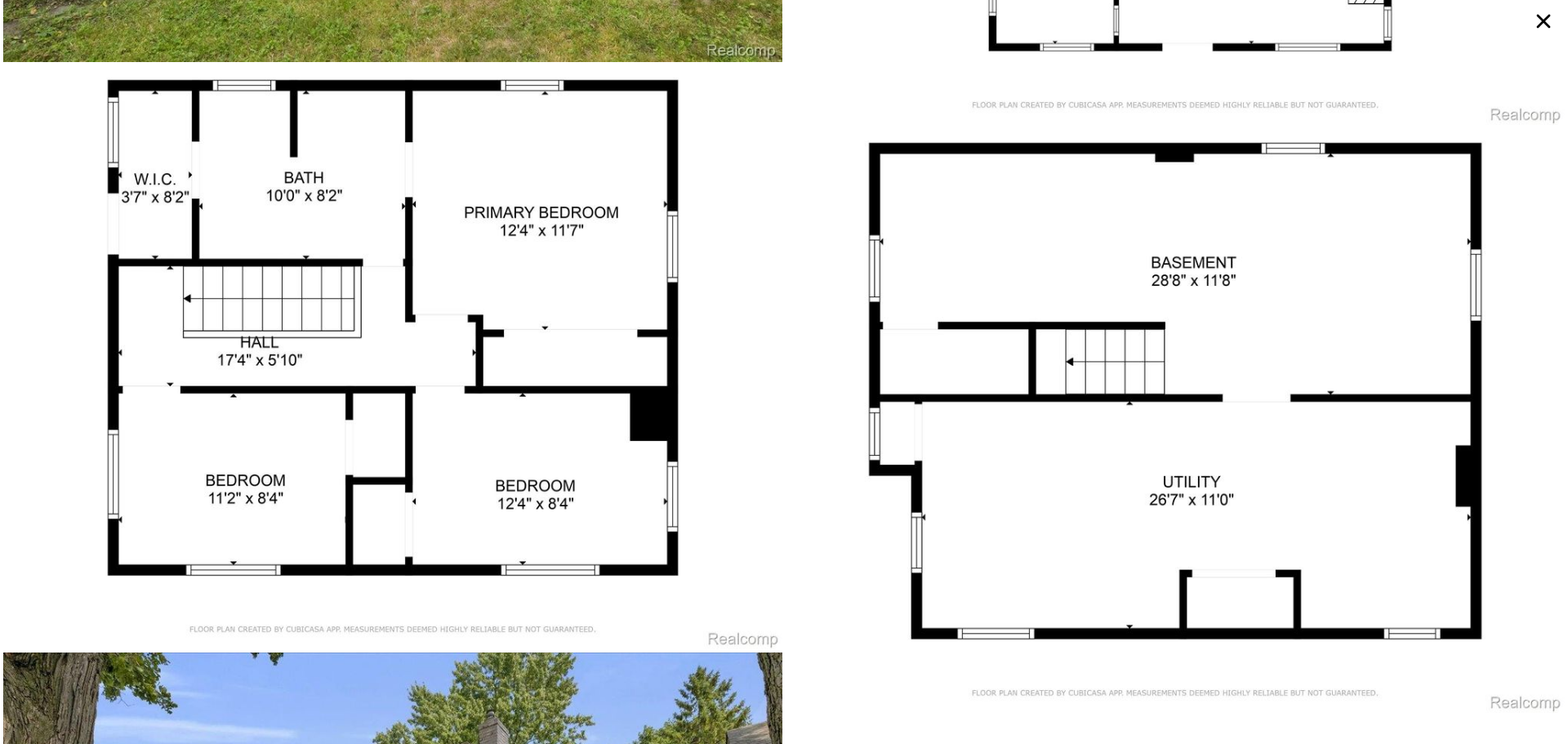
click at [1538, 15] on icon at bounding box center [1543, 21] width 14 height 14
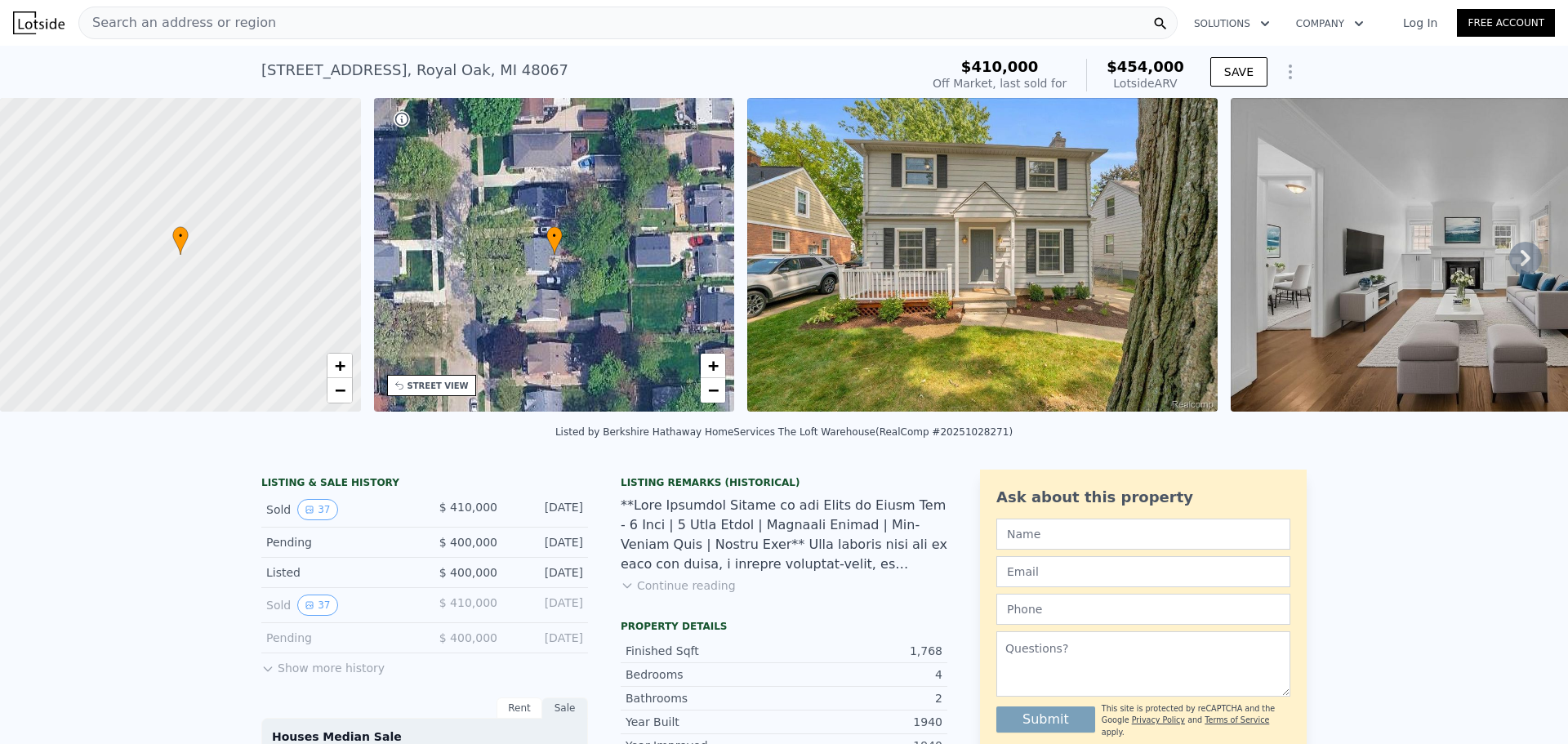
type input "3"
type input "1110"
type input "1954"
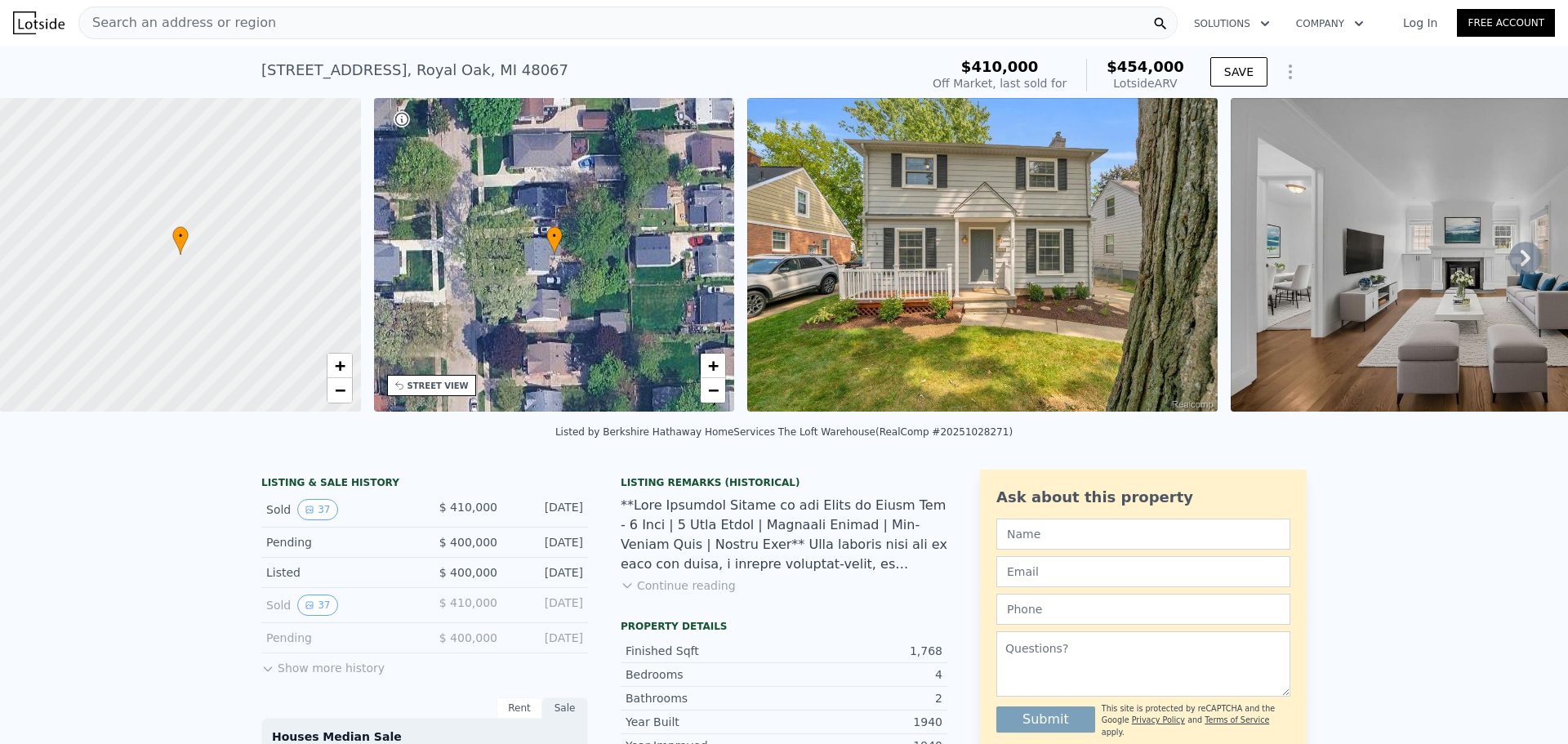
type input "3920.3999999999996"
checkbox input "false"
type input "$ 311,000"
type input "-$ 59,993"
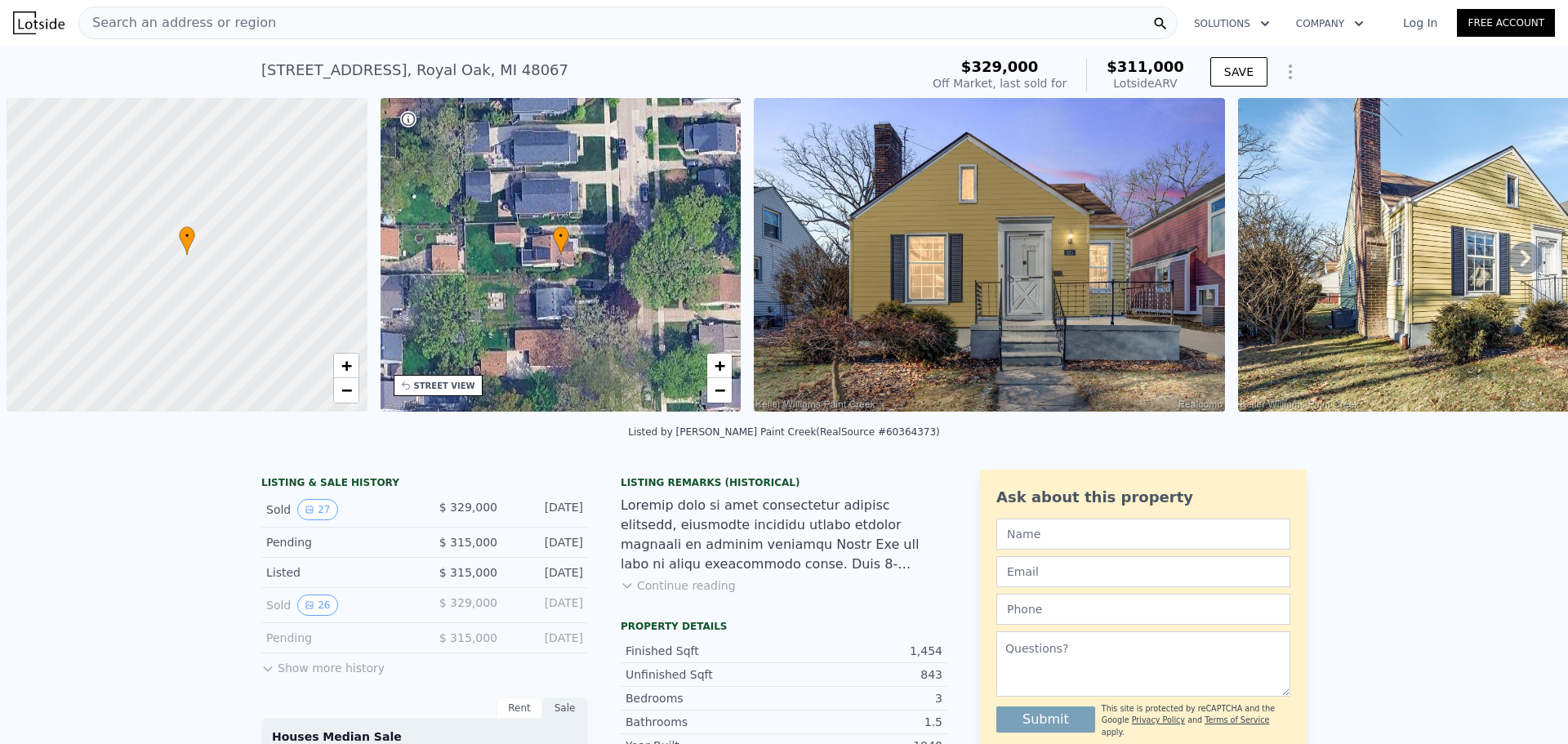
scroll to position [0, 7]
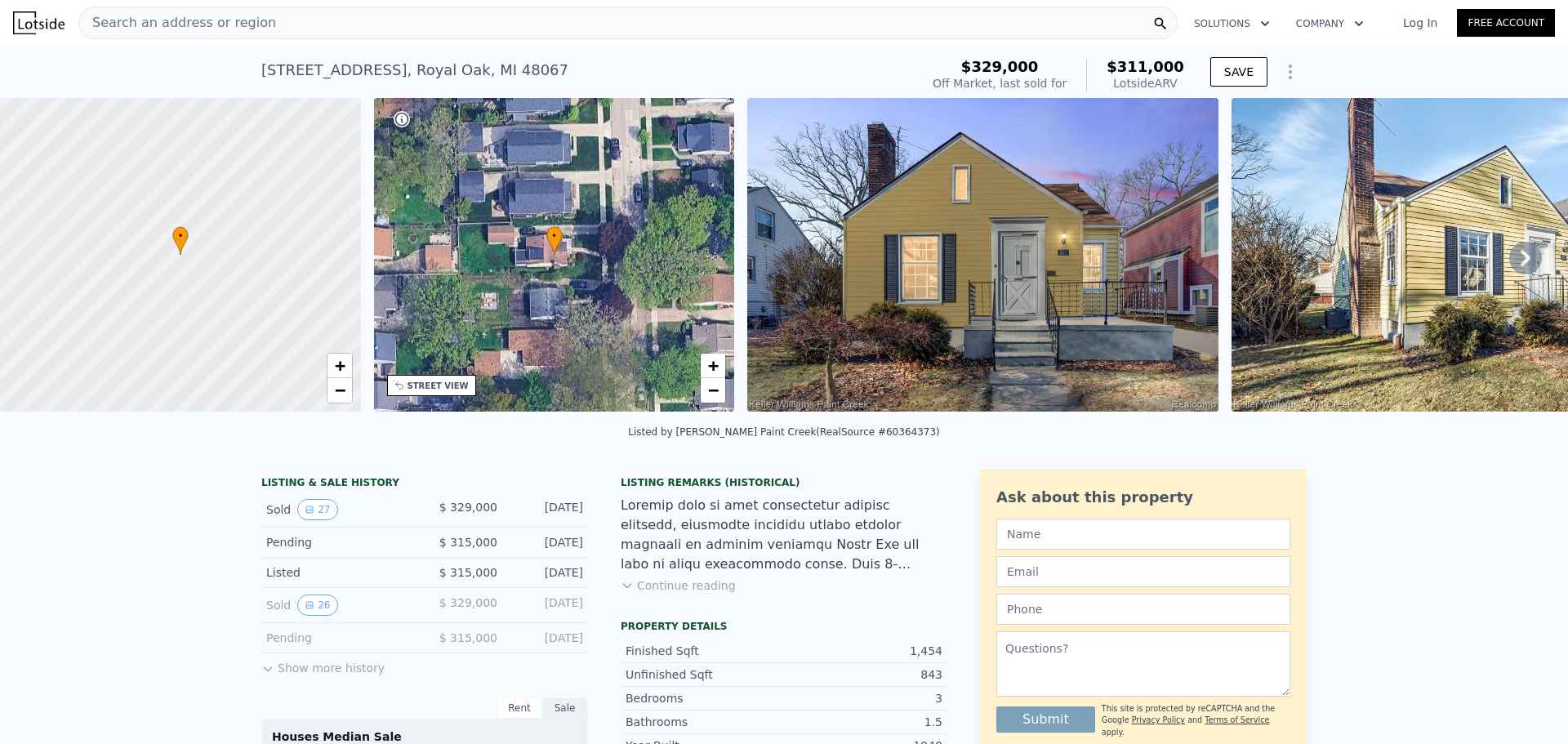
click at [36, 26] on img at bounding box center [38, 22] width 51 height 23
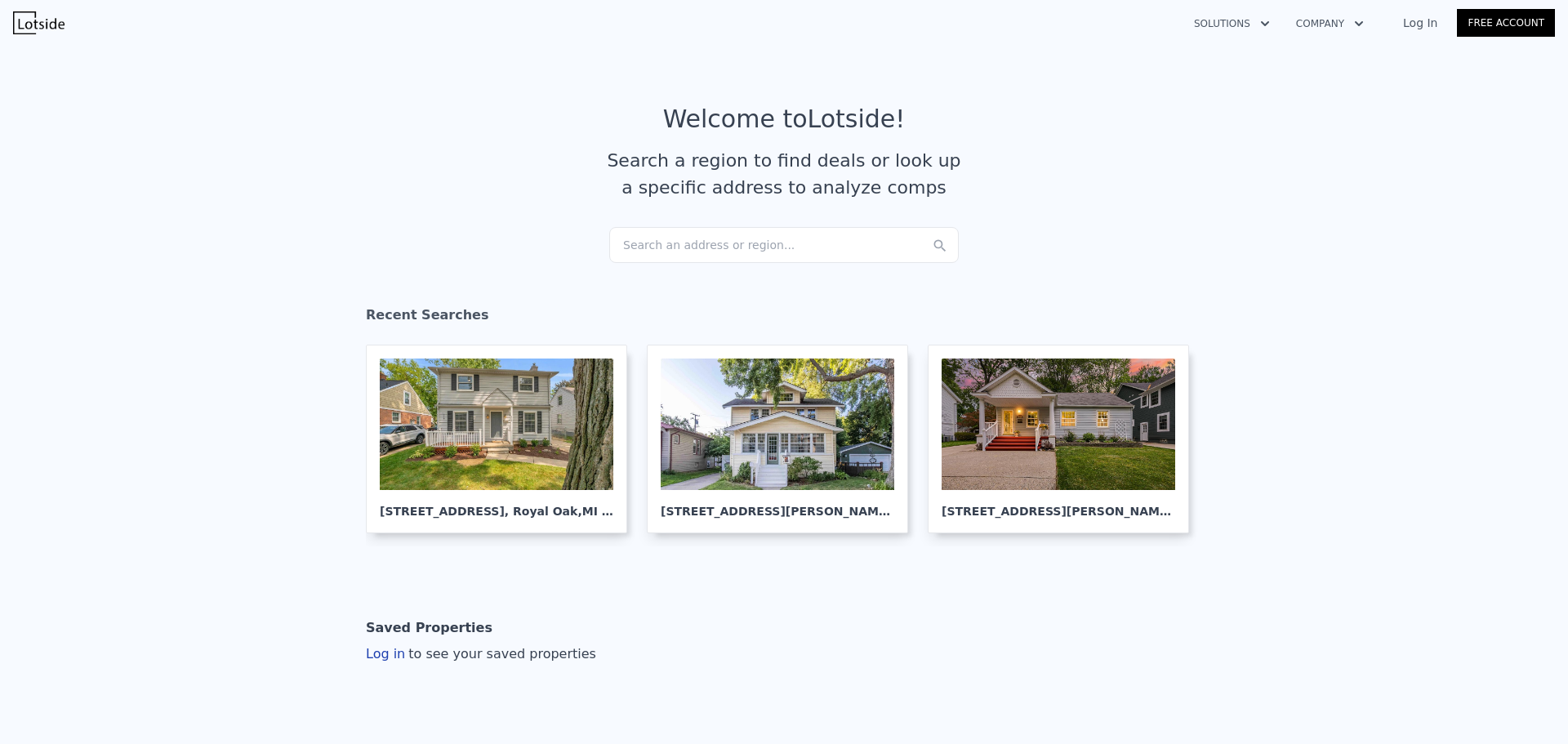
click at [752, 236] on div "Search an address or region..." at bounding box center [783, 245] width 349 height 36
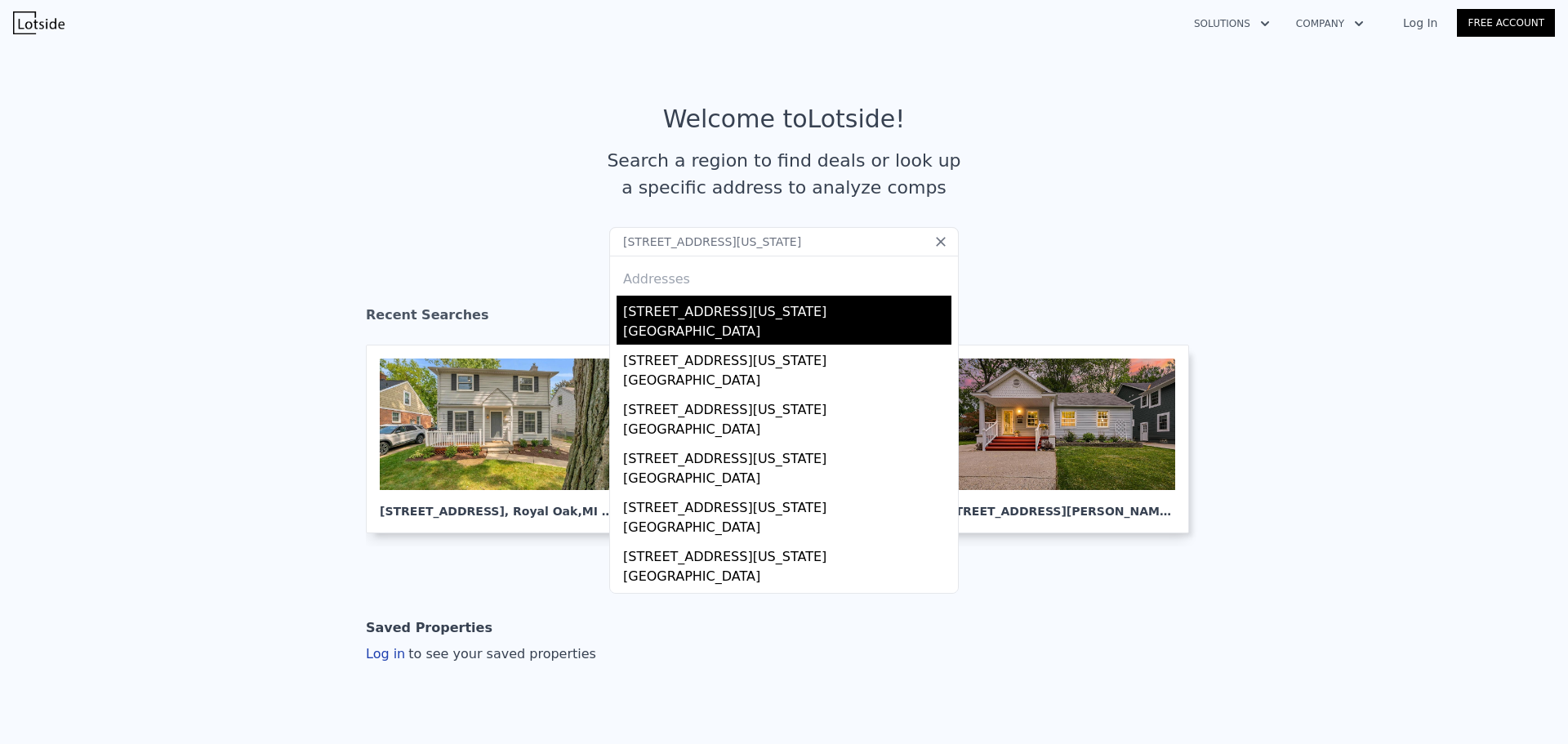
type input "1017 N Connecticut Ave, Royal Oak, MI 48067"
click at [746, 306] on div "1017 N Connecticut Ave" at bounding box center [787, 308] width 328 height 26
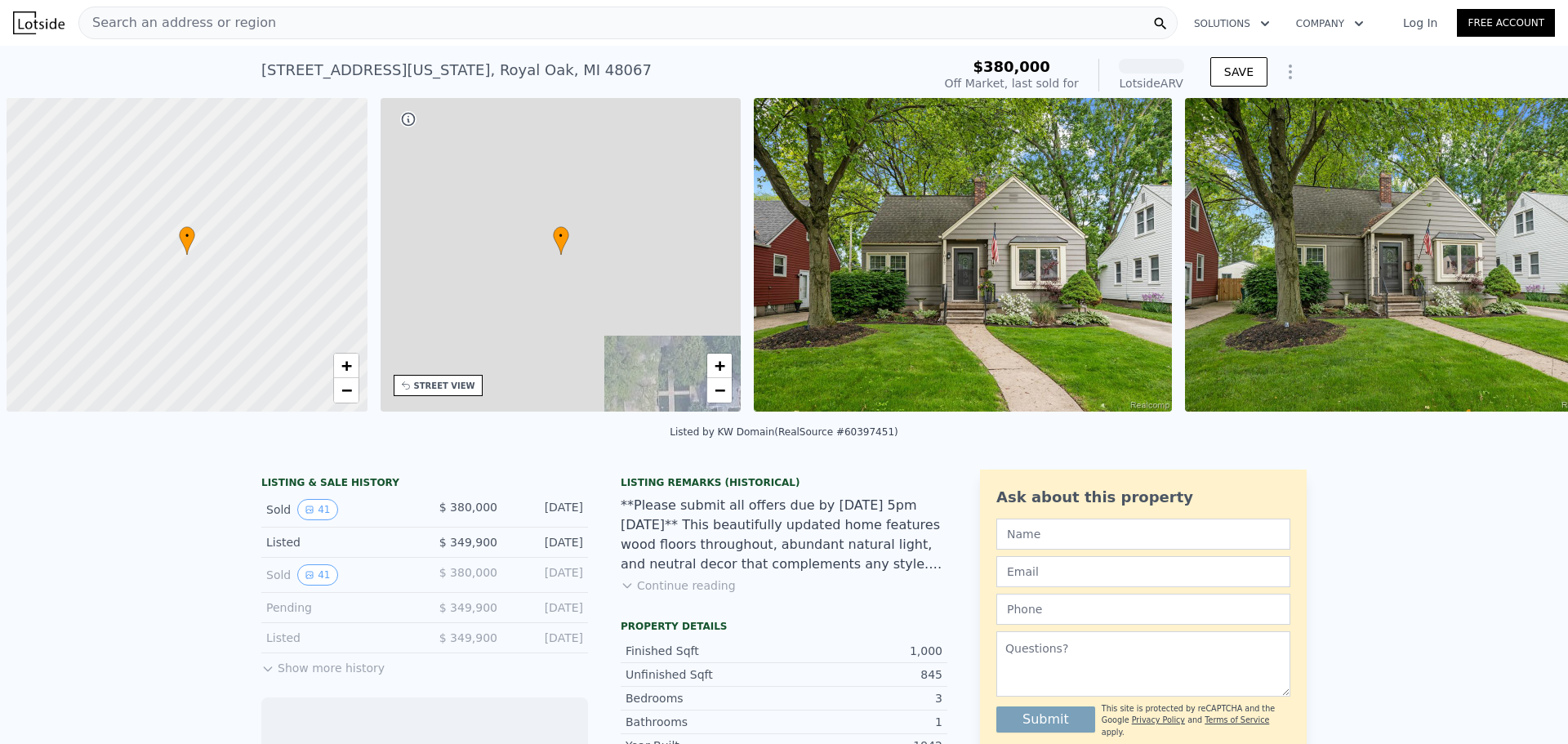
scroll to position [0, 7]
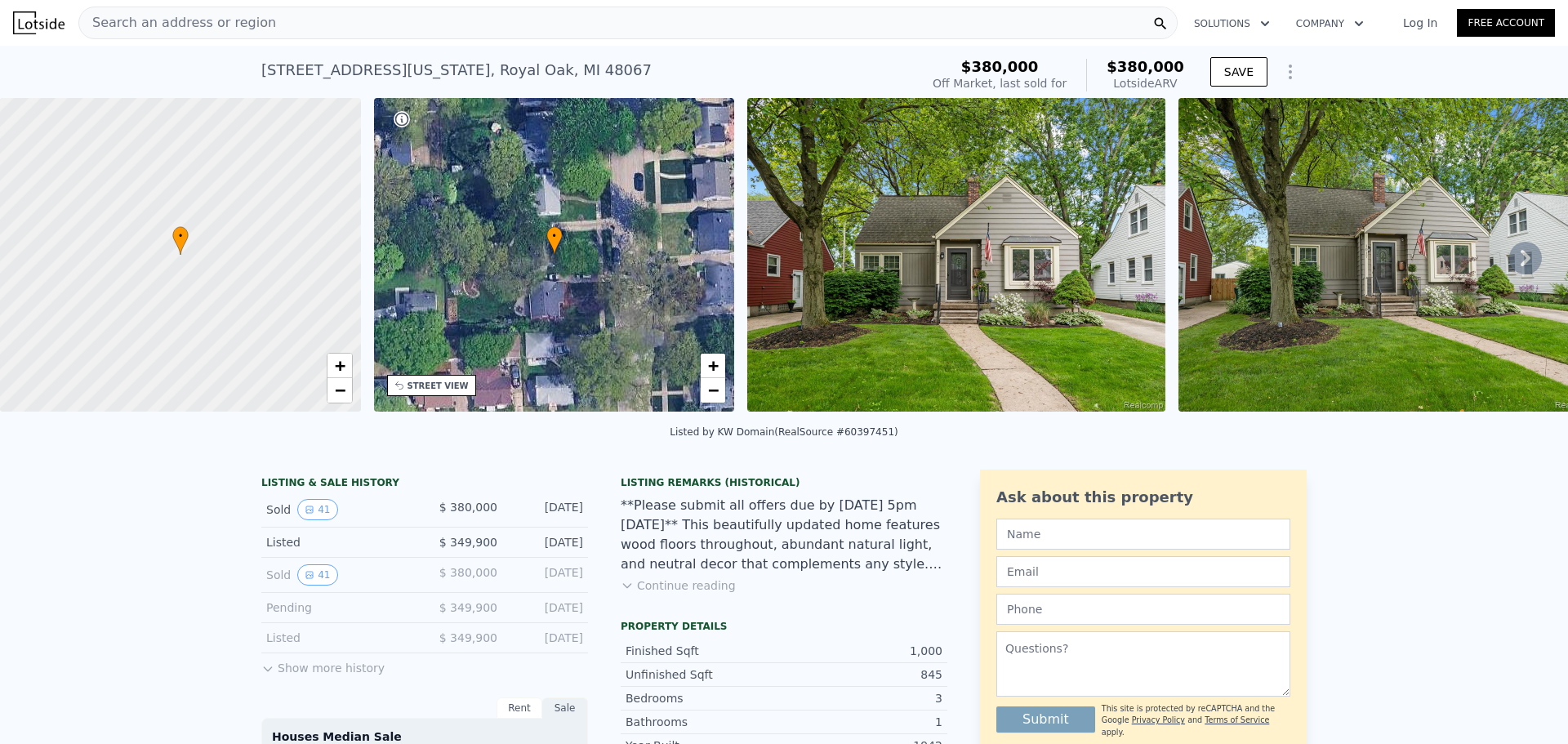
click at [854, 243] on img at bounding box center [956, 255] width 418 height 313
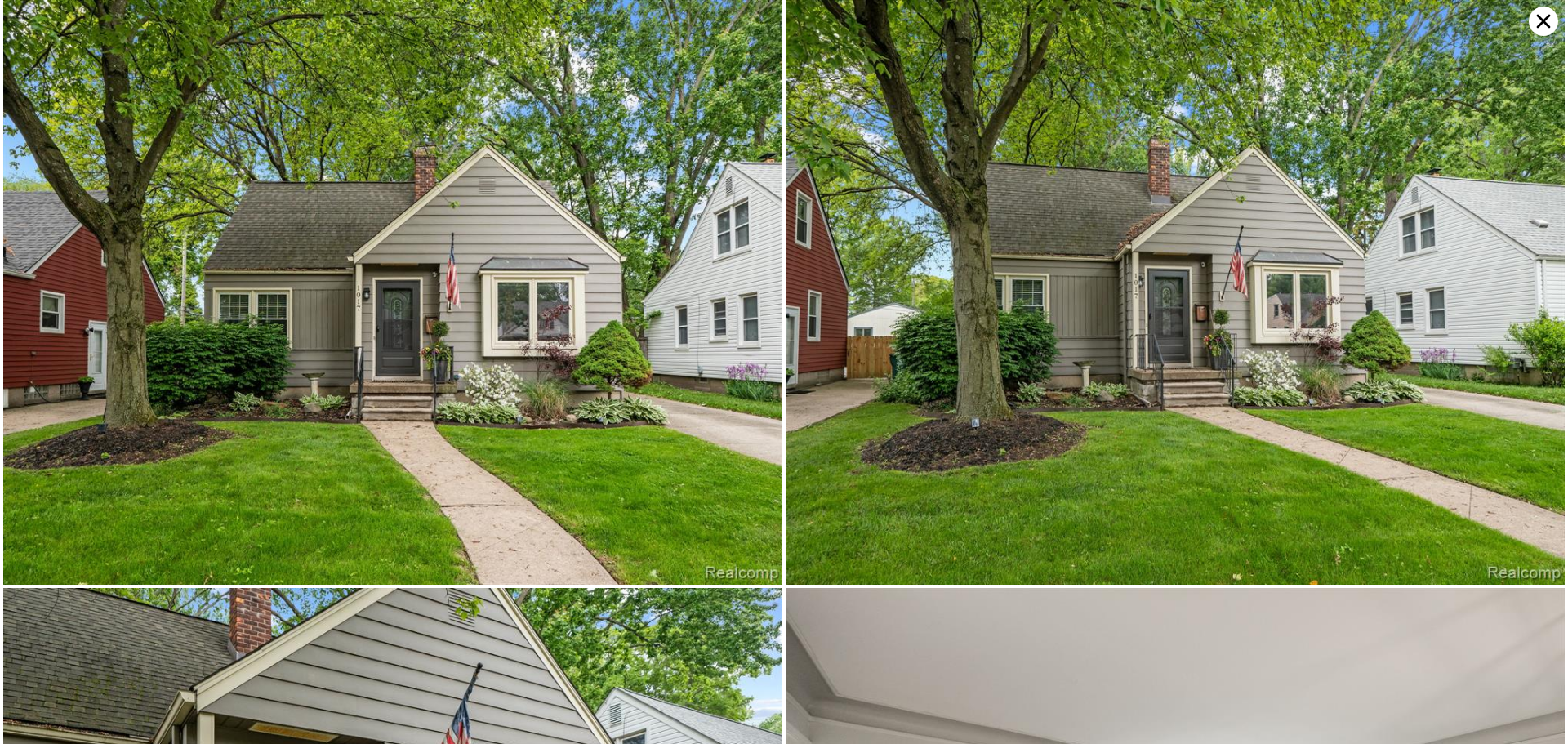
click at [711, 224] on img at bounding box center [393, 292] width 779 height 584
click at [682, 247] on img at bounding box center [393, 292] width 779 height 584
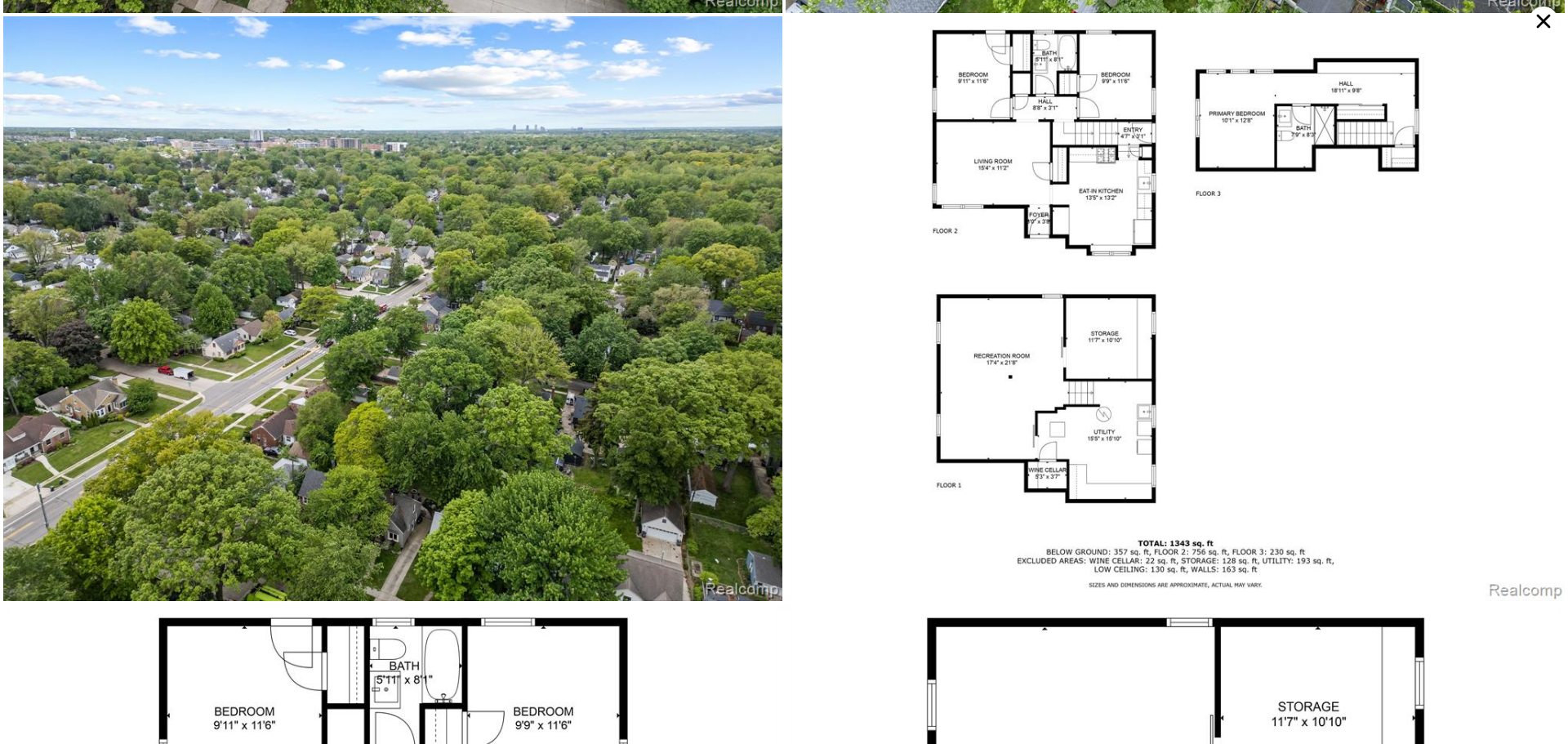
scroll to position [9910, 0]
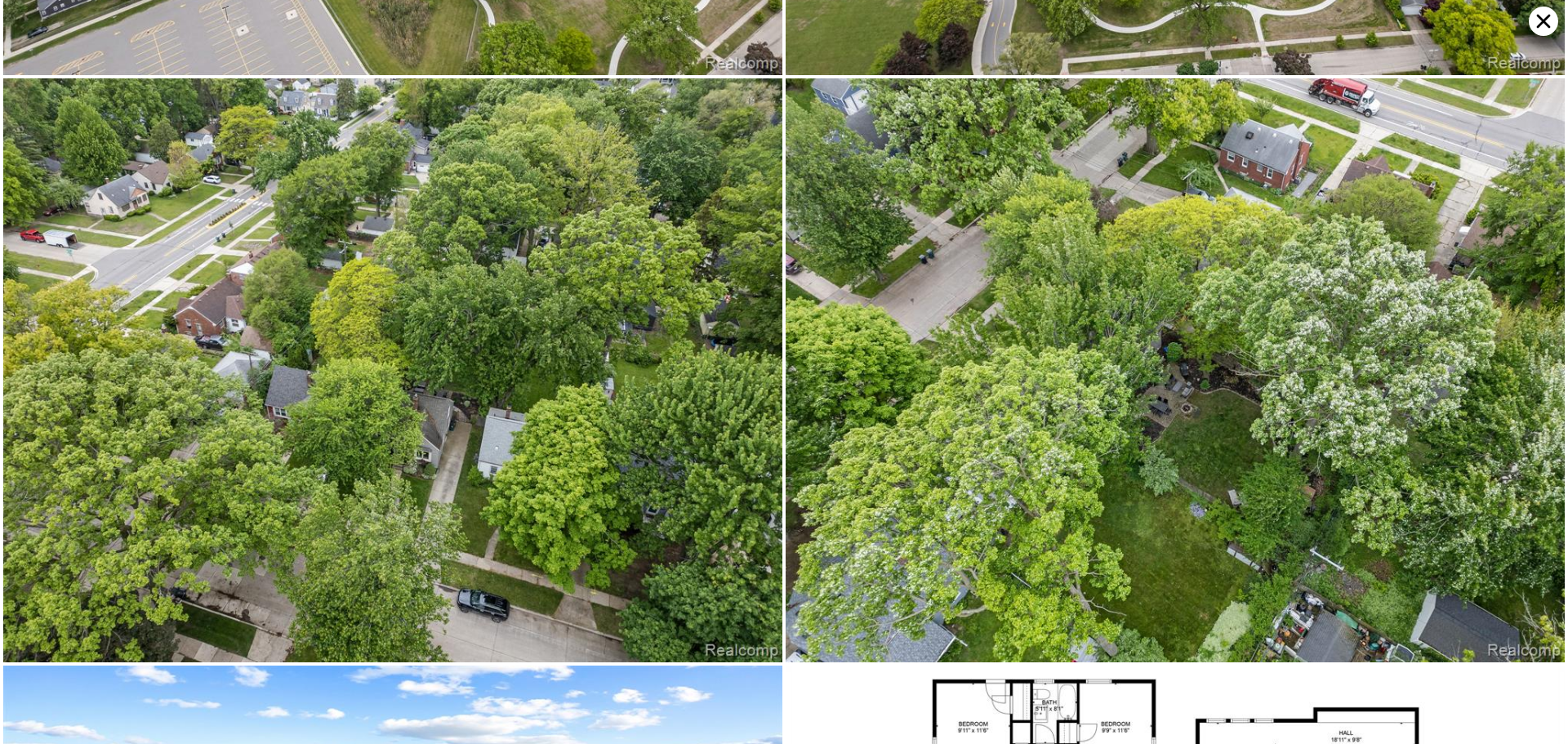
click at [1548, 14] on icon at bounding box center [1543, 21] width 29 height 29
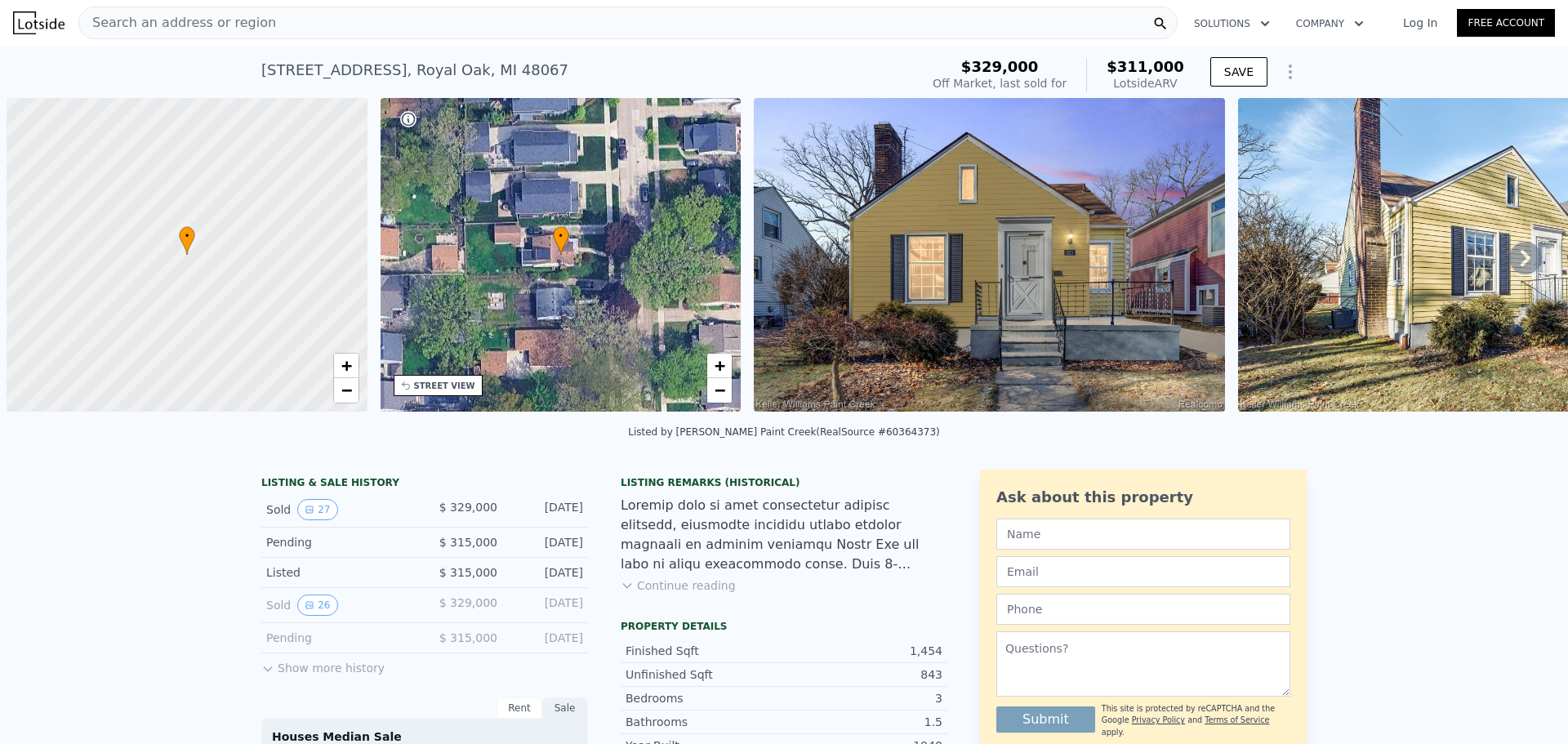
scroll to position [0, 7]
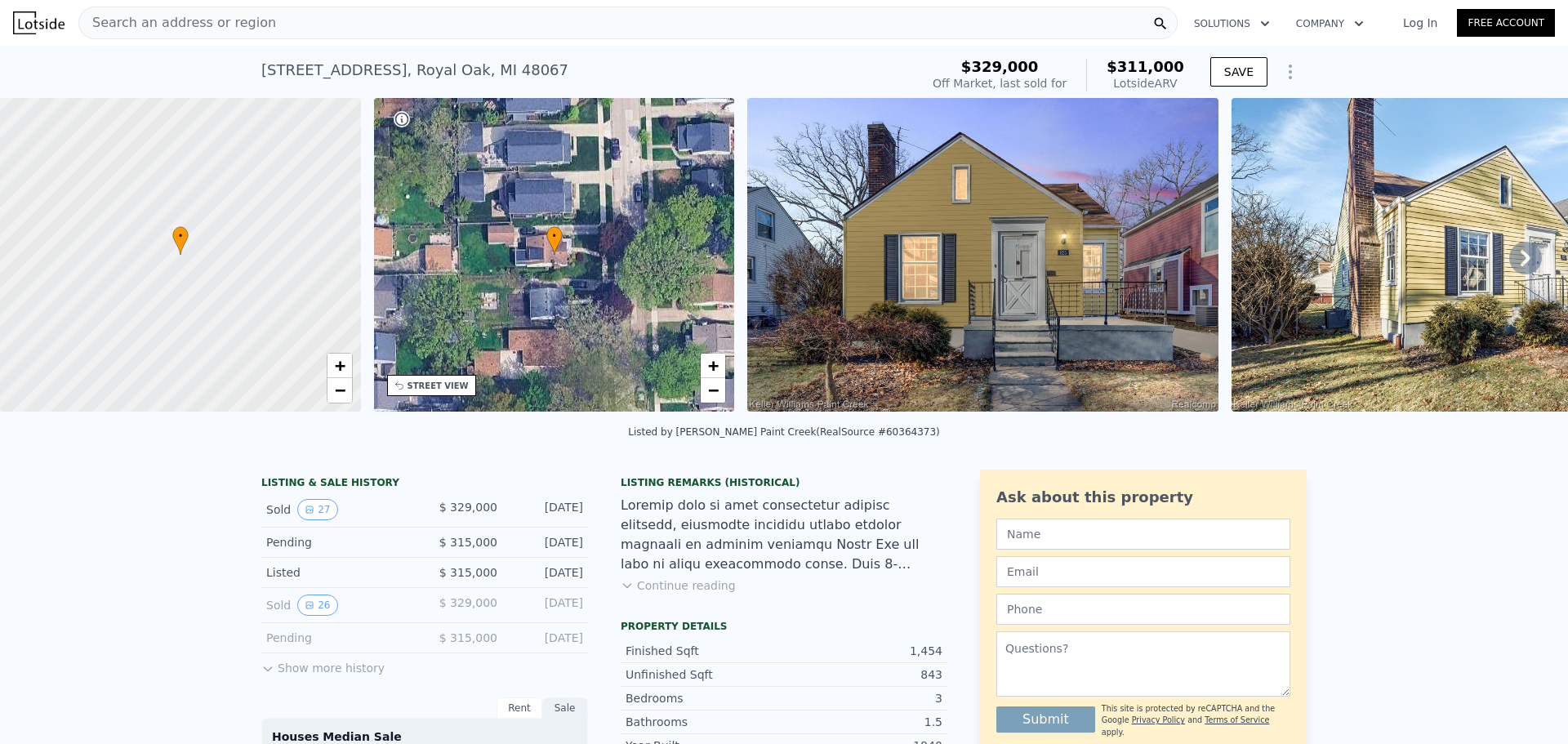
click at [134, 28] on span "Search an address or region" at bounding box center [178, 22] width 196 height 20
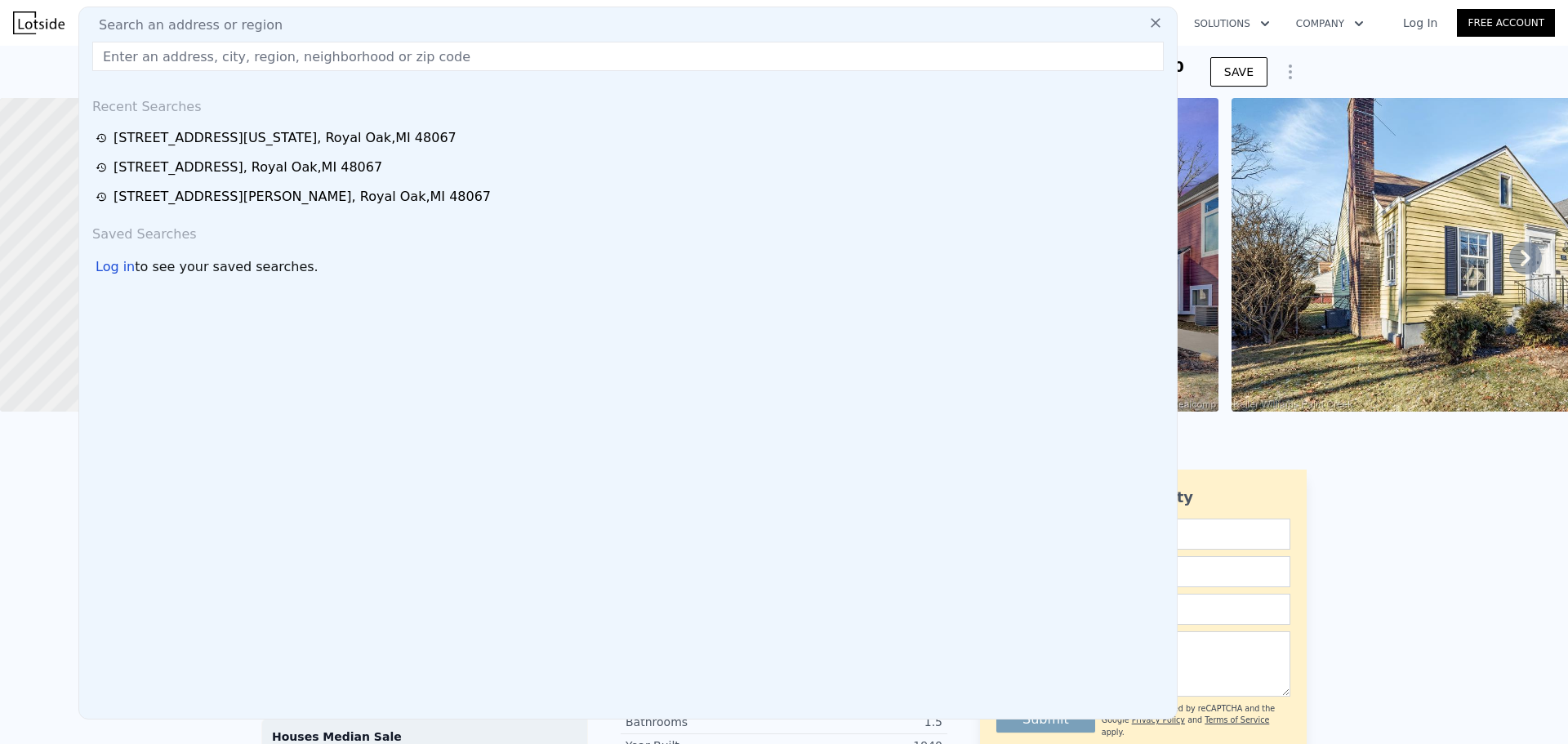
click at [55, 67] on div "[STREET_ADDRESS] Sold [DATE] for $329k (~ARV $311k ) $329,000 Off Market, last …" at bounding box center [784, 72] width 1568 height 52
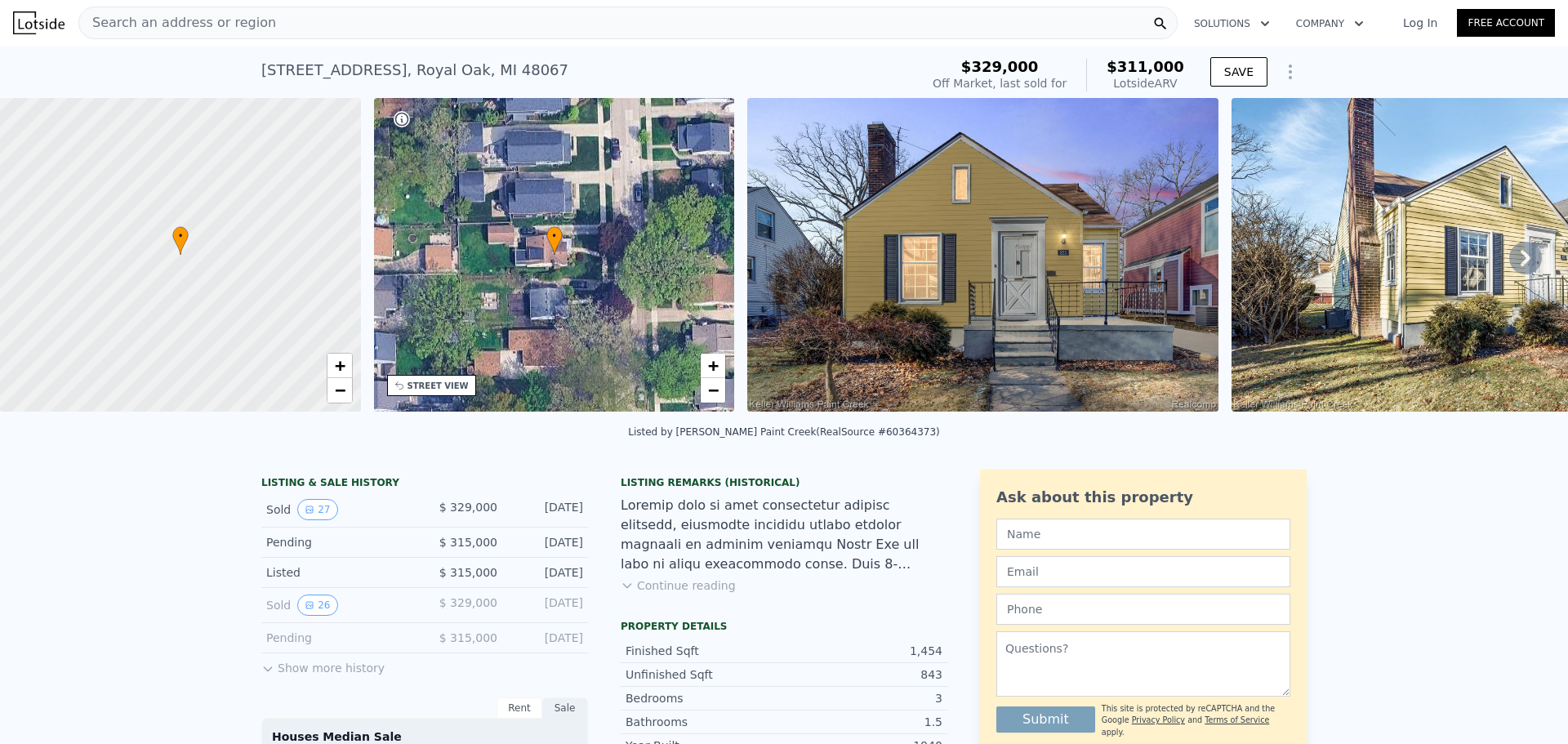
click at [36, 21] on img at bounding box center [38, 22] width 51 height 23
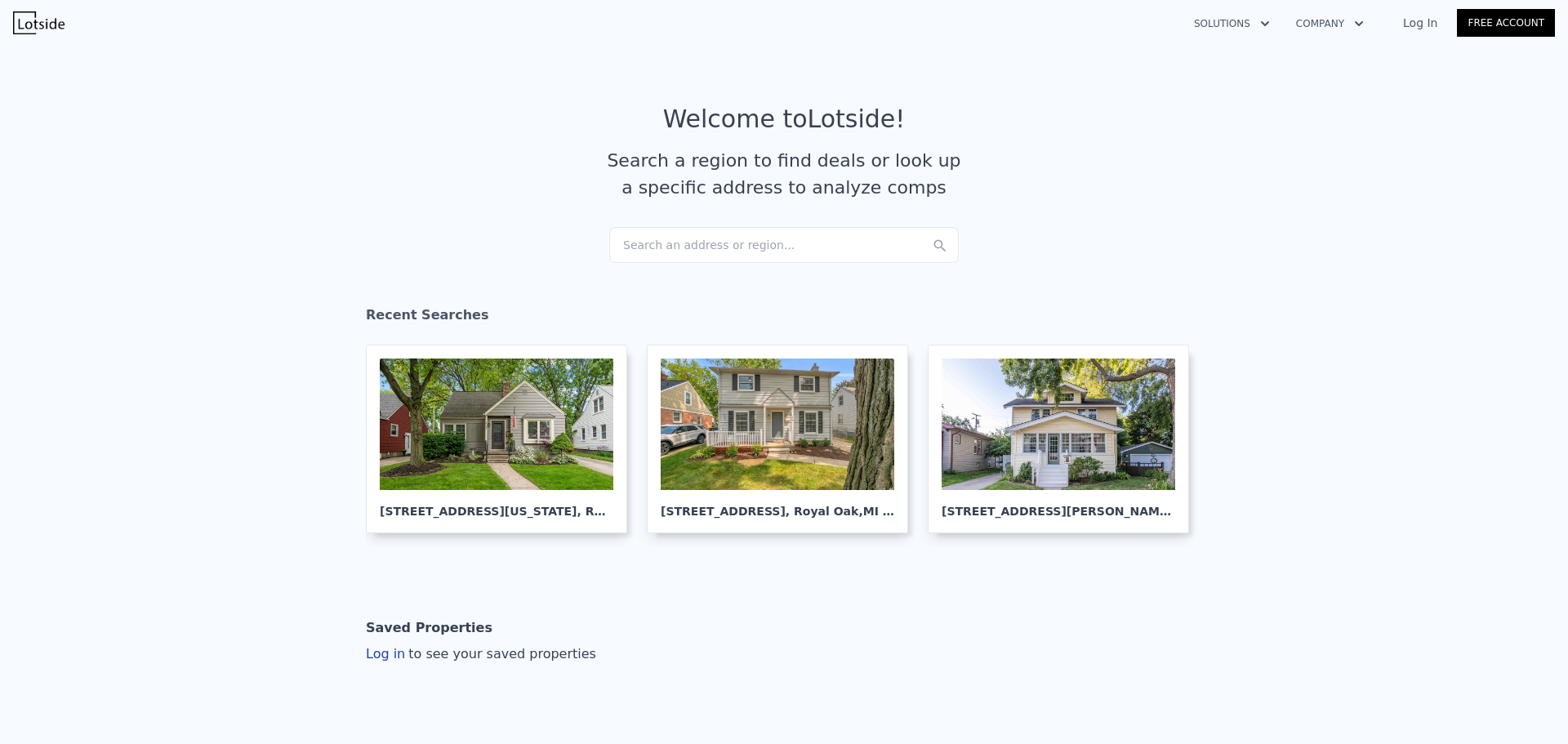
click at [803, 247] on div "Search an address or region..." at bounding box center [783, 245] width 349 height 36
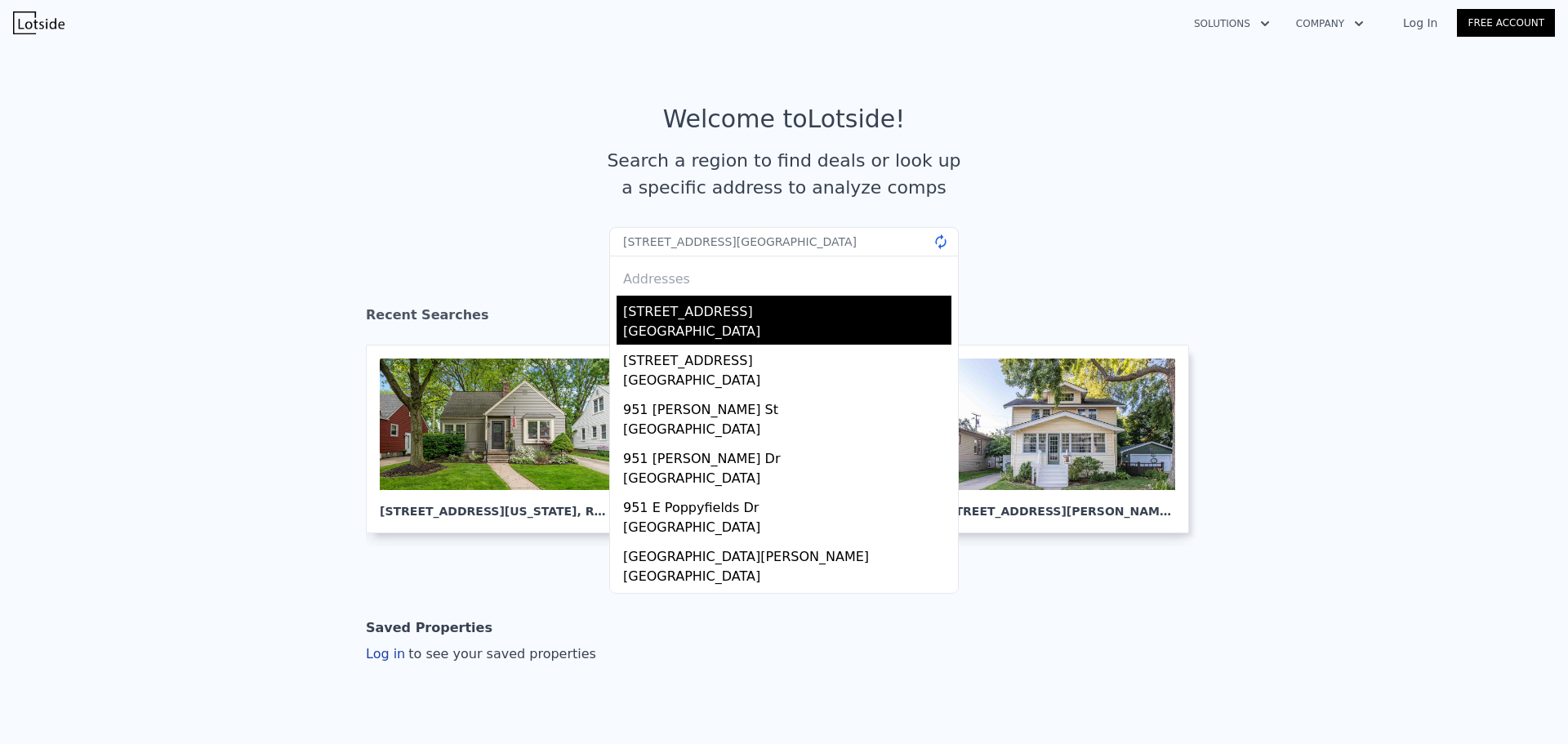
type input "[STREET_ADDRESS][GEOGRAPHIC_DATA]"
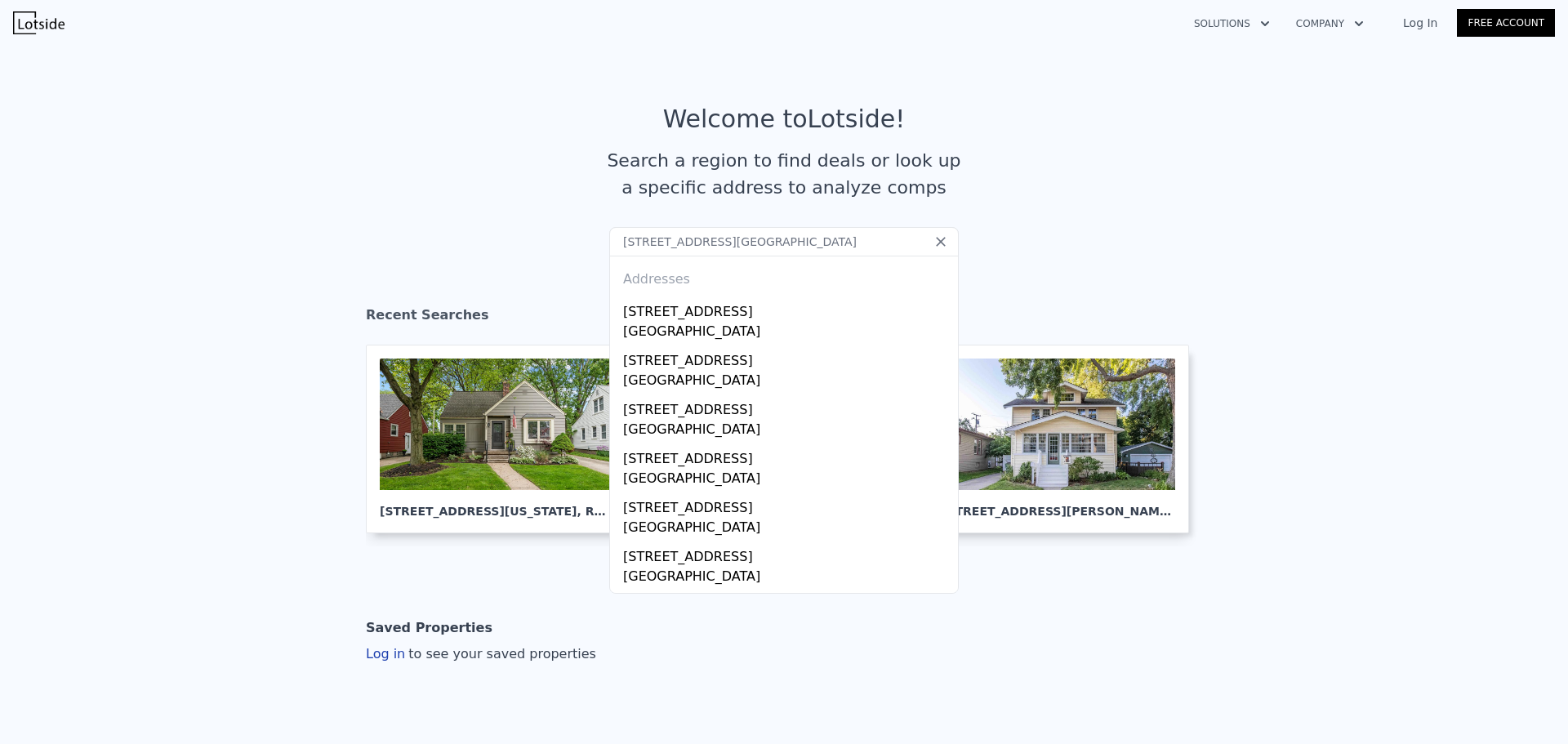
click at [1009, 267] on section "Welcome to Lotside ! Search a region to find deals or look up a specific addres…" at bounding box center [784, 166] width 1568 height 253
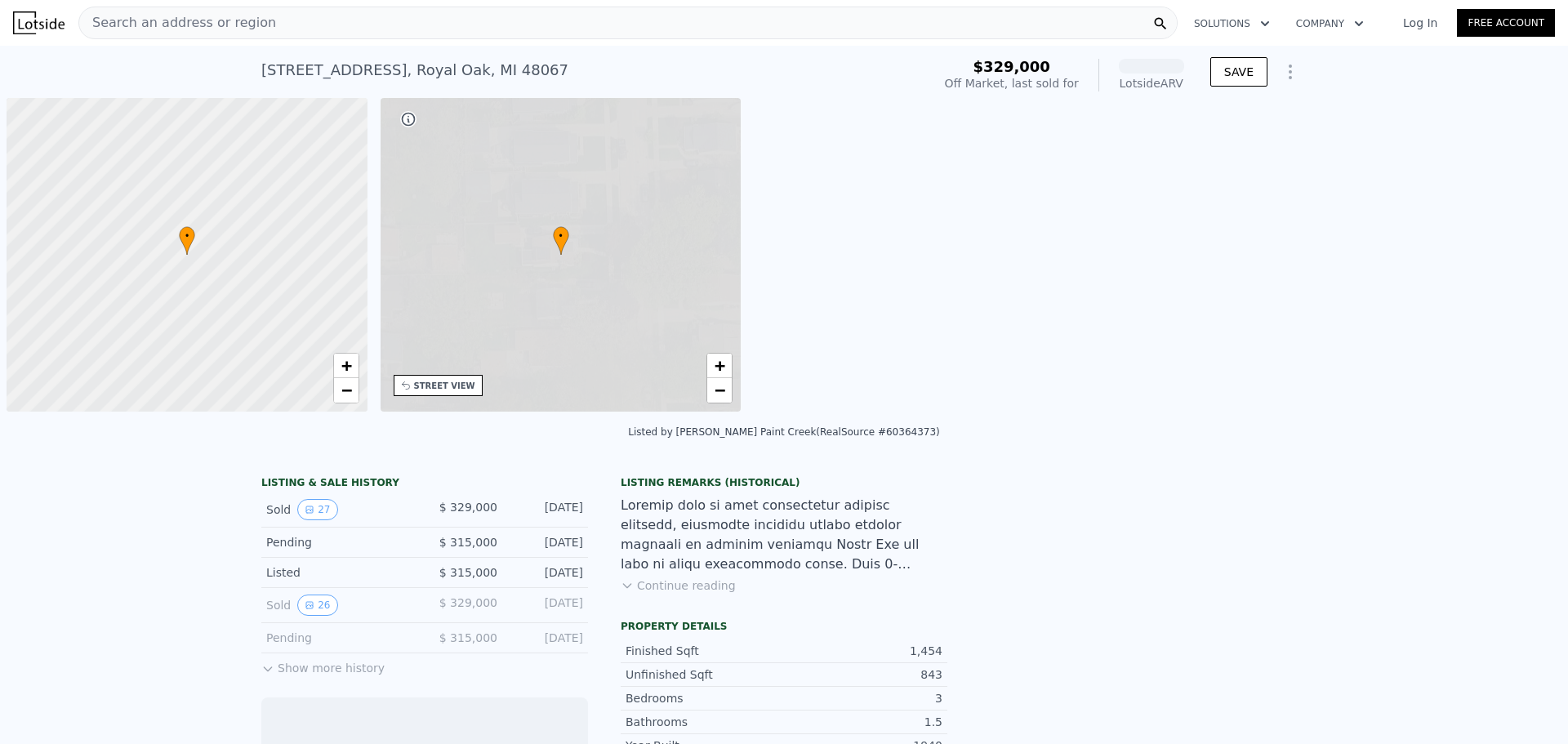
scroll to position [0, 7]
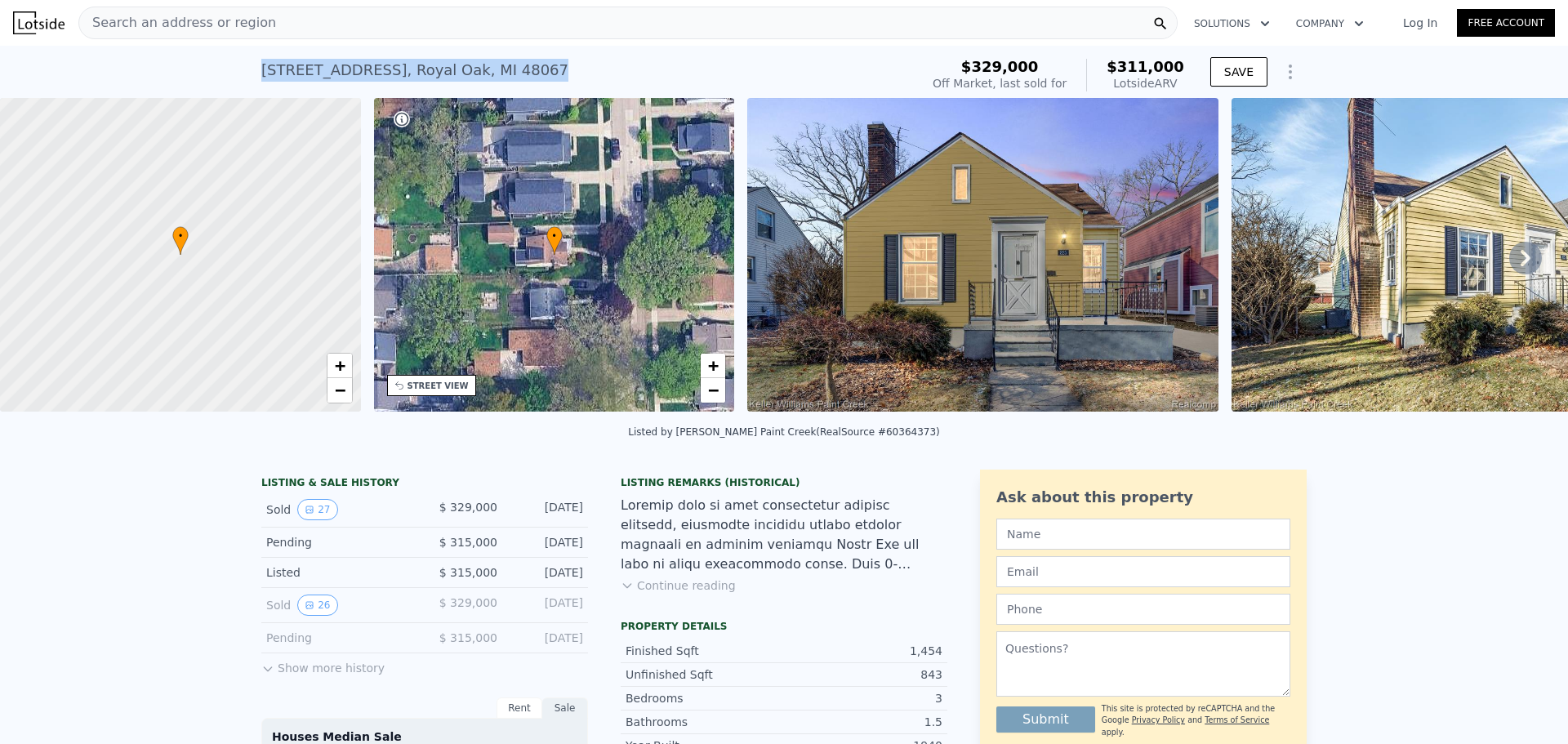
drag, startPoint x: 252, startPoint y: 68, endPoint x: 584, endPoint y: 85, distance: 332.4
click at [584, 85] on div "[STREET_ADDRESS] Sold [DATE] for $329k (~ARV $311k ) $329,000 Off Market, last …" at bounding box center [784, 72] width 1568 height 52
copy div "[STREET_ADDRESS]"
click at [262, 31] on div "Search an address or region" at bounding box center [628, 23] width 1099 height 32
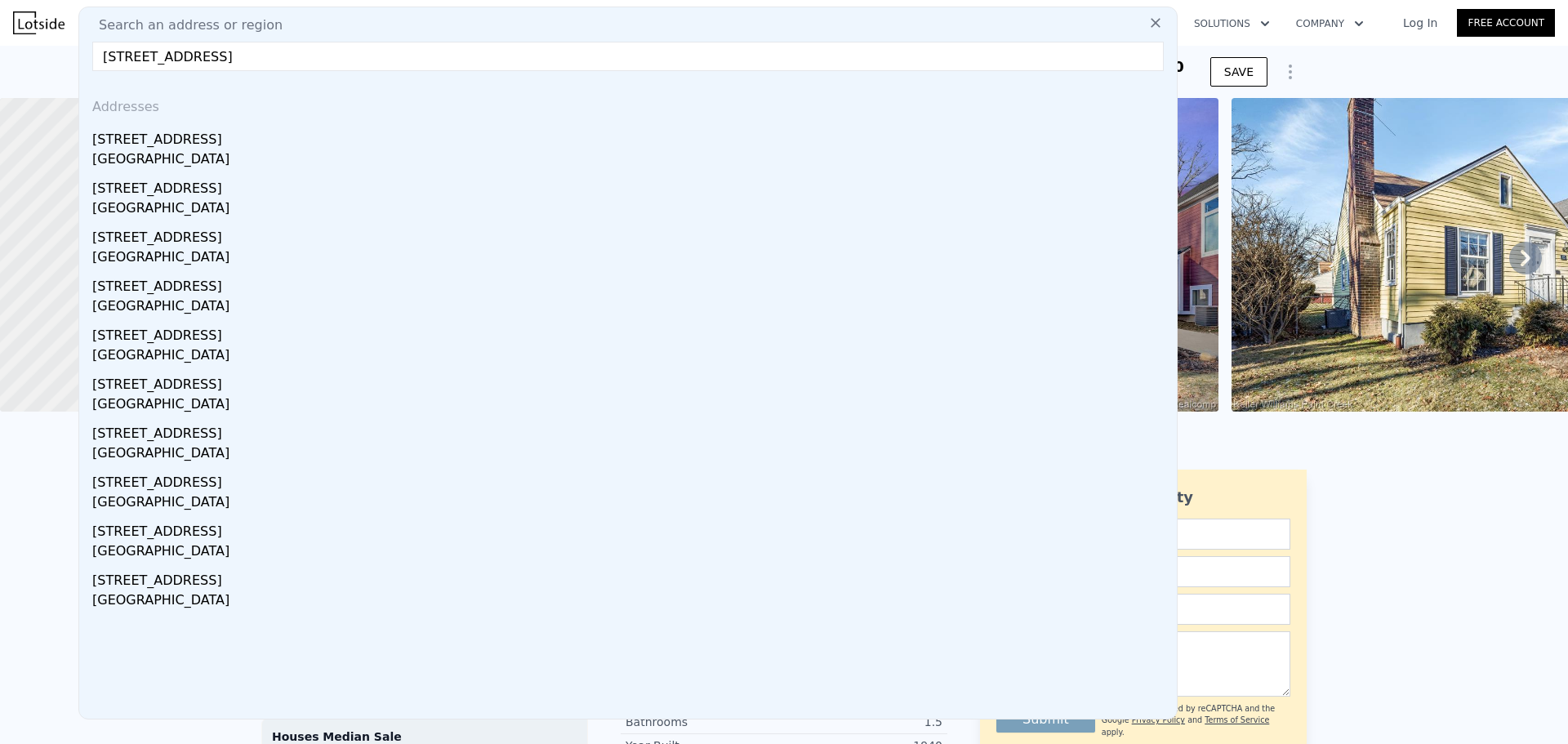
drag, startPoint x: 122, startPoint y: 55, endPoint x: 65, endPoint y: 56, distance: 57.0
type input "[STREET_ADDRESS]"
click at [463, 56] on input "[STREET_ADDRESS]" at bounding box center [628, 56] width 1071 height 29
click at [34, 216] on div at bounding box center [180, 255] width 433 height 377
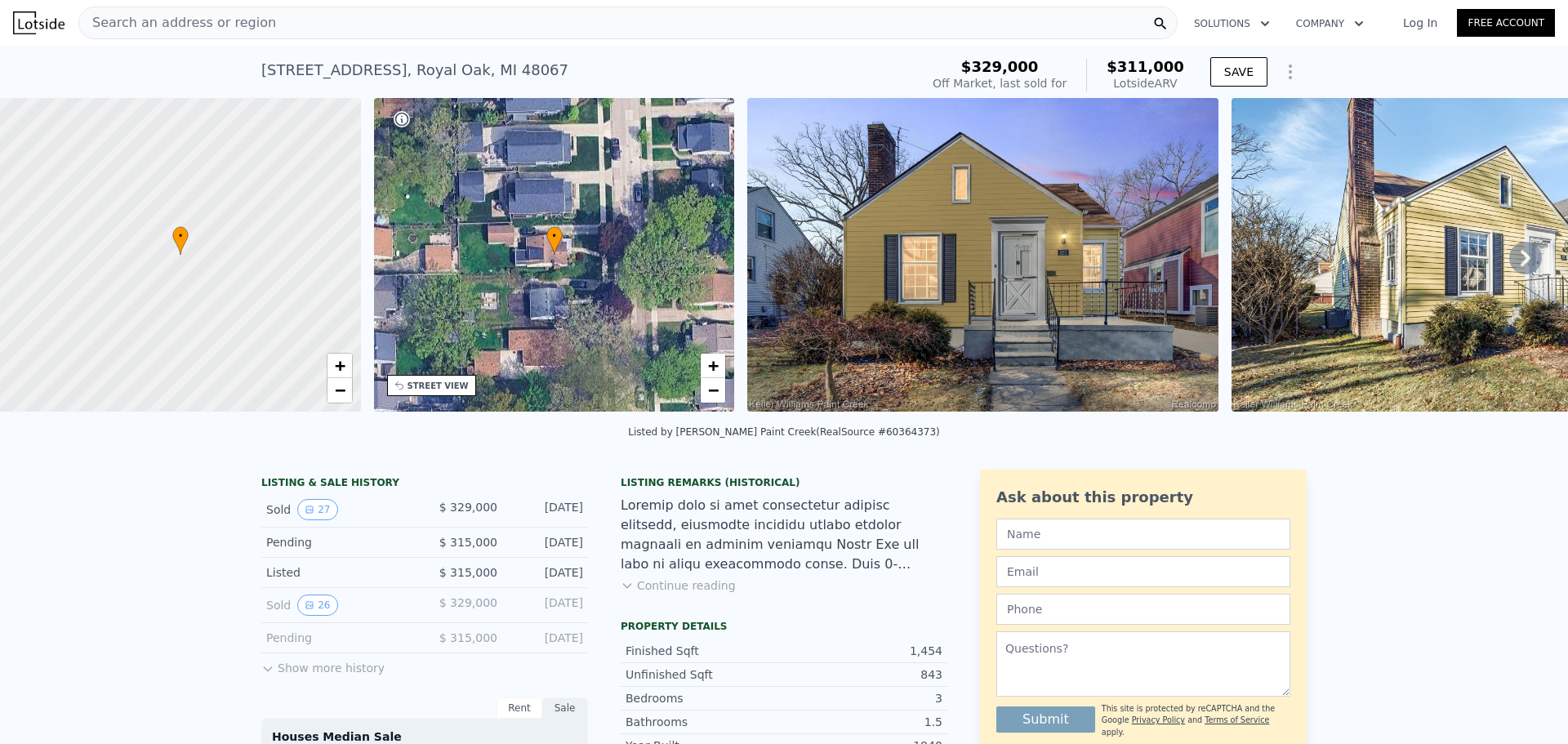
click at [208, 11] on div "Search an address or region" at bounding box center [178, 23] width 196 height 31
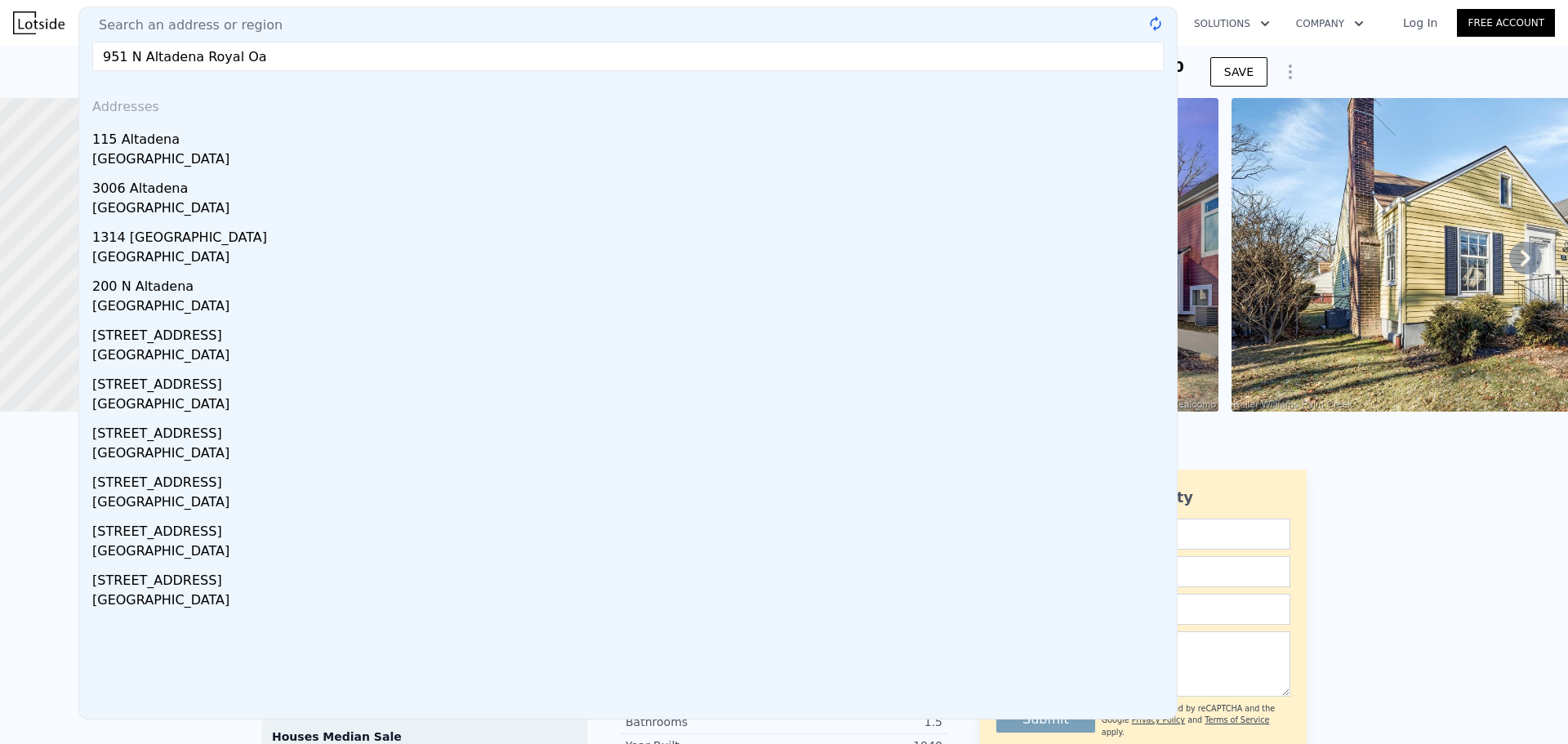
type input "951 N Altadena [GEOGRAPHIC_DATA]"
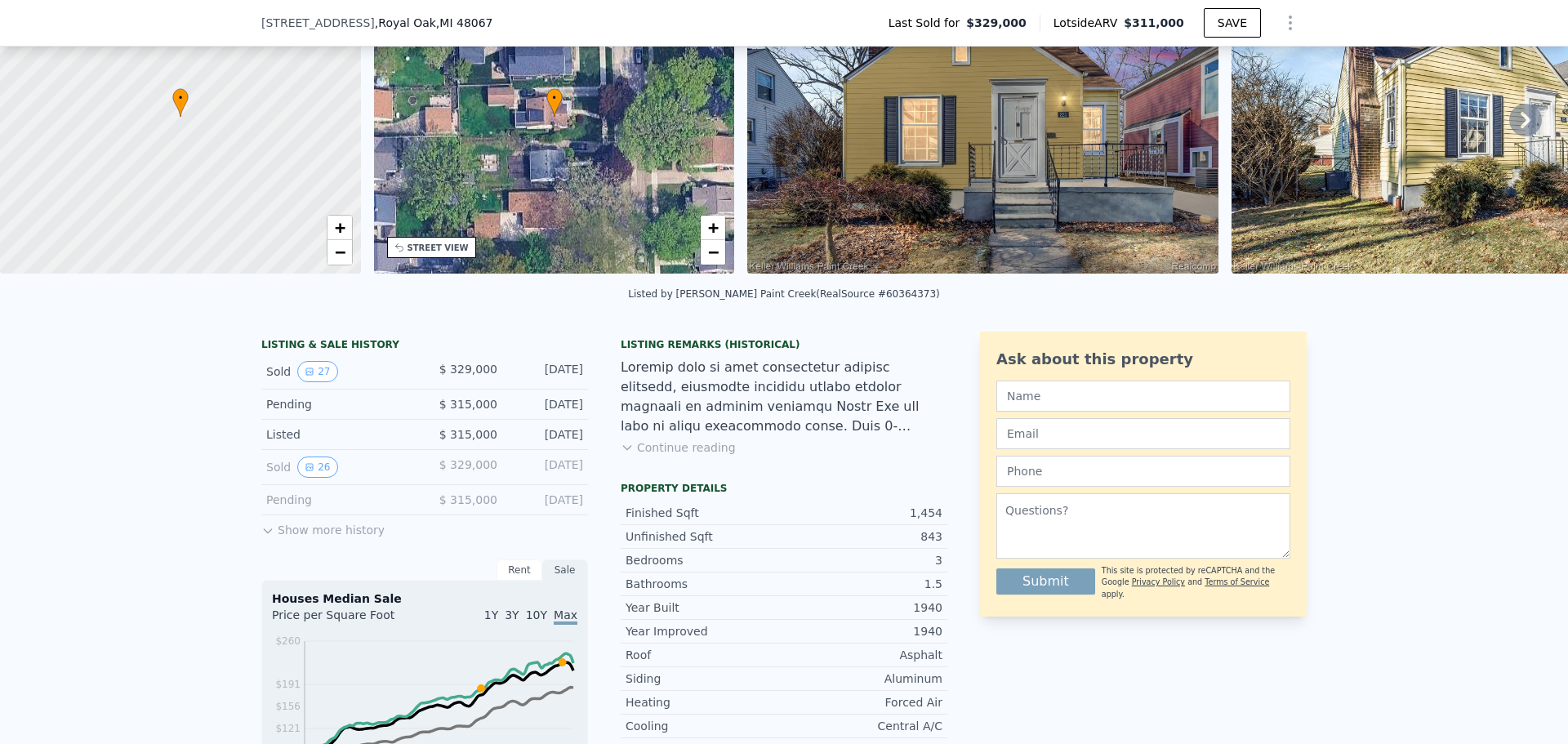
scroll to position [6, 0]
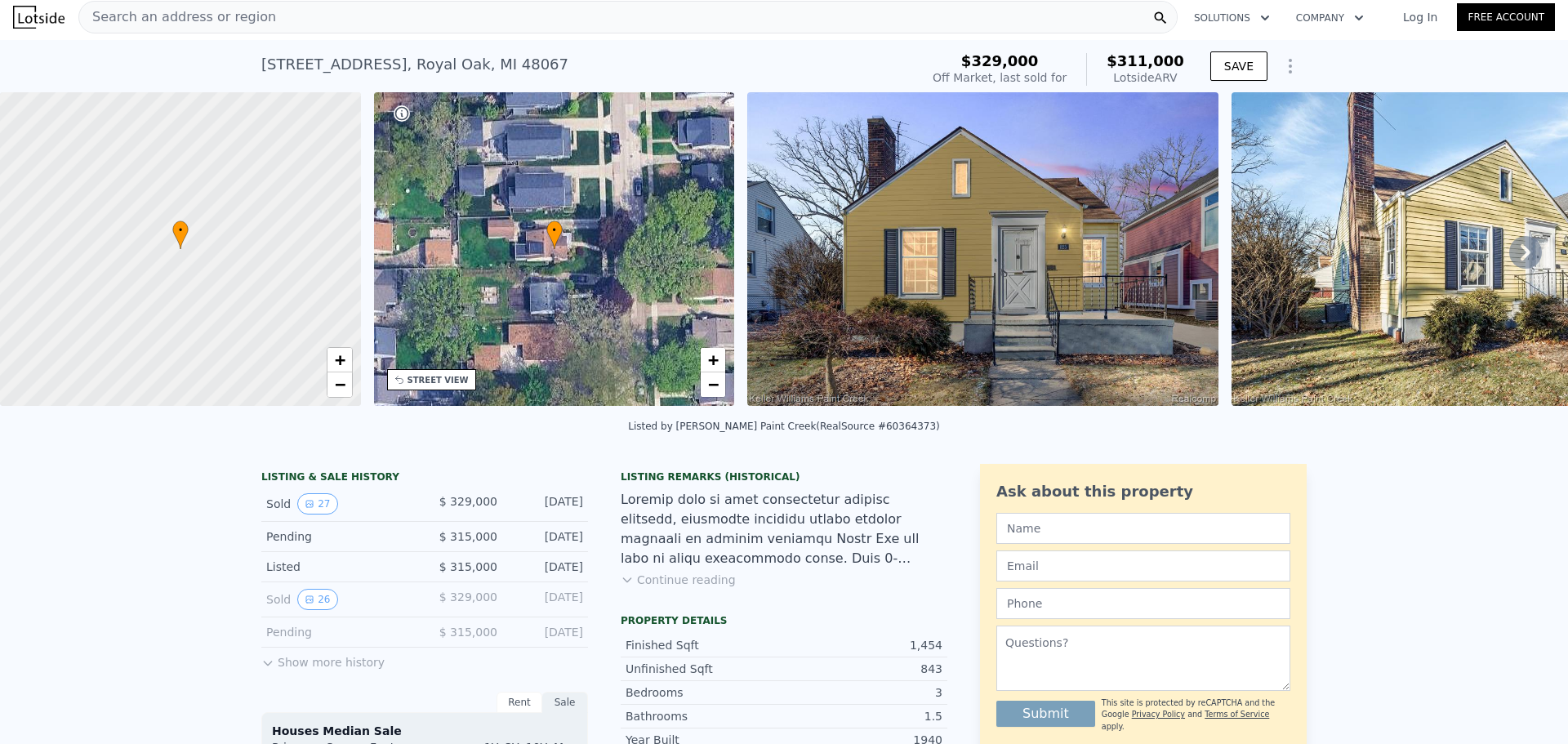
click at [46, 28] on div "Search an address or region Solutions Company Open main menu Log In Free Account" at bounding box center [783, 17] width 1542 height 39
click at [47, 20] on img at bounding box center [38, 17] width 51 height 23
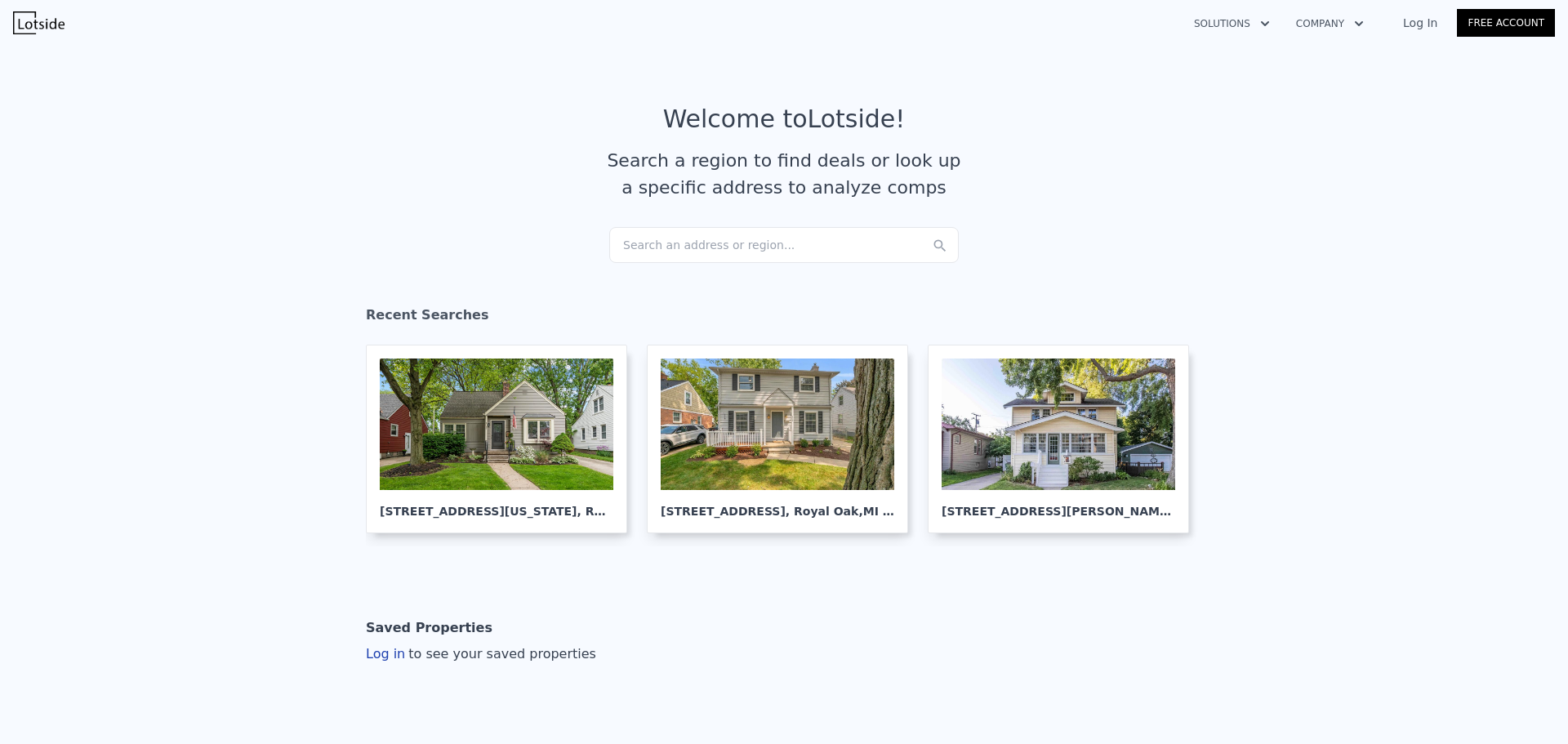
click at [752, 239] on div "Search an address or region..." at bounding box center [783, 245] width 349 height 36
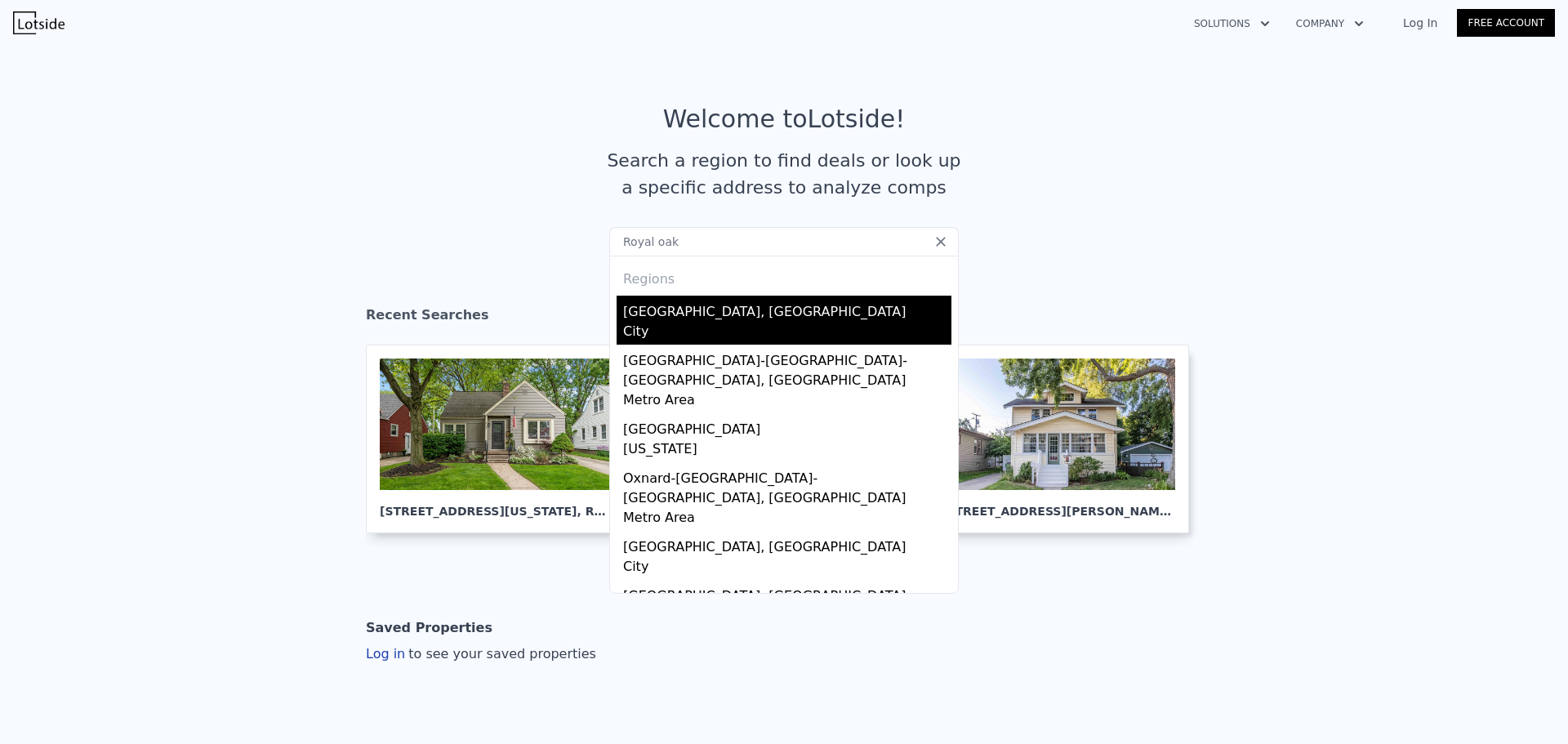
type input "Royal oak"
click at [753, 334] on div "City" at bounding box center [787, 333] width 328 height 23
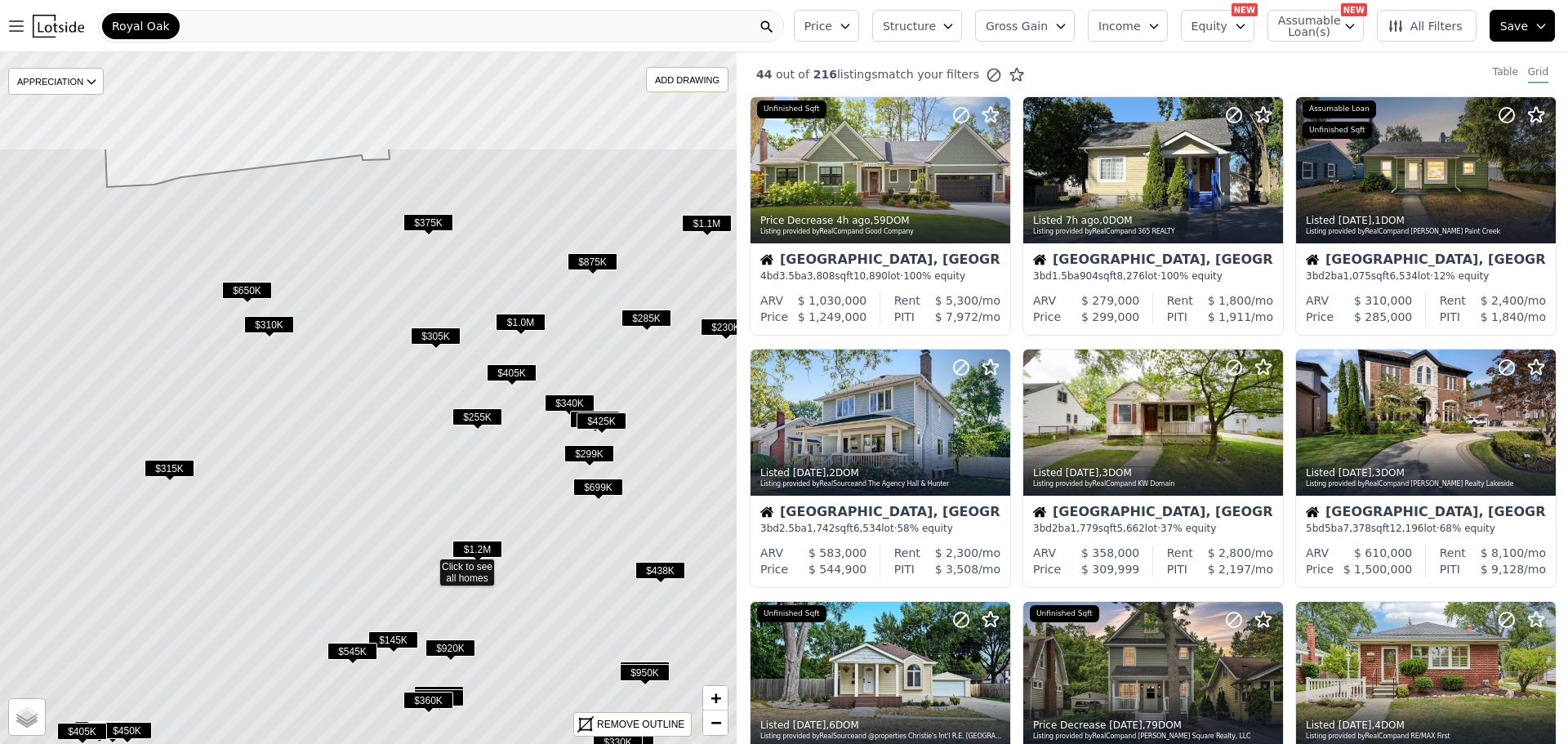
drag, startPoint x: 622, startPoint y: 246, endPoint x: 663, endPoint y: 316, distance: 81.1
click at [690, 308] on icon at bounding box center [429, 564] width 886 height 833
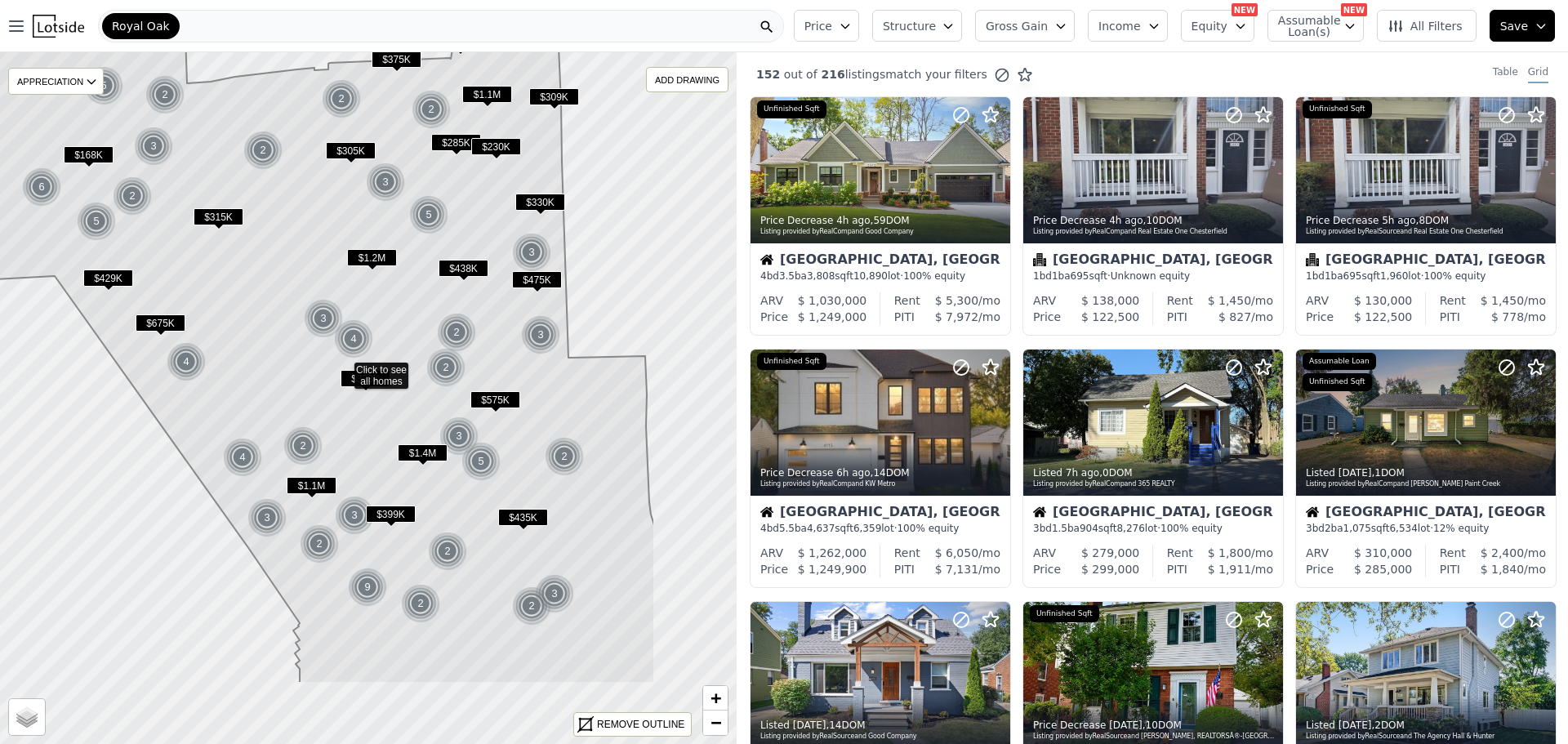
drag, startPoint x: 612, startPoint y: 413, endPoint x: 449, endPoint y: 340, distance: 178.6
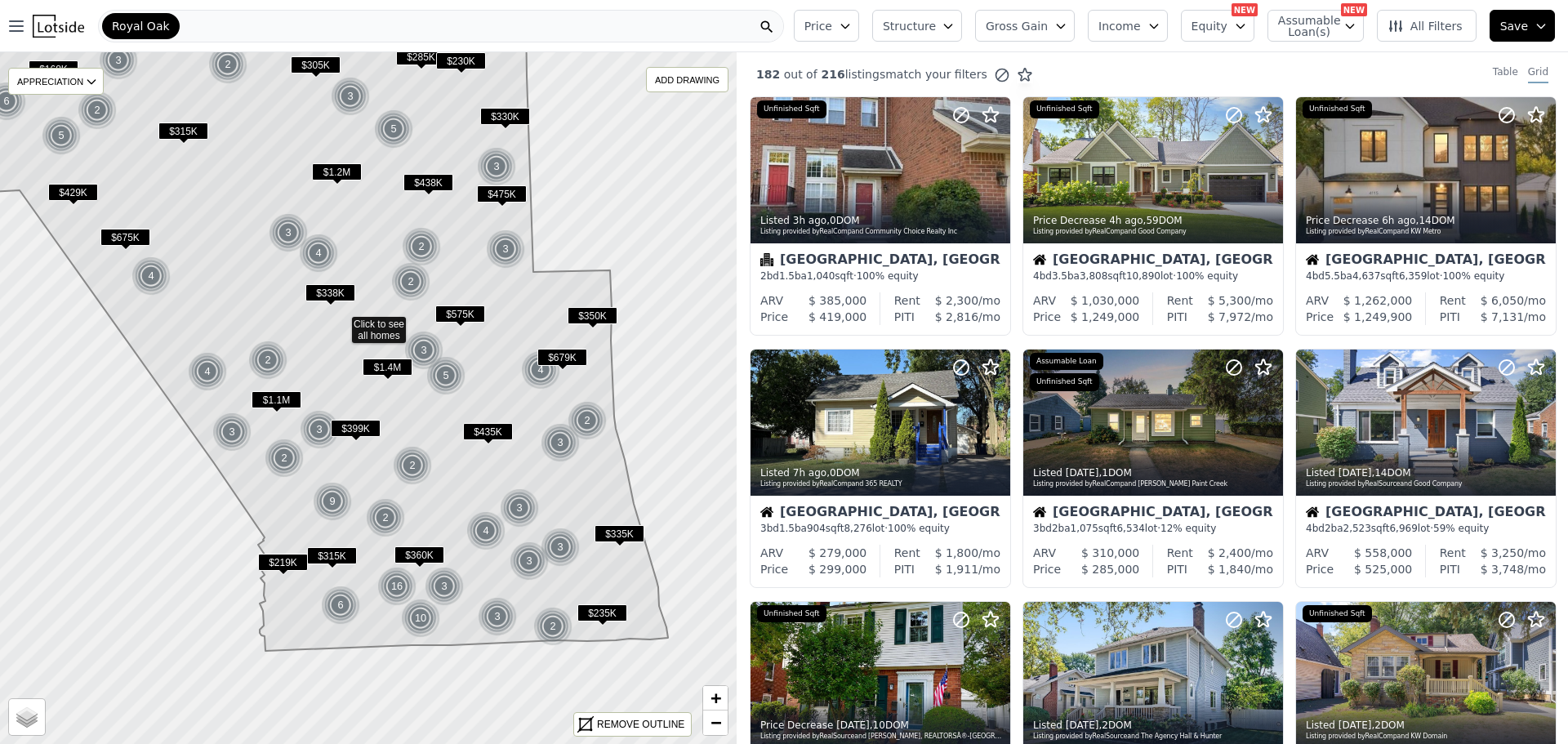
click at [491, 368] on icon at bounding box center [283, 278] width 770 height 746
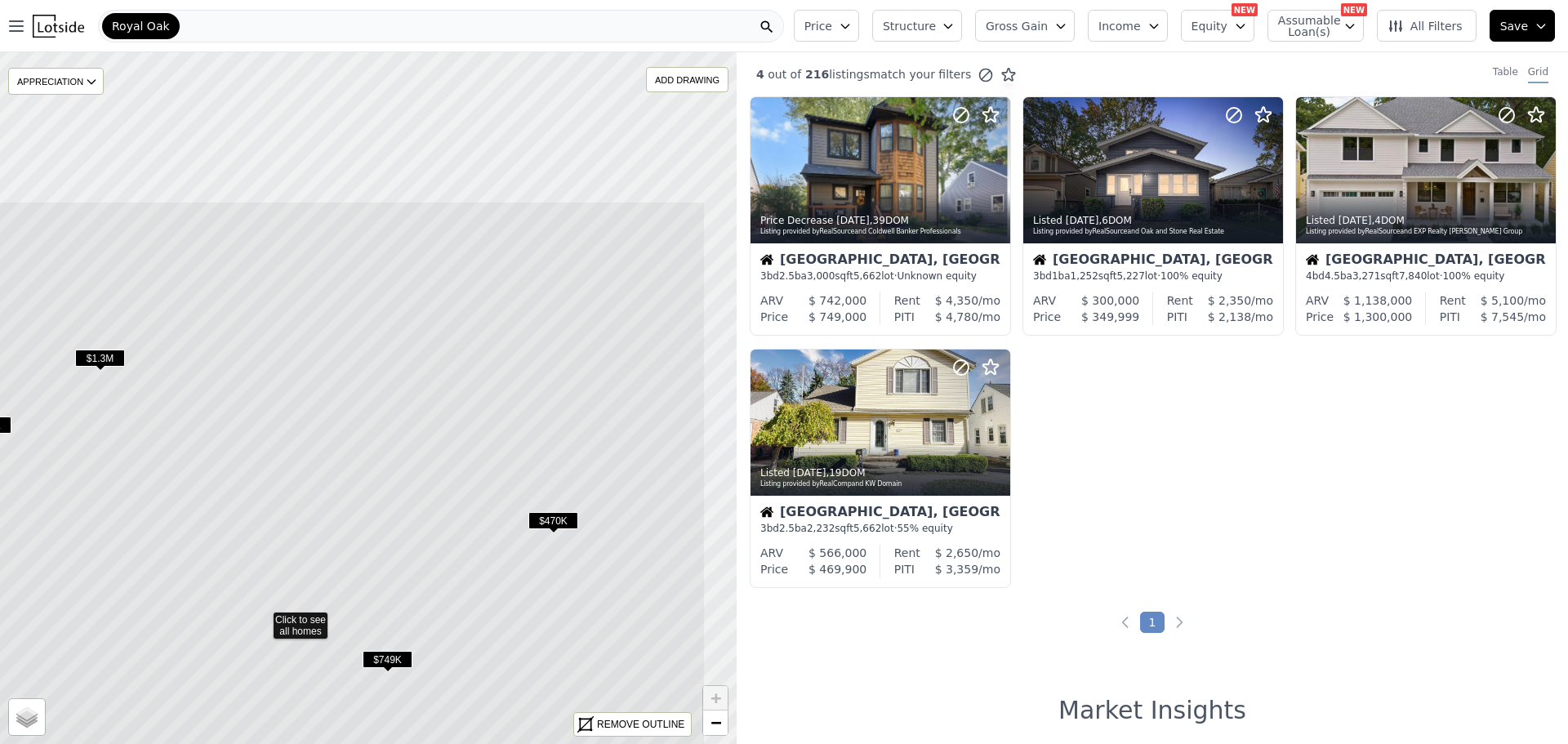
click at [411, 377] on icon at bounding box center [262, 617] width 886 height 833
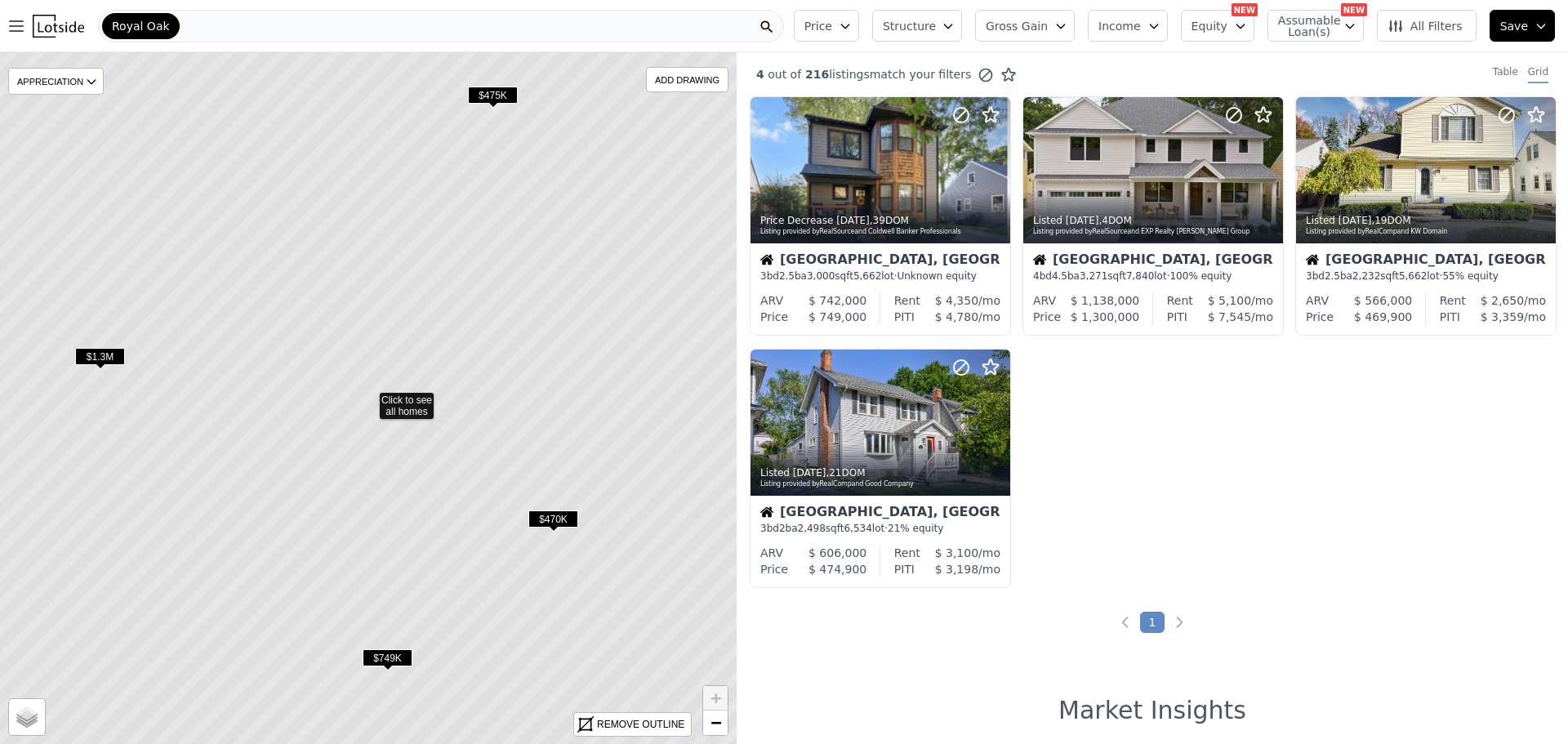
click at [475, 306] on icon at bounding box center [368, 397] width 886 height 833
click at [851, 20] on icon "button" at bounding box center [845, 26] width 13 height 13
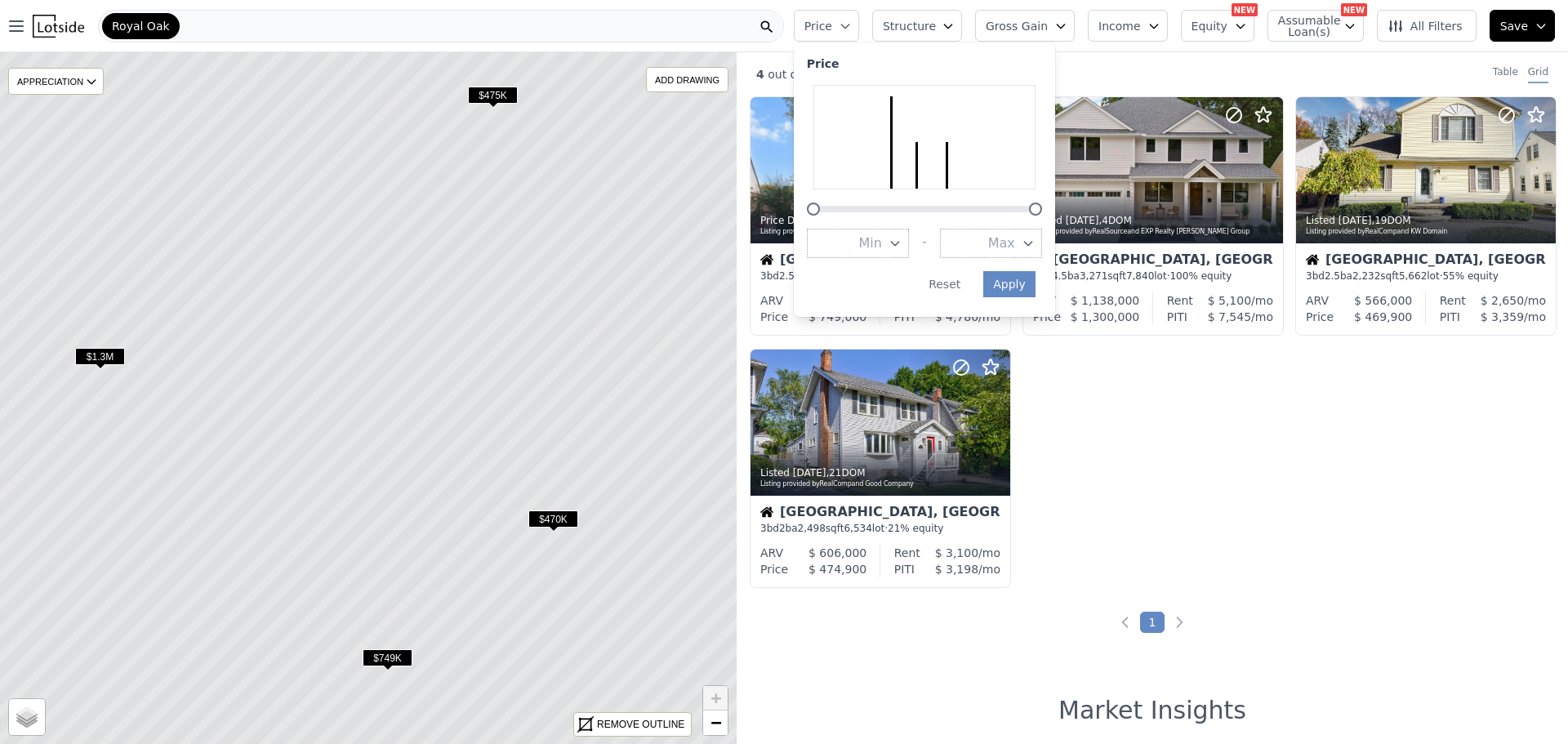
click at [851, 20] on icon "button" at bounding box center [845, 26] width 13 height 13
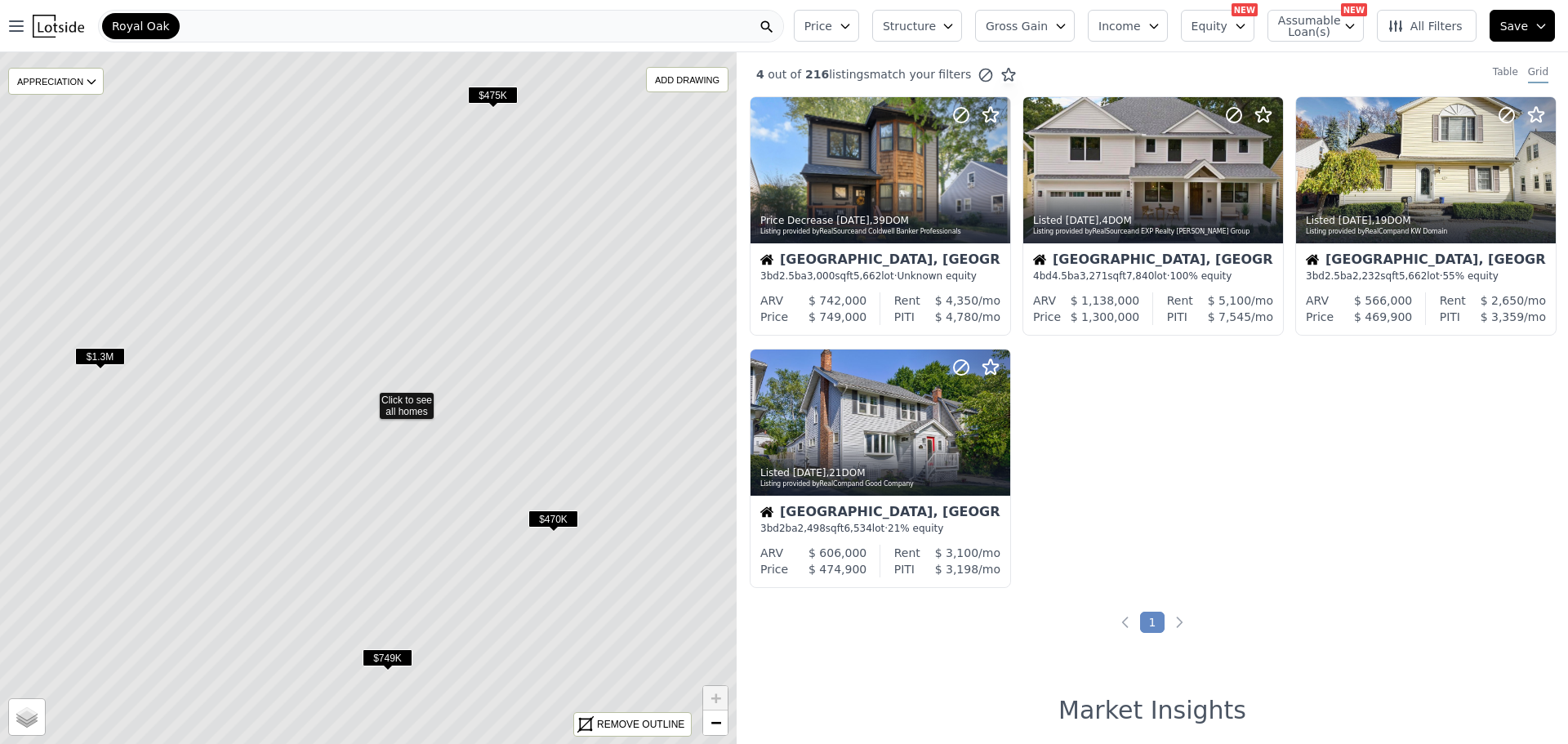
click at [214, 26] on div "Royal Oak" at bounding box center [441, 26] width 686 height 32
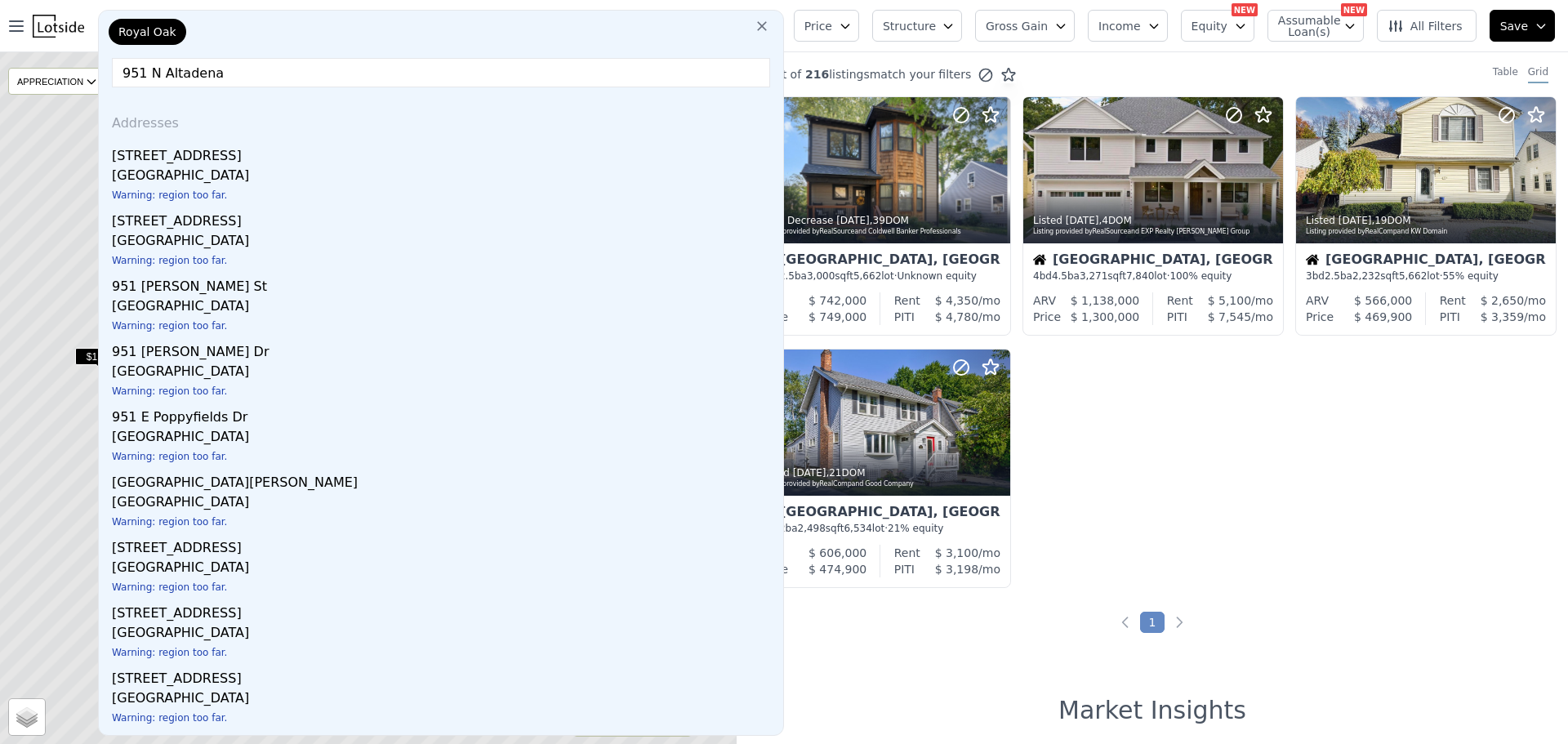
click at [333, 82] on input "951 N Altadena" at bounding box center [441, 73] width 658 height 29
click at [636, 73] on input "[STREET_ADDRESS]" at bounding box center [441, 73] width 658 height 29
paste input "[STREET_ADDRESS]"
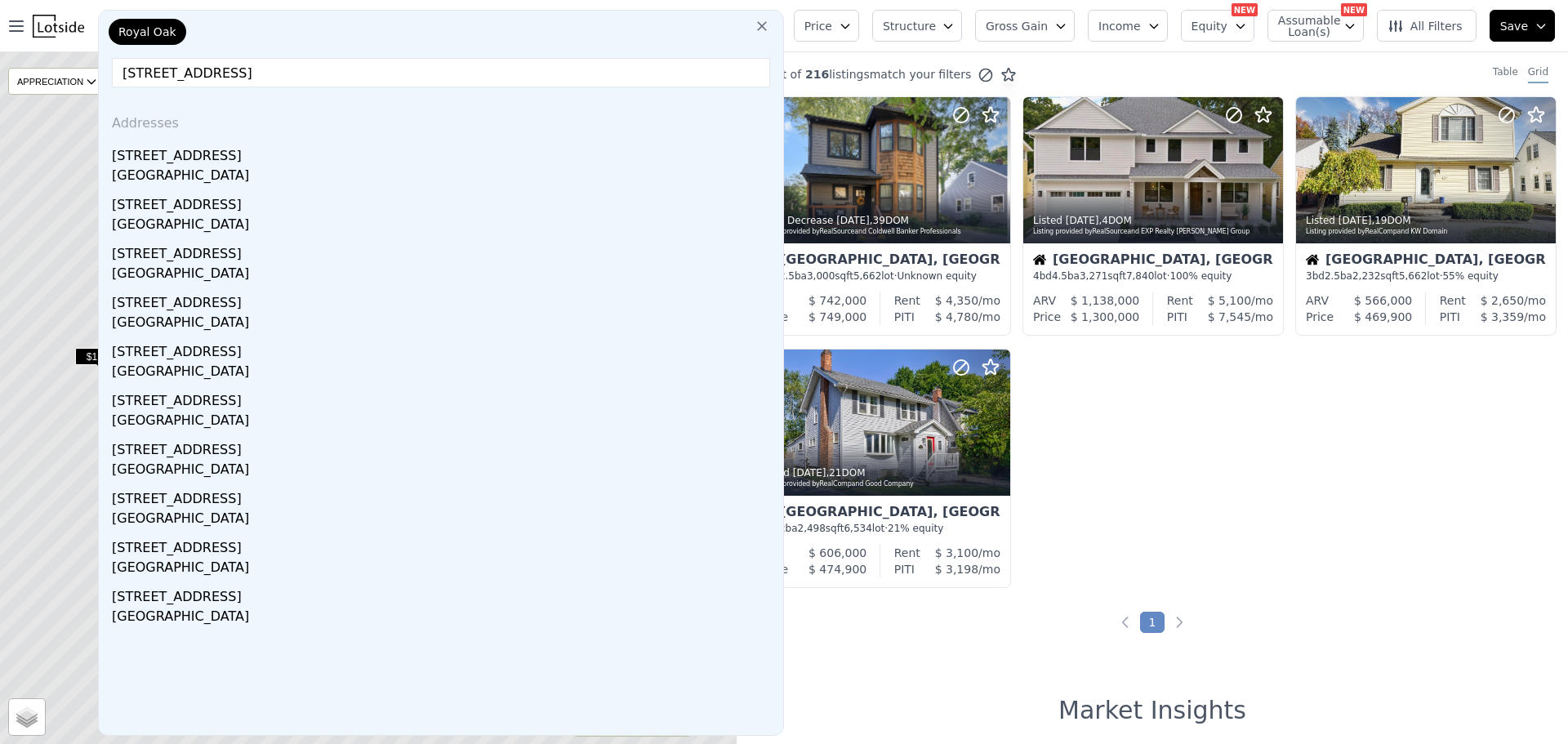
drag, startPoint x: 658, startPoint y: 72, endPoint x: 102, endPoint y: 56, distance: 556.2
click at [102, 56] on div "[GEOGRAPHIC_DATA] [STREET_ADDRESS] Addresses [STREET_ADDRESS] [STREET_ADDRESS][…" at bounding box center [441, 372] width 686 height 726
paste input "text"
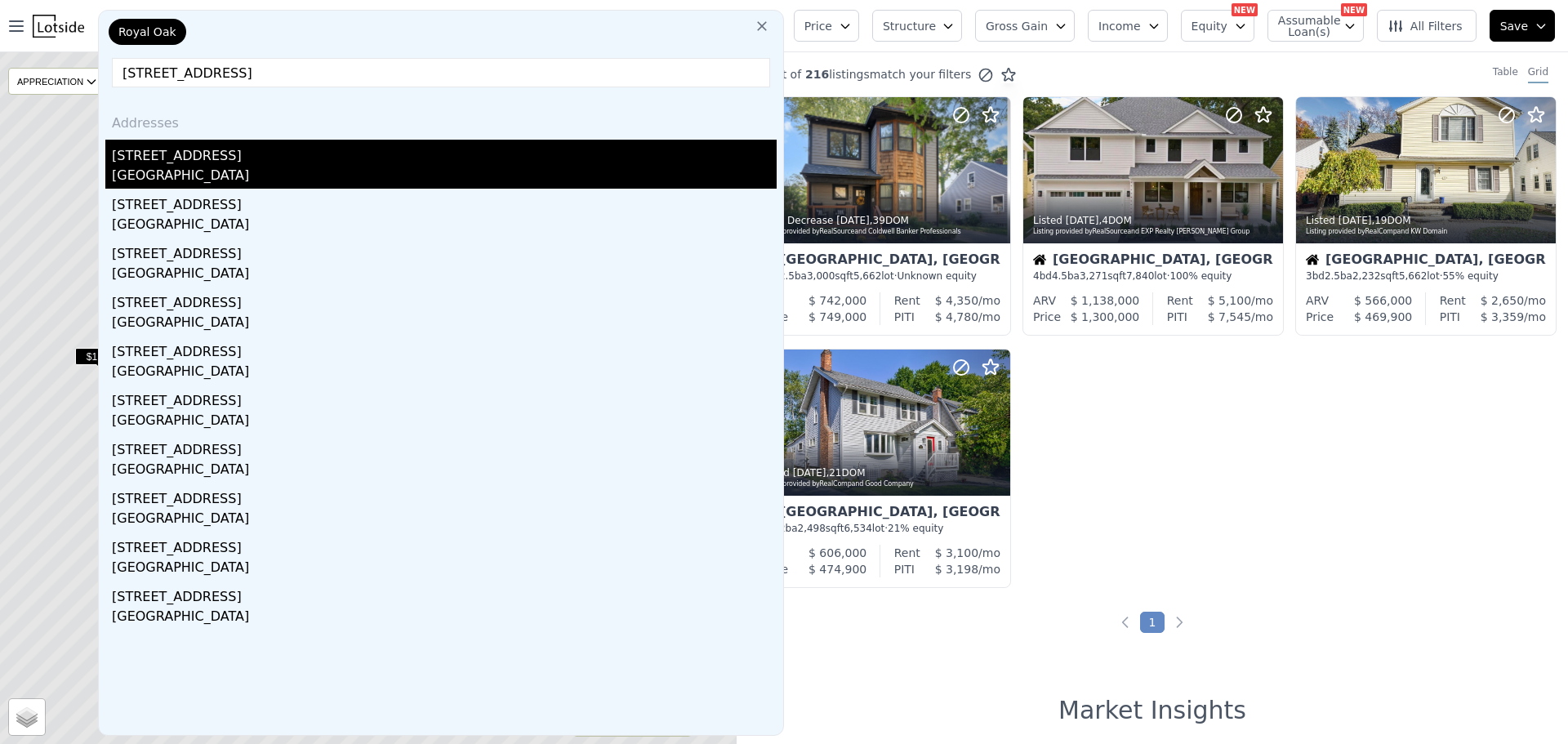
type input "[STREET_ADDRESS]"
click at [231, 176] on div "[GEOGRAPHIC_DATA]" at bounding box center [444, 177] width 664 height 23
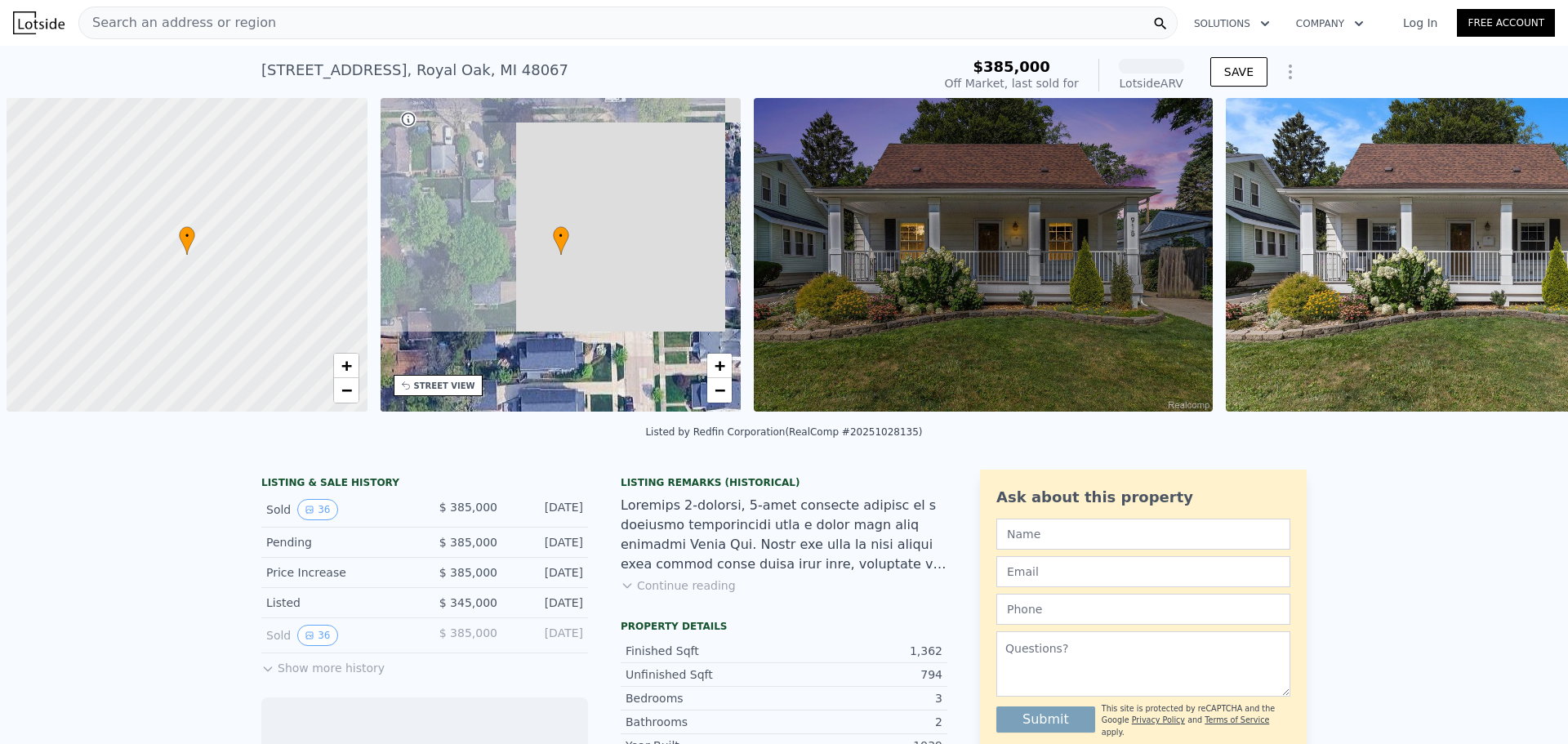
scroll to position [0, 7]
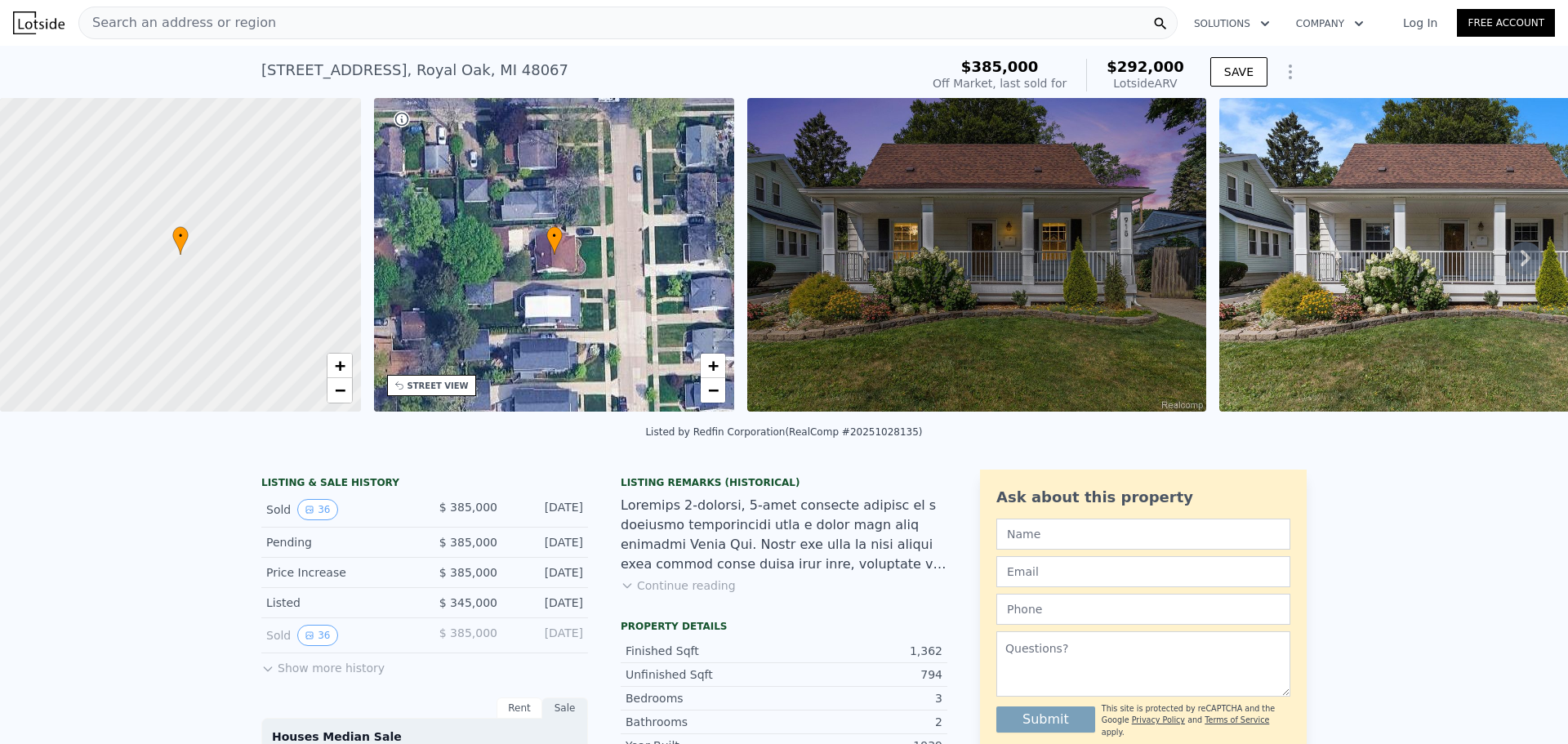
click at [985, 261] on img at bounding box center [976, 255] width 459 height 313
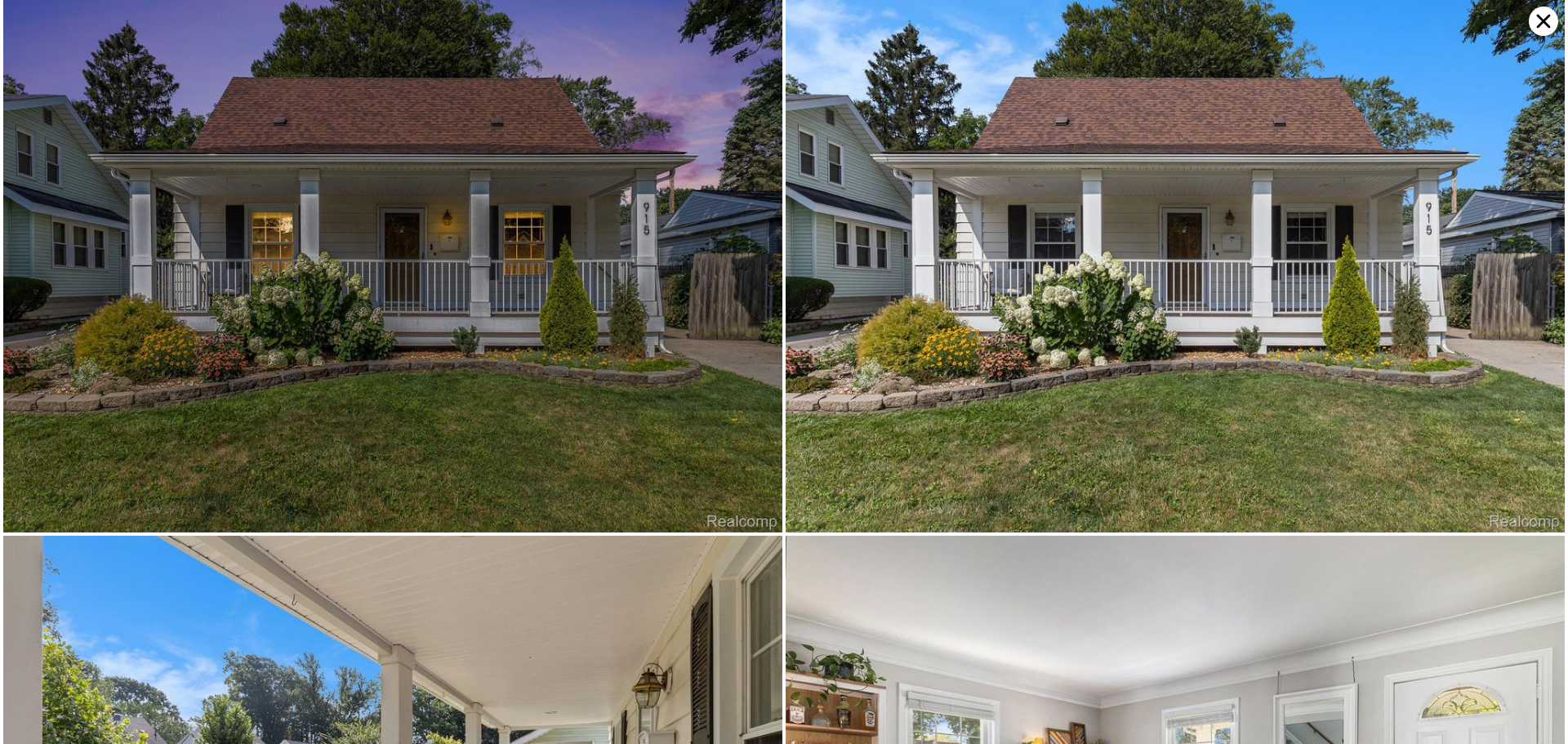
click at [638, 249] on img at bounding box center [393, 266] width 779 height 532
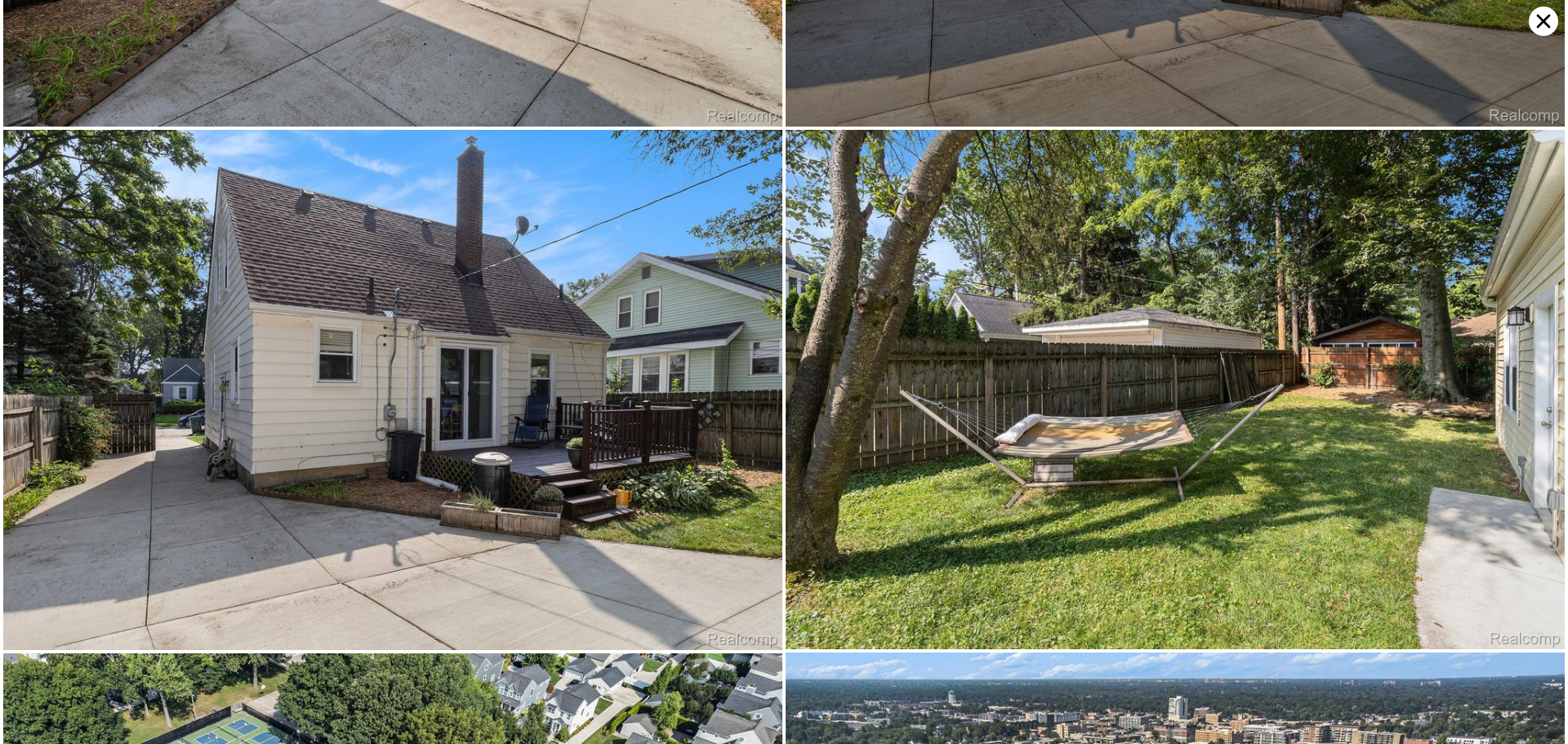
scroll to position [6236, 0]
